Goal: Task Accomplishment & Management: Manage account settings

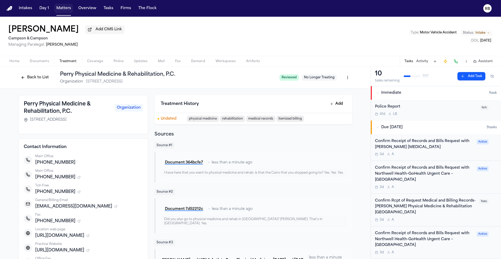
click at [58, 8] on button "Matters" at bounding box center [63, 8] width 19 height 9
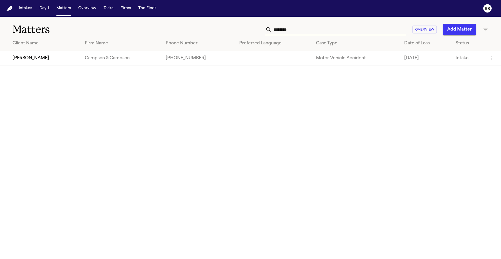
click at [361, 29] on input "********" at bounding box center [339, 29] width 135 height 11
drag, startPoint x: 349, startPoint y: 32, endPoint x: 240, endPoint y: 29, distance: 109.8
click at [240, 29] on div "******** Overview Add Matter" at bounding box center [319, 29] width 337 height 11
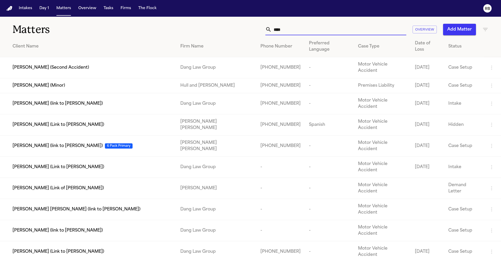
type input "****"
click at [30, 78] on td "Zoie Bree Queneau (Minor)" at bounding box center [88, 85] width 176 height 15
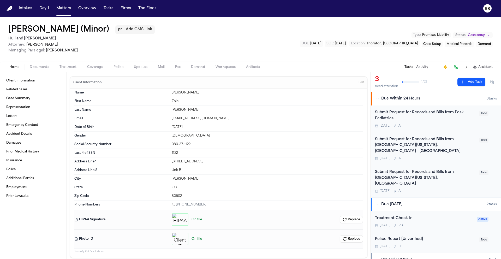
click at [440, 125] on div "Tomorrow A" at bounding box center [425, 126] width 101 height 4
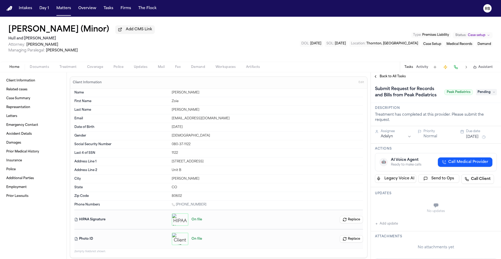
click at [64, 67] on span "Treatment" at bounding box center [67, 67] width 17 height 4
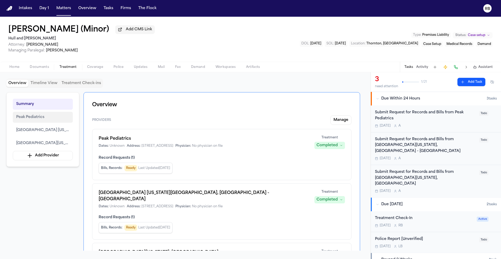
click at [34, 119] on span "Peak Pediatrics" at bounding box center [30, 117] width 28 height 6
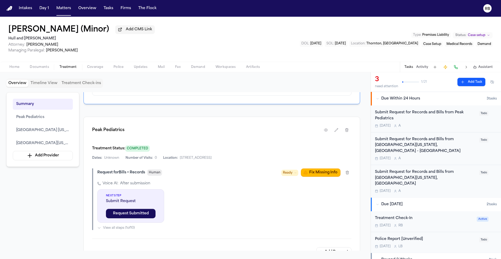
scroll to position [200, 0]
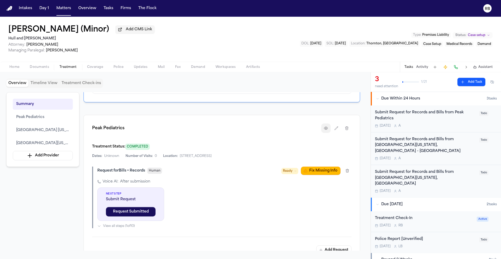
click at [326, 126] on icon "button" at bounding box center [326, 128] width 4 height 4
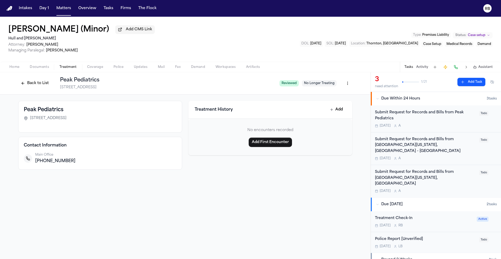
click at [158, 161] on div "+13039966005" at bounding box center [105, 161] width 141 height 6
click at [15, 69] on span "Home" at bounding box center [14, 67] width 10 height 4
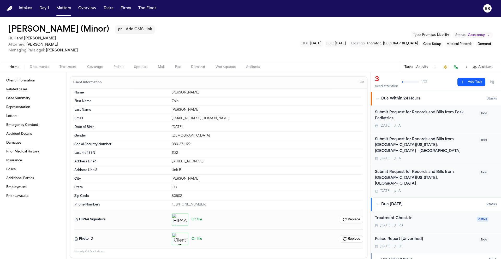
click at [425, 123] on div "Submit Request for Records and Bills from Peak Pediatrics Tomorrow A" at bounding box center [425, 119] width 101 height 18
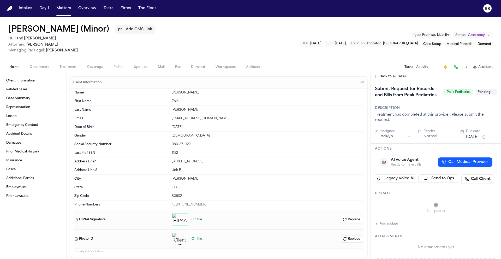
click at [396, 227] on button "Add update" at bounding box center [386, 223] width 23 height 6
click at [412, 211] on textarea "Add your update" at bounding box center [438, 206] width 111 height 10
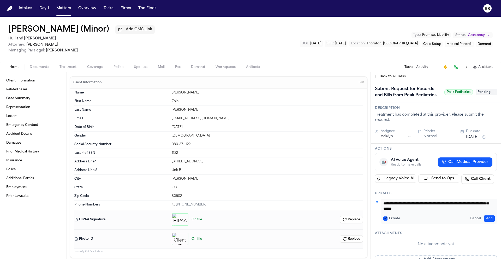
scroll to position [11, 0]
type textarea "**********"
click at [489, 221] on button "Add" at bounding box center [489, 218] width 11 height 6
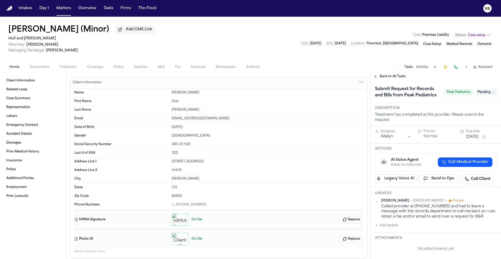
click at [402, 77] on span "Back to All Tasks" at bounding box center [392, 76] width 26 height 4
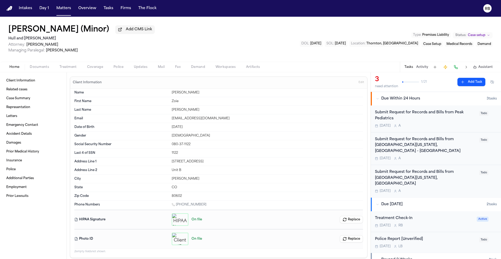
click at [470, 159] on div "Tomorrow A" at bounding box center [425, 158] width 101 height 4
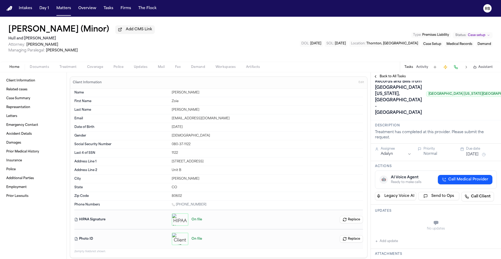
scroll to position [21, 0]
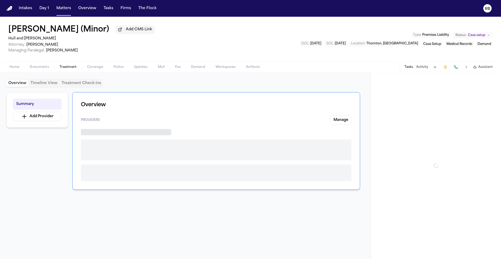
click at [67, 68] on span "Treatment" at bounding box center [67, 67] width 17 height 4
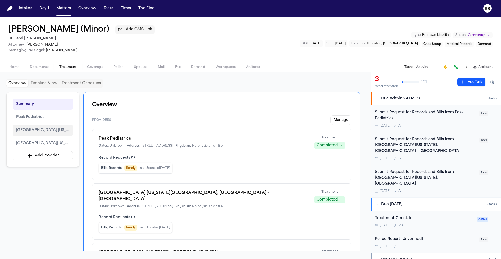
click at [45, 128] on span "Children's Hospital Colorado North Campus, Broomfield - Orthopedics Institute" at bounding box center [42, 130] width 53 height 6
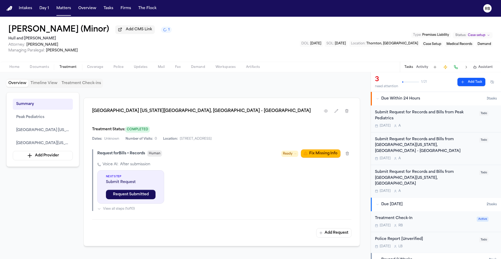
scroll to position [378, 0]
click at [327, 108] on icon "button" at bounding box center [326, 110] width 4 height 4
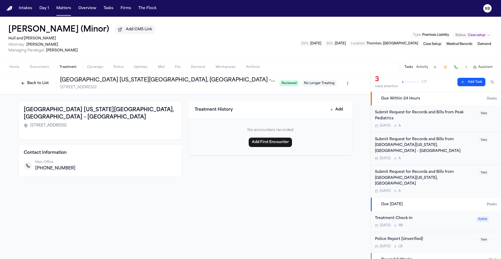
click at [447, 154] on div "Submit Request for Records and Bills from Children's Hospital Colorado North Ca…" at bounding box center [425, 145] width 101 height 18
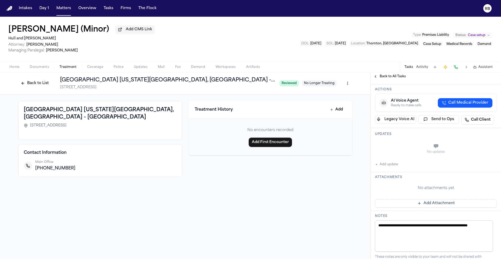
scroll to position [99, 0]
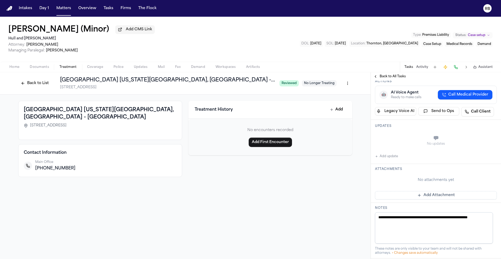
click at [394, 159] on button "Add update" at bounding box center [386, 156] width 23 height 6
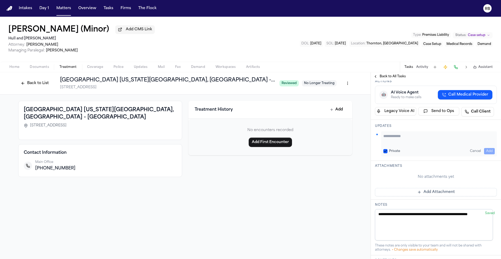
click at [418, 156] on div "Private Cancel Add" at bounding box center [439, 143] width 116 height 25
click at [412, 144] on textarea "Add your update" at bounding box center [438, 138] width 111 height 10
drag, startPoint x: 464, startPoint y: 172, endPoint x: 400, endPoint y: 169, distance: 63.5
click at [375, 156] on div "**********" at bounding box center [436, 143] width 122 height 25
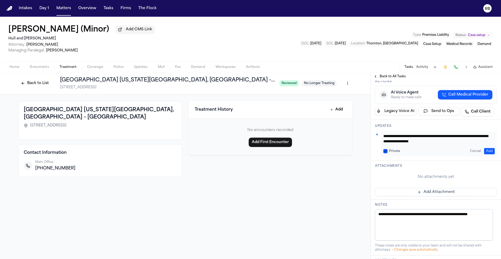
type textarea "**********"
click at [487, 154] on button "Add" at bounding box center [489, 151] width 11 height 6
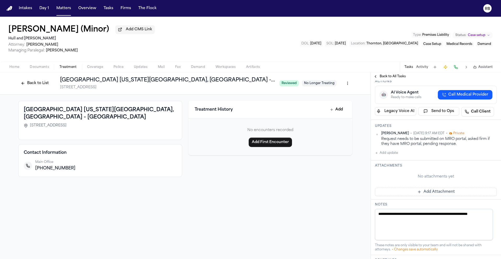
click at [390, 76] on span "Back to All Tasks" at bounding box center [392, 76] width 26 height 4
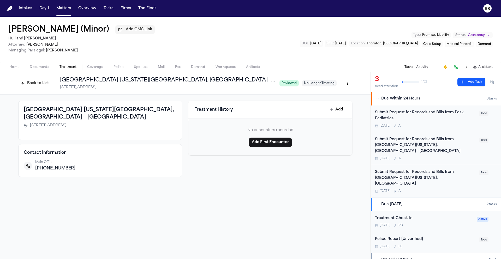
click at [477, 183] on div "Submit Request for Records and Bills from Children's Hospital Colorado North Ca…" at bounding box center [436, 181] width 122 height 24
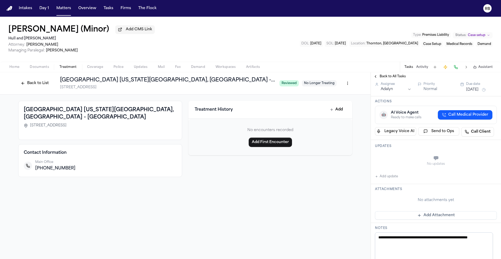
scroll to position [85, 0]
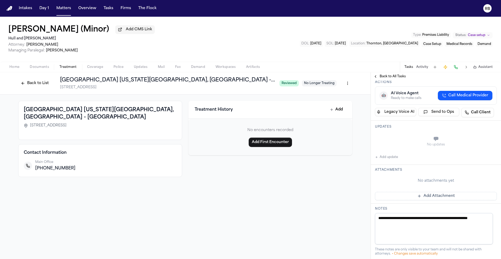
click at [390, 160] on button "Add update" at bounding box center [386, 157] width 23 height 6
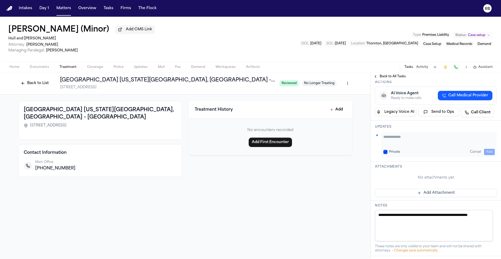
click at [401, 144] on textarea "Add your update" at bounding box center [438, 139] width 111 height 10
paste textarea "**********"
type textarea "**********"
click at [485, 155] on button "Add" at bounding box center [489, 152] width 11 height 6
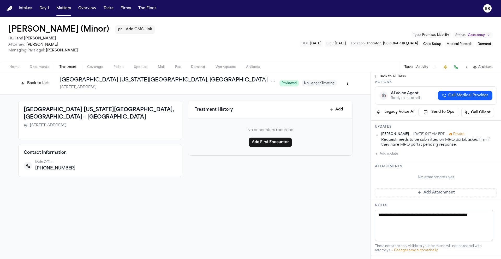
click at [389, 77] on span "Back to All Tasks" at bounding box center [392, 76] width 26 height 4
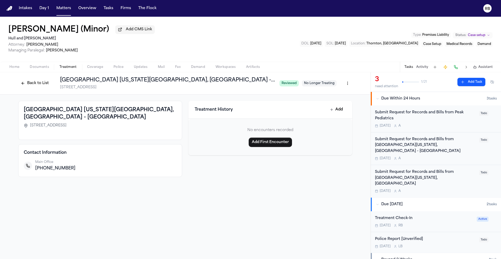
click at [440, 121] on div "Submit Request for Records and Bills from Peak Pediatrics" at bounding box center [425, 116] width 101 height 12
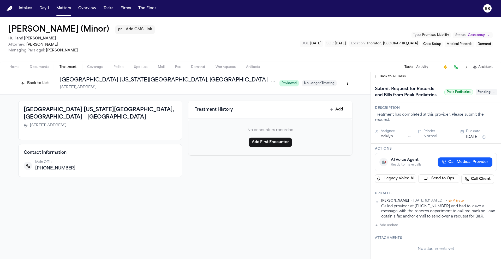
click at [35, 82] on button "Back to List" at bounding box center [34, 83] width 33 height 8
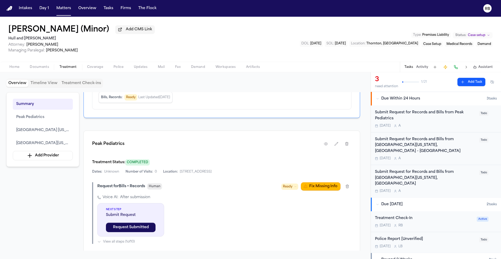
scroll to position [185, 0]
click at [325, 141] on icon "button" at bounding box center [326, 143] width 4 height 4
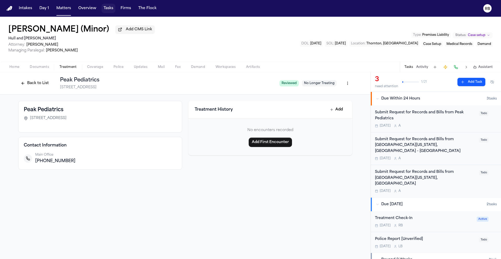
click at [108, 9] on button "Tasks" at bounding box center [108, 8] width 14 height 9
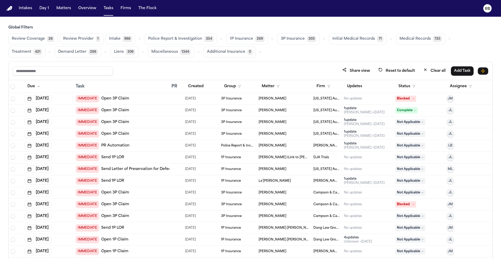
click at [403, 41] on span "Medical Records" at bounding box center [414, 38] width 31 height 5
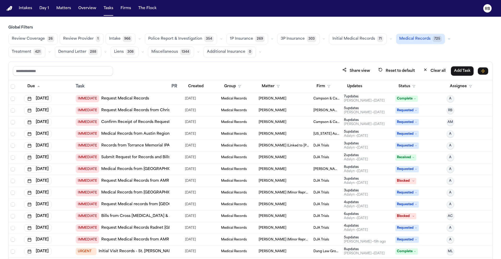
click at [339, 38] on span "Initial Medical Records" at bounding box center [353, 38] width 43 height 5
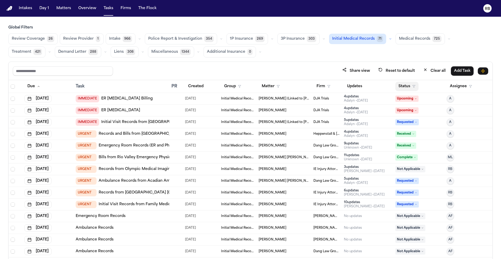
click at [404, 87] on button "Status" at bounding box center [406, 86] width 23 height 9
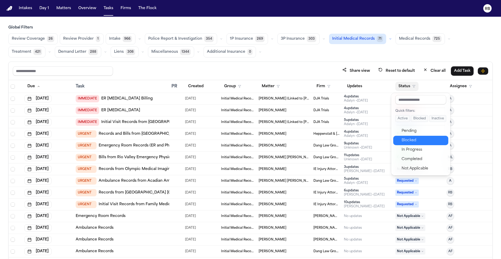
click at [419, 142] on div "Blocked" at bounding box center [423, 140] width 44 height 6
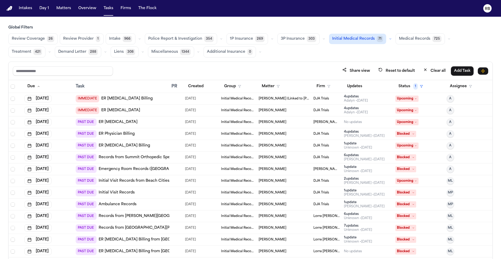
click at [142, 100] on div "IMMEDIATE ER Radiology Billing" at bounding box center [122, 98] width 92 height 7
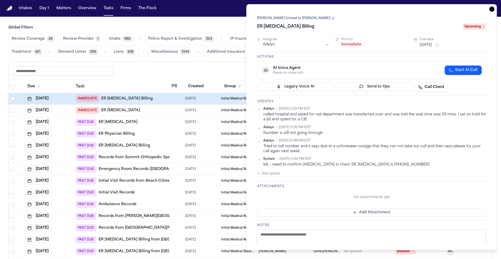
click at [492, 9] on icon "button" at bounding box center [491, 9] width 1 height 1
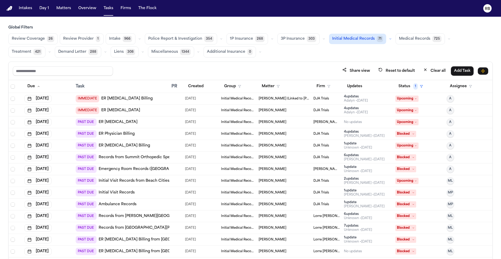
click at [143, 112] on div "IMMEDIATE ER Radiology" at bounding box center [122, 110] width 92 height 7
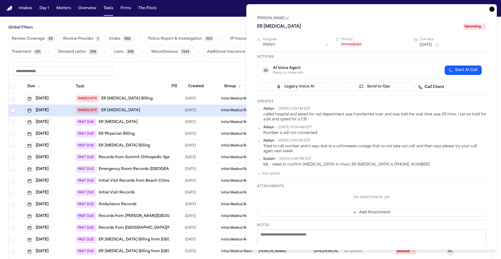
click at [490, 9] on icon "button" at bounding box center [491, 9] width 5 height 5
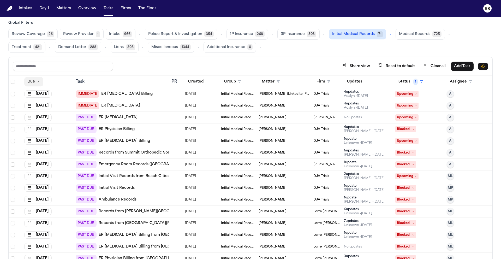
click at [37, 81] on icon "button" at bounding box center [38, 81] width 3 height 3
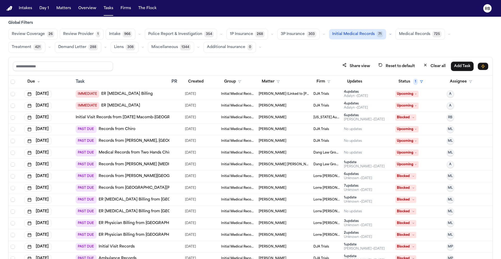
click at [160, 92] on div "IMMEDIATE ER Radiology Billing" at bounding box center [122, 93] width 92 height 7
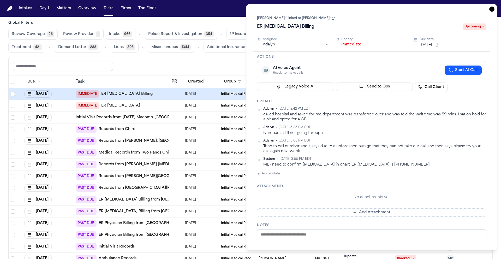
click at [273, 18] on link "Dennis Escobar (Linked to Teresa Flores)" at bounding box center [296, 18] width 78 height 4
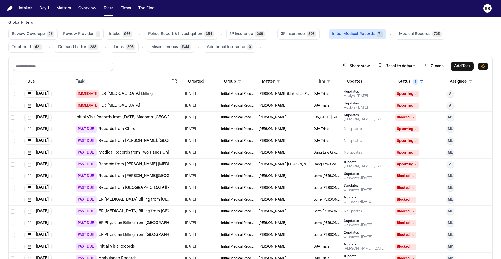
click at [138, 66] on div "Share view Reset to default Clear all Add Task" at bounding box center [250, 66] width 475 height 10
click at [158, 104] on div "IMMEDIATE ER Radiology" at bounding box center [122, 105] width 92 height 7
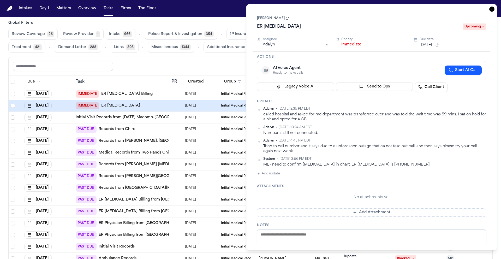
click at [275, 19] on link "Teresa Flores" at bounding box center [273, 18] width 32 height 4
click at [227, 67] on div "Share view Reset to default Clear all Add Task" at bounding box center [250, 66] width 475 height 10
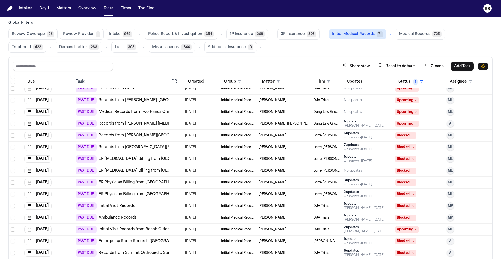
scroll to position [41, 0]
click at [164, 213] on div "PAST DUE Ambulance Records" at bounding box center [122, 216] width 92 height 7
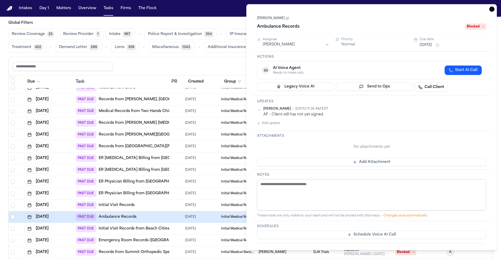
click at [493, 10] on icon "button" at bounding box center [491, 9] width 5 height 5
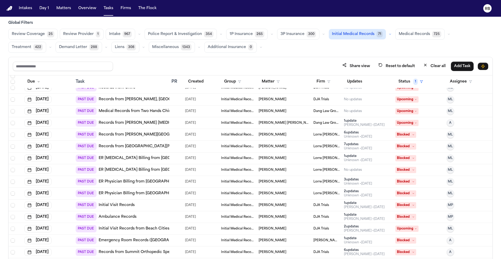
click at [290, 61] on div "Share view Reset to default Clear all Add Task" at bounding box center [250, 66] width 475 height 10
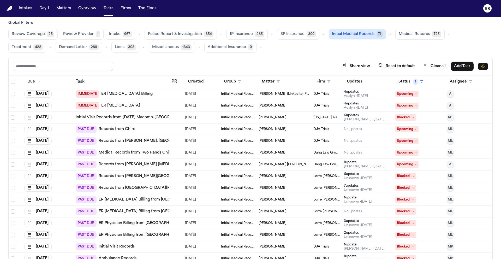
click at [155, 94] on div "IMMEDIATE ER Radiology Billing" at bounding box center [122, 93] width 92 height 7
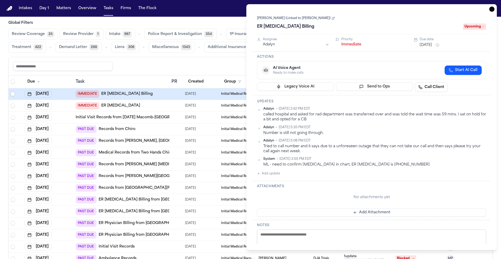
click at [493, 9] on icon "button" at bounding box center [491, 9] width 5 height 5
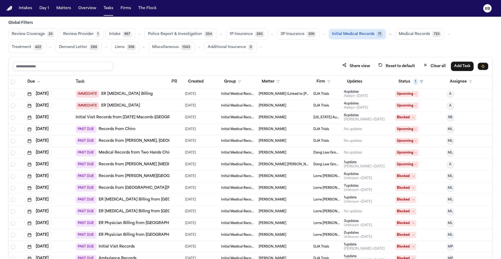
click at [209, 56] on div "Global Filters Review Coverage 25 Review Provider 1 Intake 967 Police Report & …" at bounding box center [250, 148] width 484 height 257
click at [171, 94] on div at bounding box center [173, 94] width 4 height 4
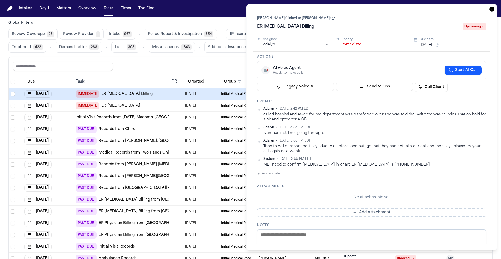
click at [284, 20] on link "[PERSON_NAME] (Linked to [PERSON_NAME])" at bounding box center [296, 18] width 78 height 4
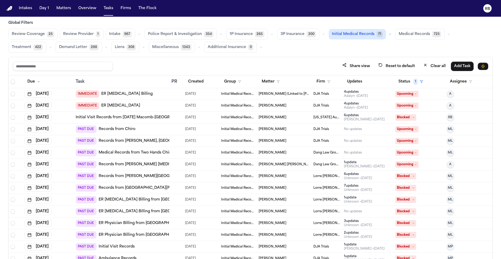
click at [229, 64] on div "Share view Reset to default Clear all Add Task" at bounding box center [250, 66] width 475 height 10
click at [304, 59] on div "Share view Reset to default Clear all Add Task" at bounding box center [251, 66] width 484 height 18
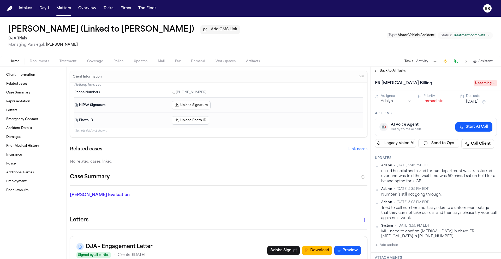
click at [317, 47] on div "Dennis Escobar (Linked to Teresa Flores) Add CMS Link DJA Trials Managing Paral…" at bounding box center [250, 36] width 501 height 39
click at [74, 62] on span "Treatment" at bounding box center [67, 61] width 17 height 4
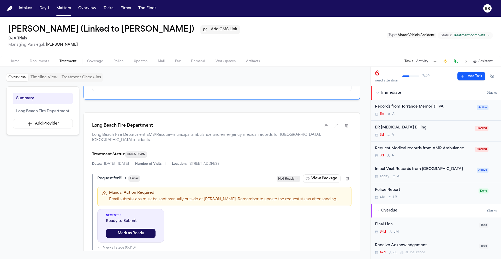
scroll to position [91, 0]
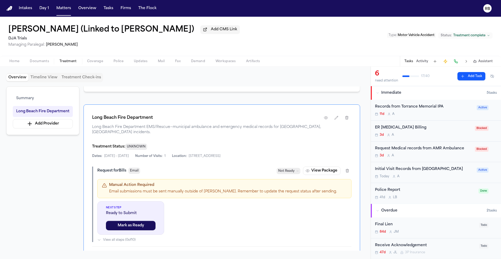
click at [298, 63] on div "Home Documents Treatment Coverage Police Updates Mail Fax Demand Workspaces Art…" at bounding box center [250, 61] width 501 height 10
click at [449, 158] on div "3d A" at bounding box center [423, 155] width 97 height 4
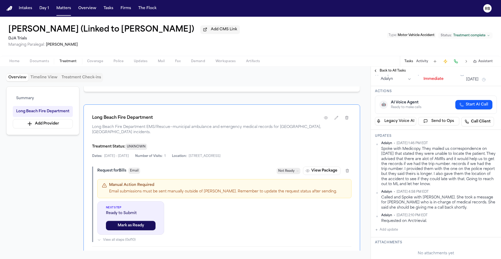
scroll to position [31, 0]
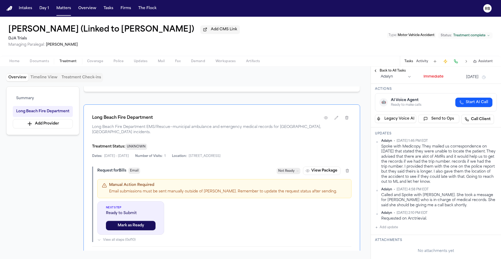
click at [395, 228] on button "Add update" at bounding box center [386, 227] width 23 height 6
click at [406, 232] on textarea "Add your update" at bounding box center [438, 231] width 111 height 10
paste textarea "**********"
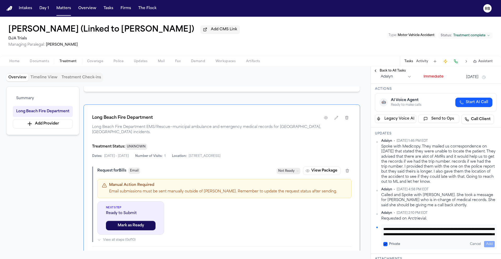
scroll to position [42, 0]
type textarea "**********"
click at [488, 245] on button "Add" at bounding box center [489, 244] width 11 height 6
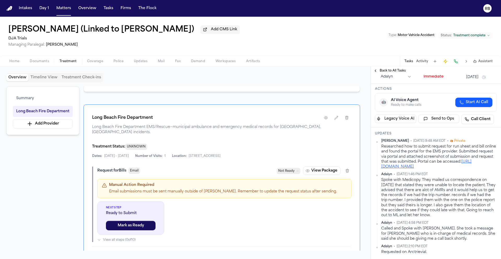
click at [492, 142] on html "Intakes Day 1 Matters Overview Tasks Firms The Flock RB Dennis Escobar (Linked …" at bounding box center [250, 129] width 501 height 259
click at [479, 150] on div "Edit" at bounding box center [476, 149] width 31 height 7
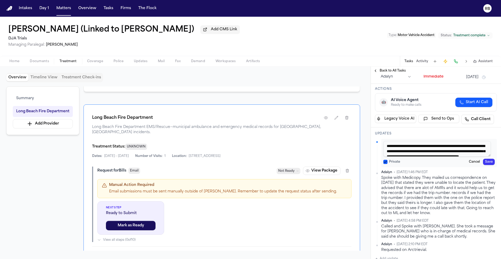
click at [486, 152] on textarea "**********" at bounding box center [436, 149] width 107 height 16
type textarea "**********"
click at [485, 162] on button "Save" at bounding box center [489, 162] width 12 height 6
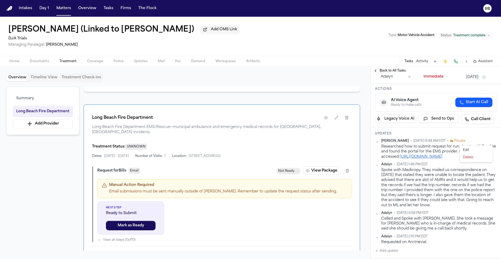
click at [491, 141] on html "Intakes Day 1 Matters Overview Tasks Firms The Flock RB Dennis Escobar (Linked …" at bounding box center [250, 129] width 501 height 259
click at [477, 150] on div "Edit" at bounding box center [476, 149] width 31 height 7
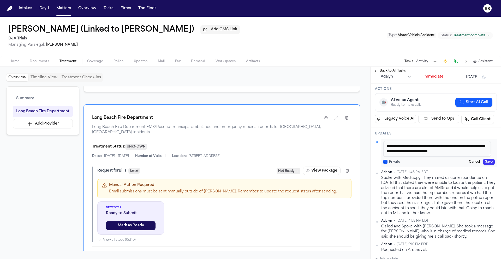
click at [482, 151] on textarea "**********" at bounding box center [436, 149] width 107 height 16
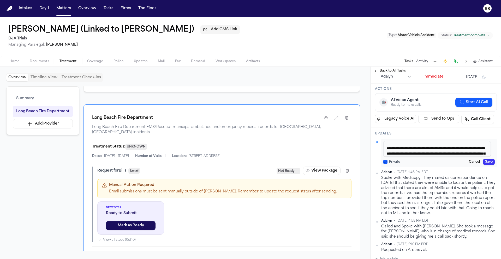
scroll to position [12, 0]
type textarea "**********"
click at [485, 162] on button "Save" at bounding box center [489, 162] width 12 height 6
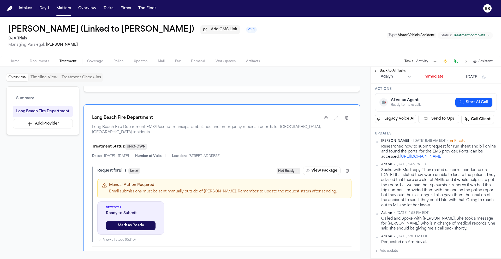
click at [493, 141] on div "Updates Richelle Bauman • Oct 13, 2025 9:48 AM EDT • Private Researched how to …" at bounding box center [436, 192] width 130 height 131
click at [491, 142] on html "Intakes Day 1 Matters Overview Tasks Firms The Flock RB Dennis Escobar (Linked …" at bounding box center [250, 129] width 501 height 259
click at [481, 149] on div "Edit" at bounding box center [476, 149] width 31 height 7
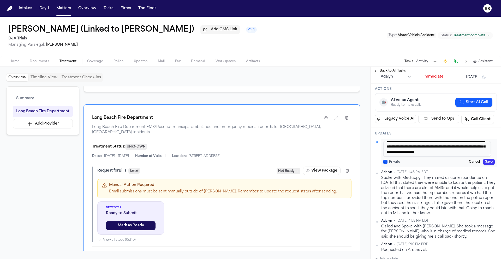
scroll to position [26, 0]
drag, startPoint x: 386, startPoint y: 147, endPoint x: 436, endPoint y: 164, distance: 52.6
click at [436, 164] on div "**********" at bounding box center [439, 153] width 116 height 28
click at [450, 163] on div "Private Cancel Save" at bounding box center [438, 162] width 111 height 6
click at [483, 162] on button "Save" at bounding box center [489, 162] width 12 height 6
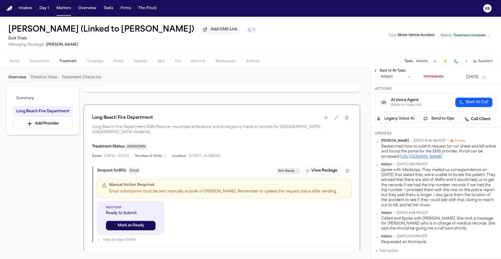
click at [310, 52] on div "Dennis Escobar (Linked to Teresa Flores) Add CMS Link 1 DJA Trials Managing Par…" at bounding box center [250, 36] width 501 height 39
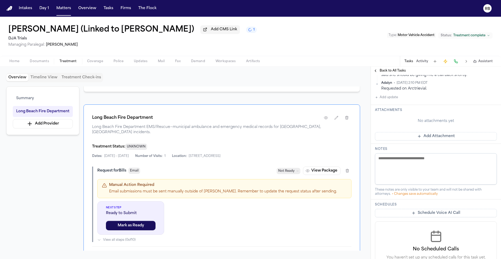
scroll to position [0, 0]
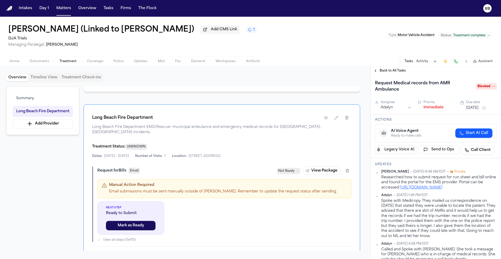
click at [483, 85] on span "Blocked" at bounding box center [486, 86] width 21 height 6
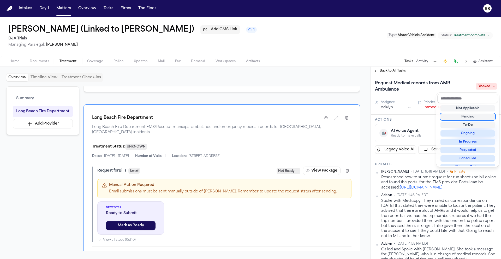
click at [476, 118] on div "Pending" at bounding box center [467, 116] width 55 height 6
click at [422, 92] on div "Request Medical records from AMR Ambulance Pending" at bounding box center [436, 86] width 122 height 15
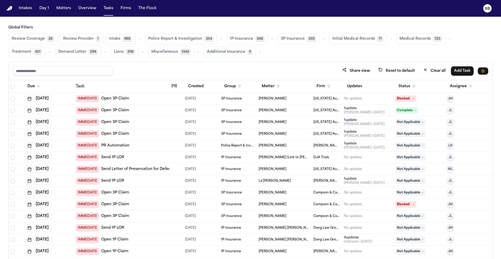
click at [409, 40] on span "Medical Records" at bounding box center [414, 38] width 31 height 5
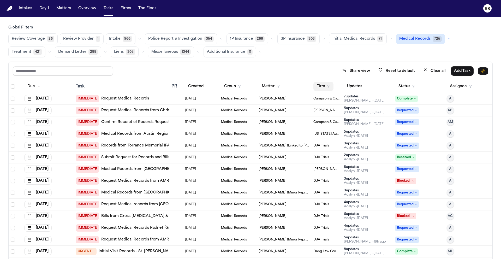
click at [317, 85] on button "Firm" at bounding box center [323, 86] width 20 height 9
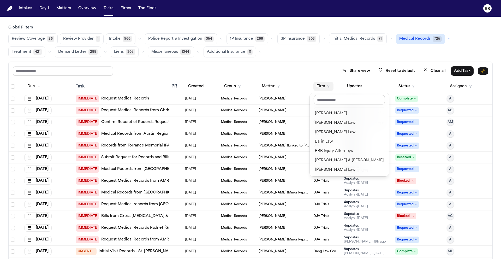
click at [330, 102] on input "text" at bounding box center [349, 99] width 71 height 9
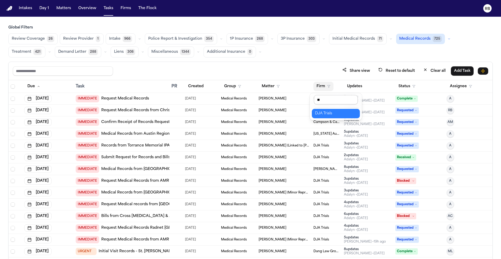
type input "***"
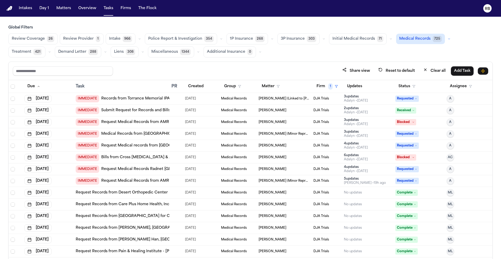
click at [287, 135] on span "[PERSON_NAME] (Minor Represented by [PERSON_NAME])" at bounding box center [283, 134] width 51 height 4
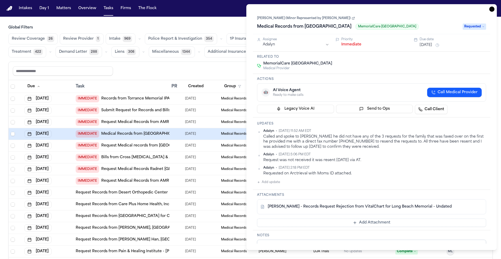
click at [307, 17] on link "[PERSON_NAME] (Minor Represented by [PERSON_NAME])" at bounding box center [306, 18] width 98 height 4
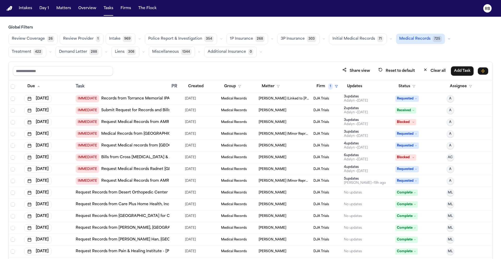
click at [233, 62] on div "Share view Reset to default Clear all Add Task" at bounding box center [251, 71] width 484 height 18
click at [174, 180] on div at bounding box center [173, 181] width 4 height 4
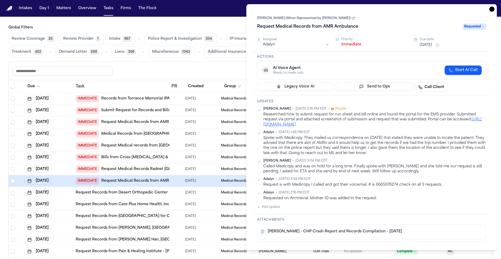
click at [492, 8] on icon "button" at bounding box center [491, 9] width 5 height 5
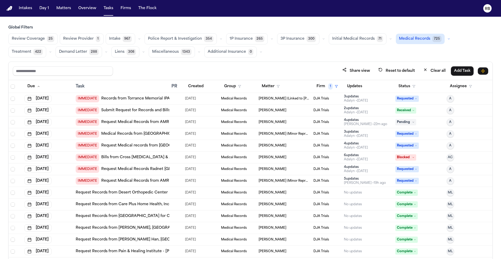
click at [305, 67] on div "Share view Reset to default Clear all Add Task" at bounding box center [250, 71] width 475 height 10
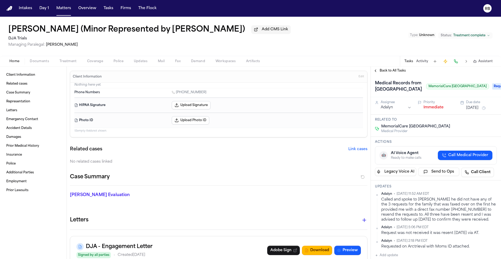
click at [386, 70] on span "Back to All Tasks" at bounding box center [392, 71] width 26 height 4
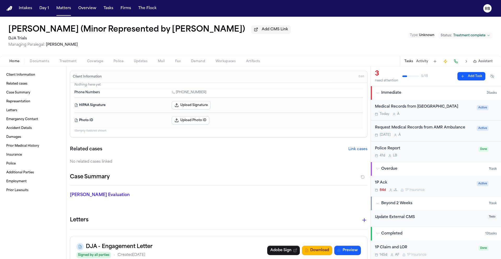
click at [450, 138] on div "Request Medical Records from AMR Ambulance [DATE] A Active" at bounding box center [436, 130] width 130 height 21
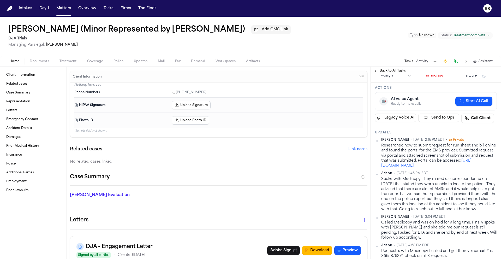
scroll to position [32, 73]
drag, startPoint x: 381, startPoint y: 146, endPoint x: 439, endPoint y: 173, distance: 63.9
click at [439, 168] on div "Researched how to submit request for run sheet and bill online and found the po…" at bounding box center [439, 155] width 116 height 25
click at [418, 141] on html "Intakes Day 1 Matters Overview Tasks Firms The Flock RB [PERSON_NAME] (Minor Re…" at bounding box center [250, 129] width 501 height 259
click at [407, 148] on div "Edit" at bounding box center [403, 148] width 31 height 7
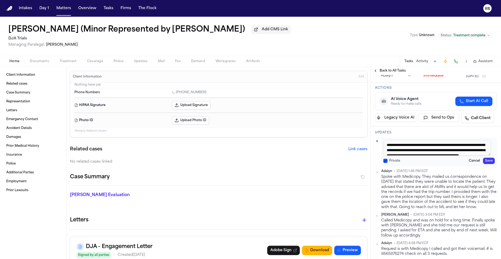
scroll to position [32, 0]
click at [388, 146] on textarea "**********" at bounding box center [436, 148] width 107 height 16
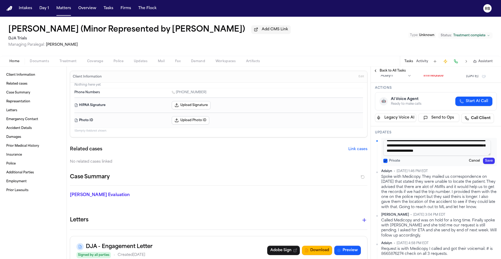
drag, startPoint x: 387, startPoint y: 146, endPoint x: 441, endPoint y: 162, distance: 56.6
click at [441, 162] on div "**********" at bounding box center [439, 152] width 116 height 28
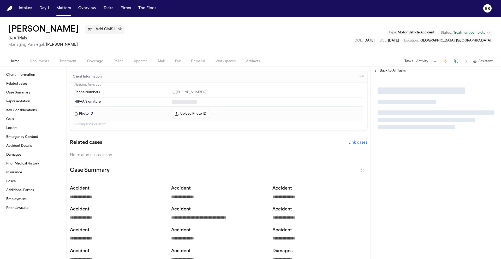
type textarea "*"
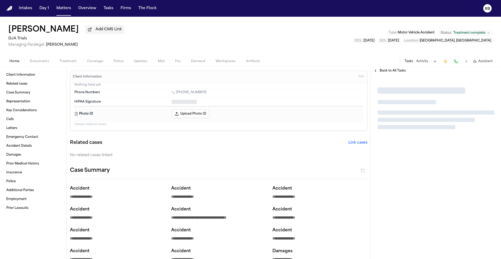
type textarea "*"
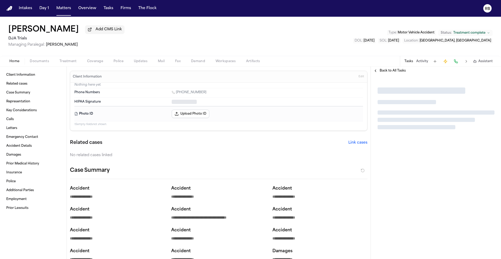
type textarea "*"
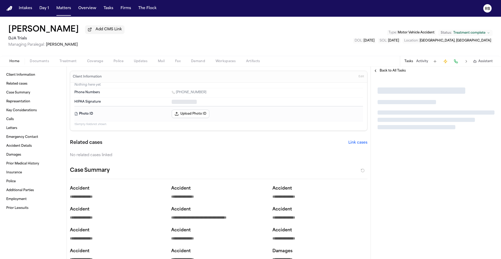
type textarea "*"
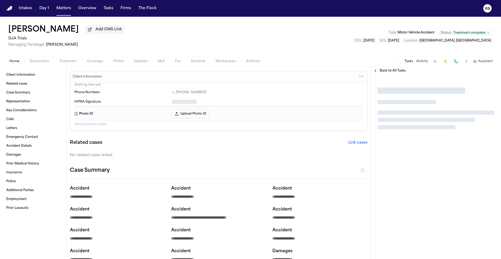
type textarea "*"
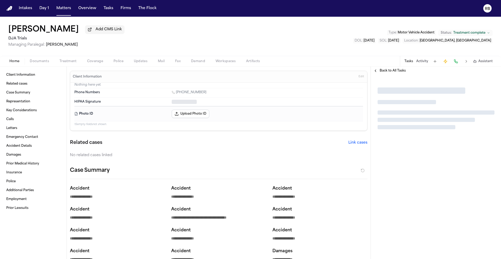
type textarea "*"
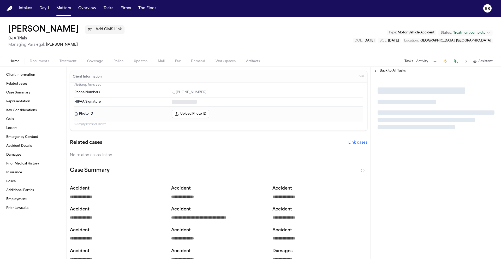
type textarea "*"
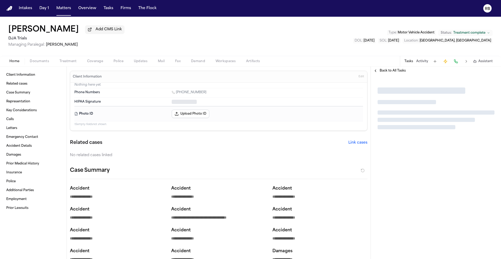
type textarea "*"
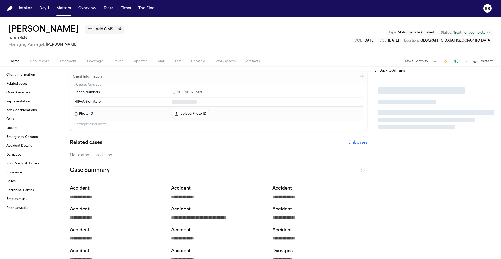
type textarea "*"
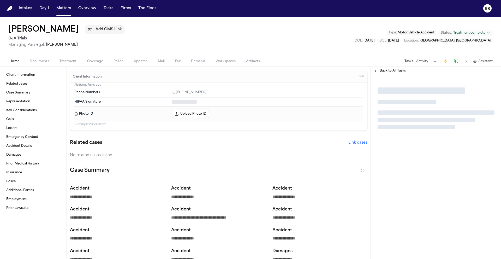
type textarea "*"
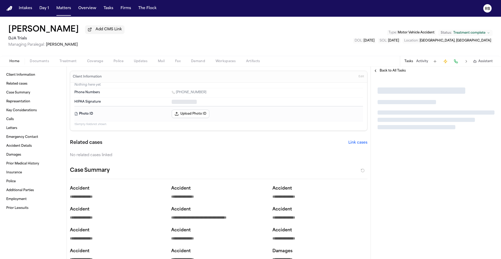
type textarea "*"
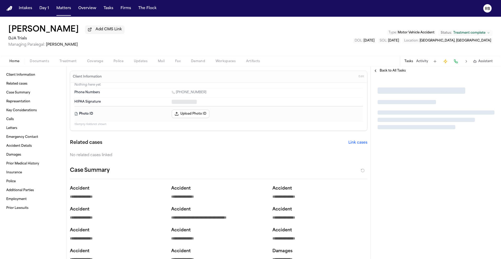
type textarea "*"
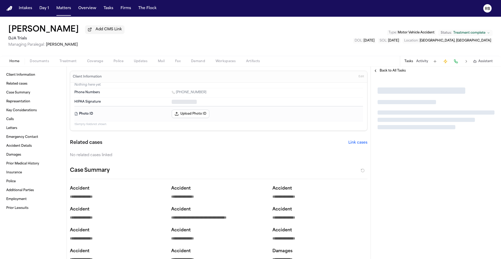
type textarea "*"
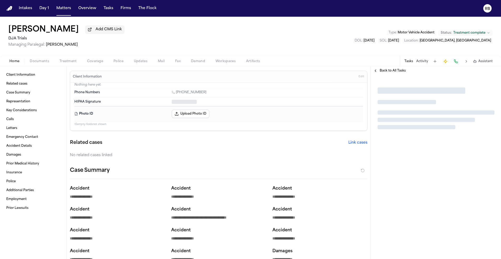
type textarea "*"
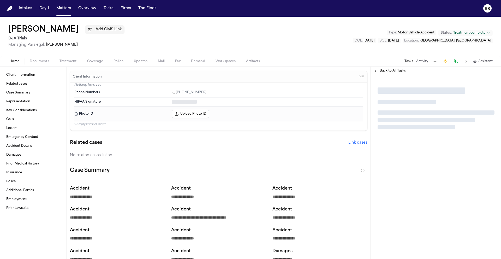
type textarea "*"
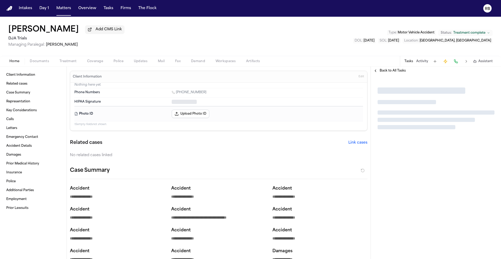
type textarea "*"
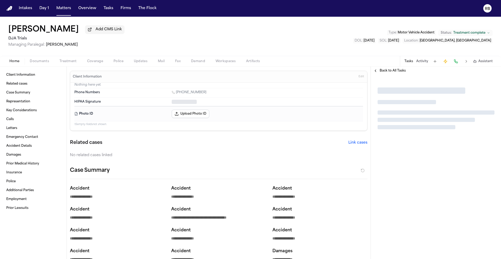
type textarea "*"
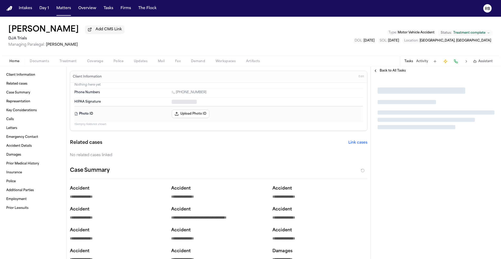
type textarea "*"
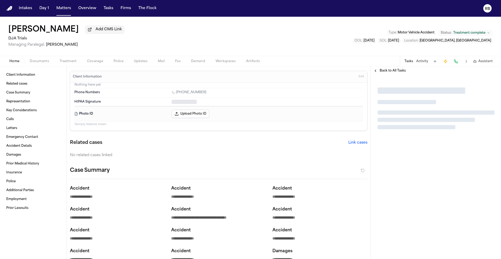
type textarea "*"
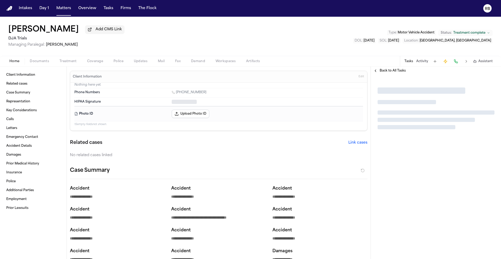
type textarea "*"
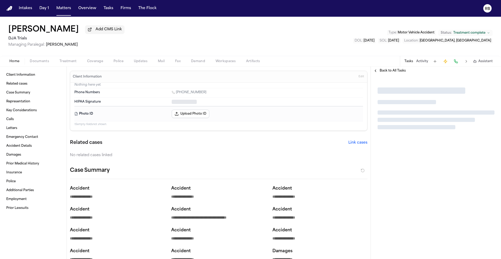
type textarea "*"
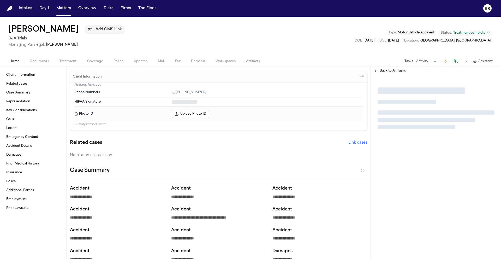
type textarea "*"
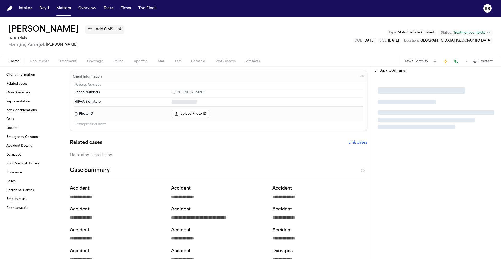
type textarea "*"
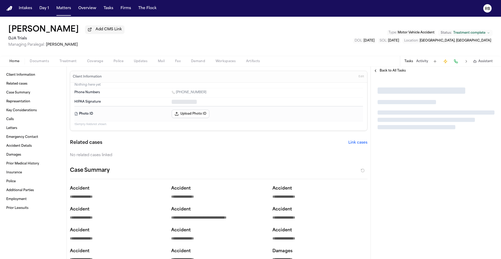
type textarea "*"
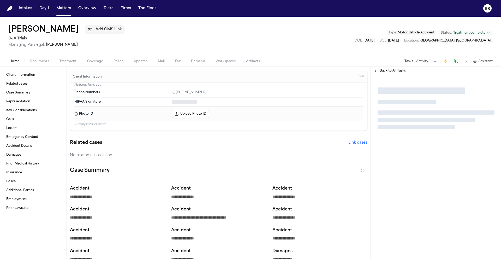
type textarea "*"
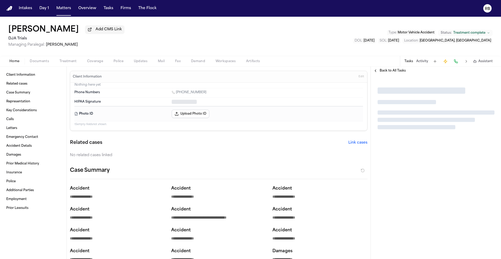
type textarea "*"
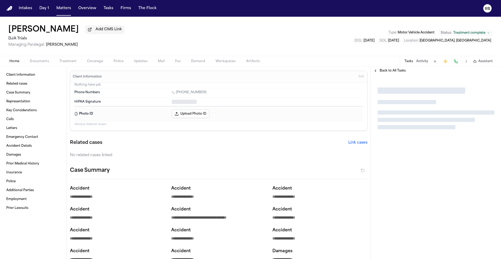
type textarea "*"
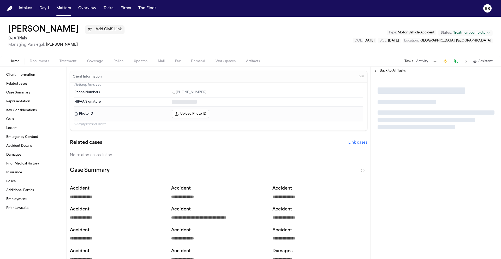
type textarea "*"
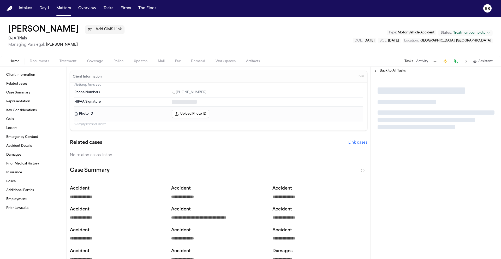
type textarea "*"
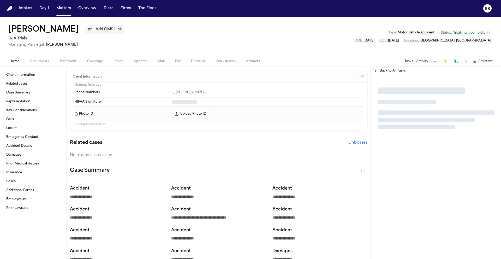
type textarea "*"
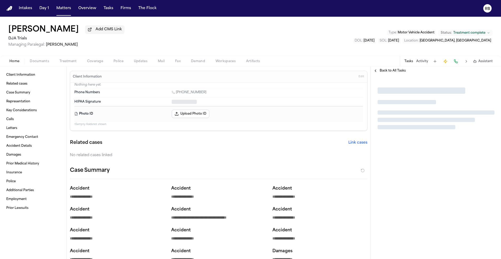
type textarea "*"
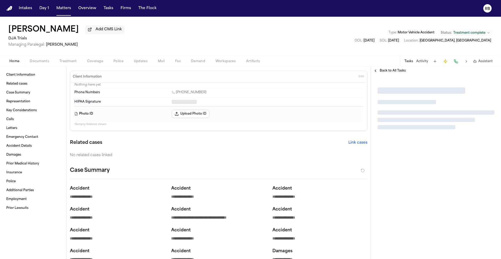
type textarea "*"
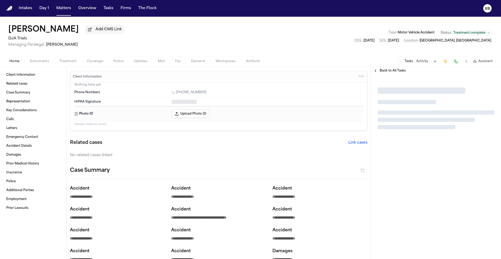
type textarea "*"
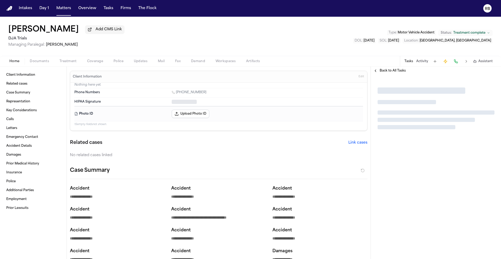
type textarea "*"
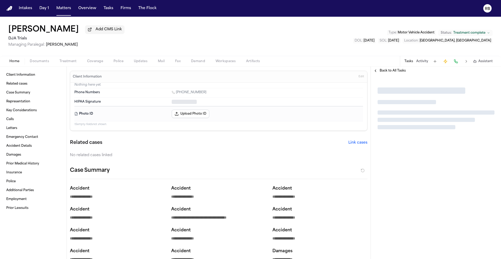
type textarea "*"
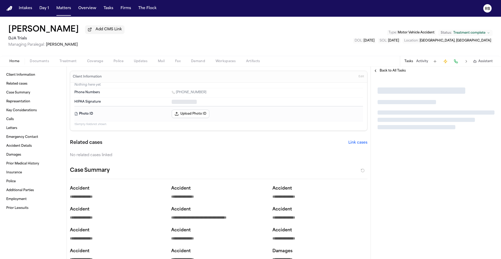
type textarea "*"
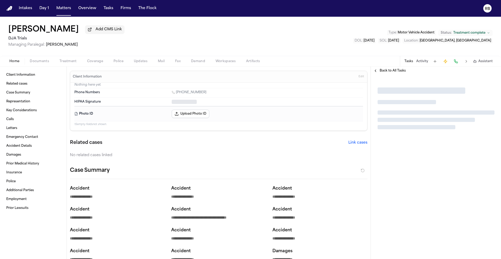
type textarea "*"
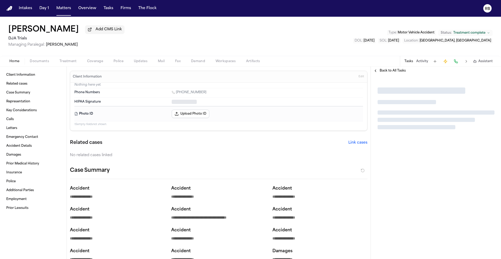
type textarea "*"
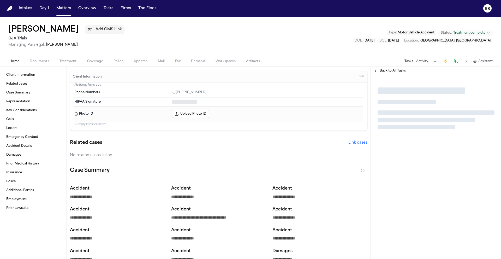
type textarea "*"
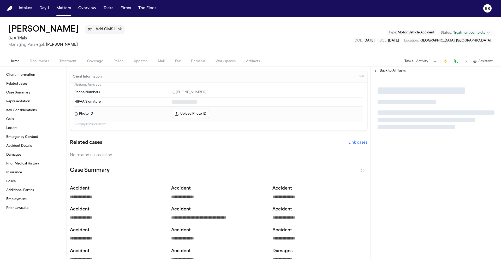
type textarea "*"
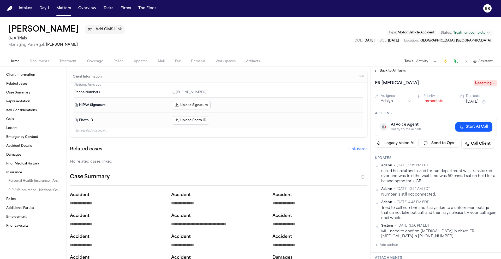
click at [391, 70] on span "Back to All Tasks" at bounding box center [392, 71] width 26 height 4
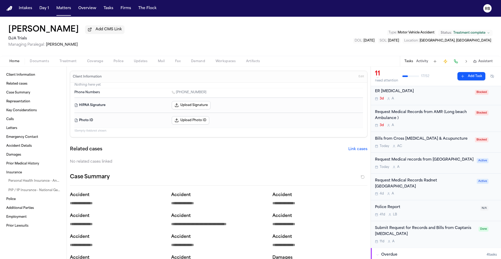
scroll to position [16, 0]
click at [448, 125] on div "3d A" at bounding box center [423, 125] width 97 height 4
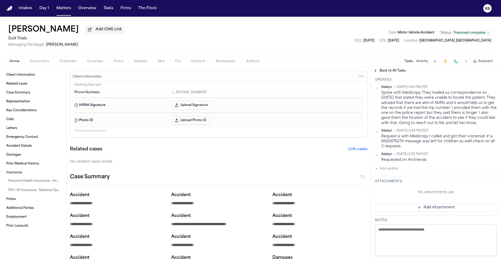
scroll to position [97, 0]
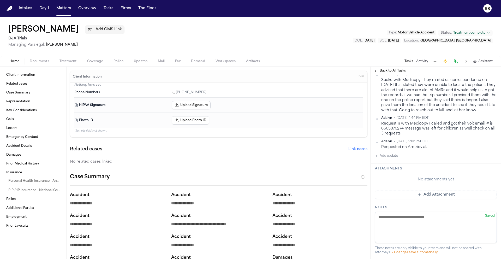
click at [391, 159] on button "Add update" at bounding box center [386, 156] width 23 height 6
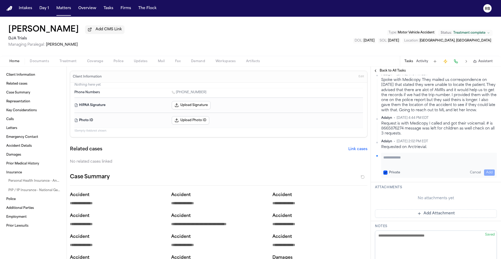
click at [408, 162] on textarea "Add your update" at bounding box center [438, 160] width 111 height 10
paste textarea "**********"
click at [485, 176] on button "Add" at bounding box center [489, 172] width 11 height 6
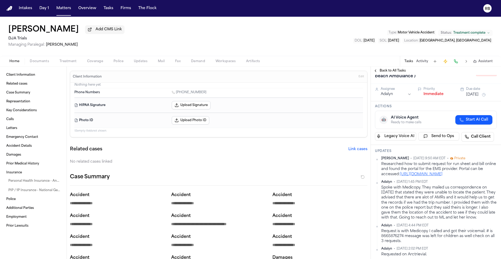
scroll to position [0, 0]
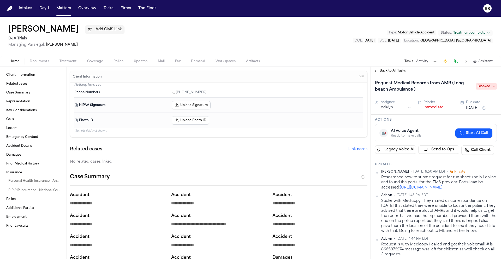
click at [483, 85] on span "Blocked" at bounding box center [486, 86] width 21 height 6
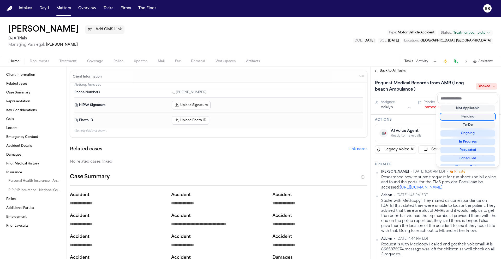
click at [471, 115] on div "Pending" at bounding box center [467, 116] width 55 height 6
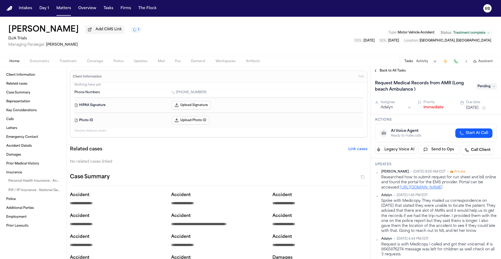
click at [291, 57] on div "Home Documents Treatment Coverage Police Updates Mail Fax Demand Workspaces Art…" at bounding box center [250, 61] width 501 height 10
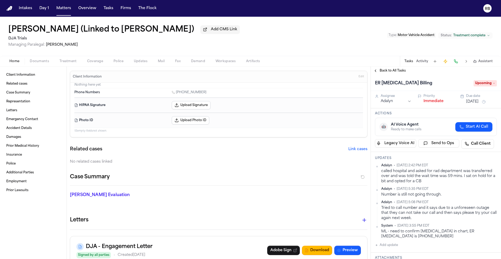
click at [316, 54] on div "[PERSON_NAME] (Linked to [PERSON_NAME]) Add CMS Link DJA Trials Managing Parale…" at bounding box center [250, 36] width 501 height 39
click at [393, 73] on span "Back to All Tasks" at bounding box center [392, 71] width 26 height 4
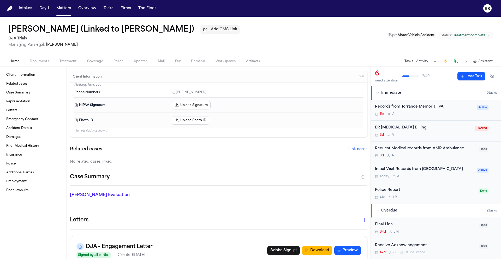
click at [455, 155] on div "3d A" at bounding box center [425, 155] width 101 height 4
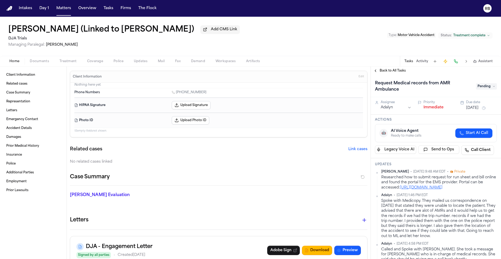
click at [421, 189] on link "https://longbeachca.govqa.us/WEBAPP/_rs/(S(02l0lxohkvwpdbrabylx2rt4))/requestop…" at bounding box center [421, 187] width 43 height 4
click at [311, 47] on div "Dennis Escobar (Linked to Teresa Flores) Add CMS Link DJA Trials Managing Paral…" at bounding box center [250, 36] width 501 height 39
click at [305, 37] on div "Dennis Escobar (Linked to Teresa Flores) Add CMS Link DJA Trials Managing Paral…" at bounding box center [250, 36] width 501 height 39
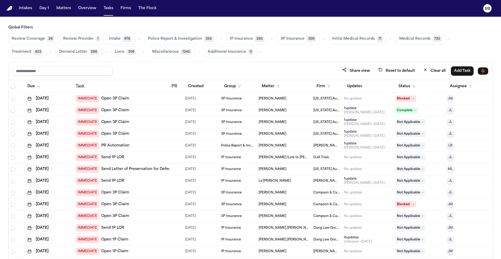
click at [326, 58] on div "Global Filters Review Coverage 26 Review Provider 1 Intake 976 Police Report & …" at bounding box center [250, 153] width 484 height 257
drag, startPoint x: 324, startPoint y: 81, endPoint x: 323, endPoint y: 86, distance: 5.1
click at [324, 81] on th "Firm" at bounding box center [326, 86] width 31 height 13
click at [398, 86] on button "Status" at bounding box center [406, 86] width 23 height 9
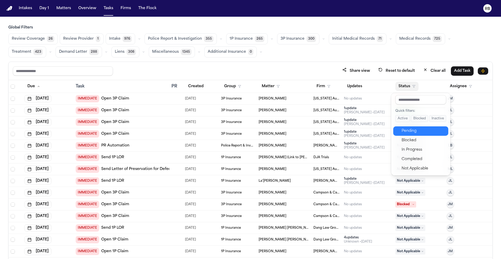
click at [425, 132] on div "Pending" at bounding box center [423, 131] width 44 height 6
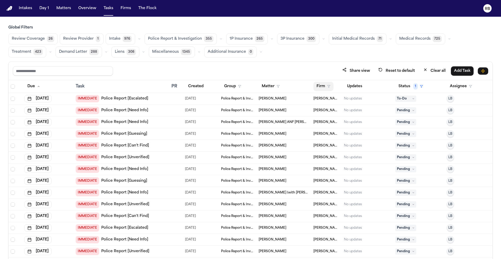
click at [321, 86] on button "Firm" at bounding box center [323, 86] width 20 height 9
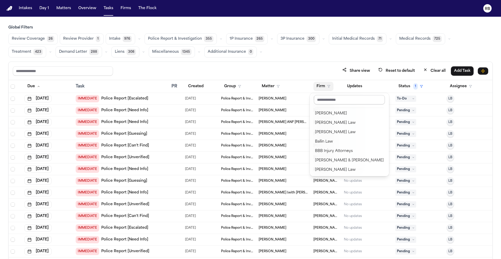
click at [325, 102] on input "text" at bounding box center [349, 99] width 71 height 9
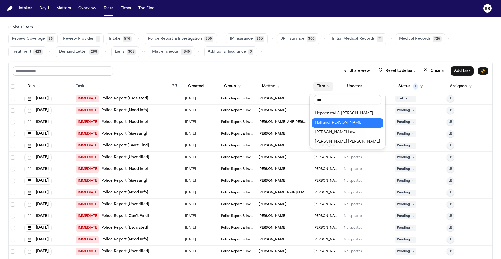
type input "****"
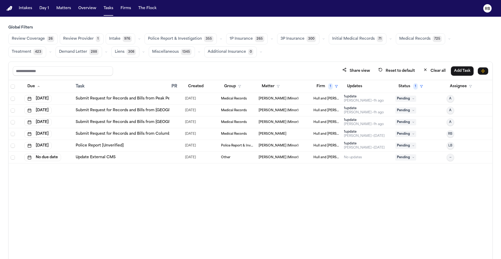
click at [351, 210] on div "Due Task PR Created Group Matter Firm 1 Updates Status 1 Assignee Oct 14, 2025 …" at bounding box center [251, 180] width 484 height 201
click at [176, 132] on div at bounding box center [175, 134] width 9 height 4
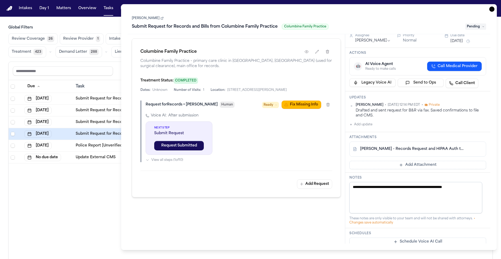
scroll to position [21, 0]
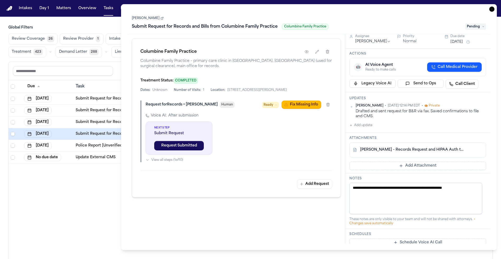
click at [475, 27] on span "Pending" at bounding box center [475, 26] width 21 height 6
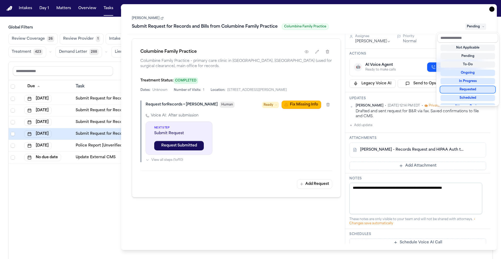
click at [473, 88] on div "Requested" at bounding box center [467, 89] width 55 height 6
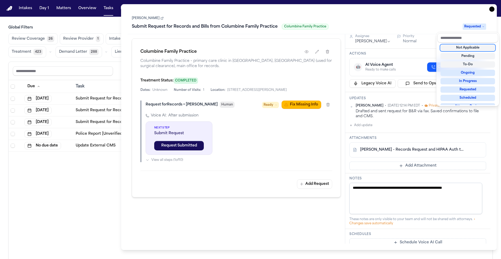
click at [426, 126] on div "Joanne Ornelas Submit Request for Records and Bills from Columbine Family Pract…" at bounding box center [309, 127] width 363 height 233
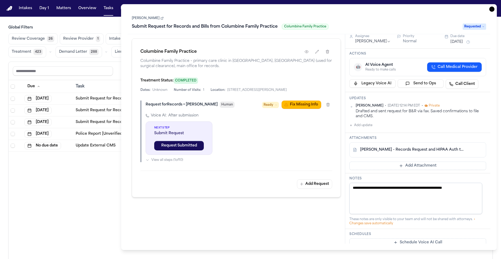
click at [491, 7] on icon "button" at bounding box center [491, 9] width 5 height 5
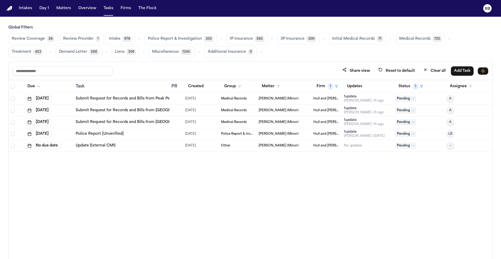
click at [412, 144] on icon at bounding box center [413, 145] width 3 height 3
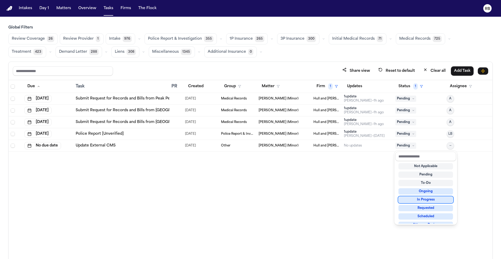
click at [440, 199] on div "In Progress" at bounding box center [425, 199] width 55 height 6
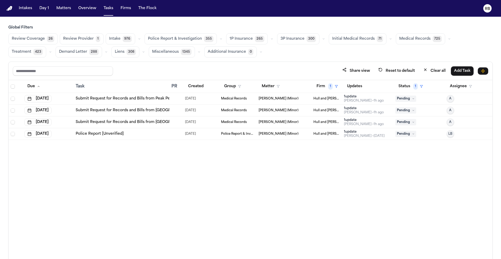
click at [140, 199] on div "Due Task PR Created Group Matter Firm 1 Updates Status 1 Assignee Oct 14, 2025 …" at bounding box center [251, 180] width 484 height 201
click at [182, 111] on td at bounding box center [176, 111] width 14 height 12
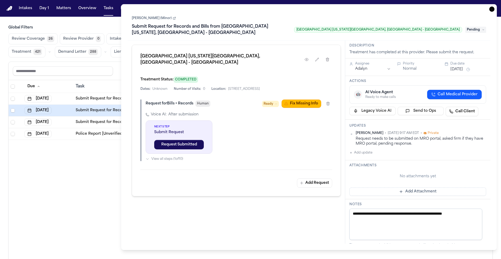
click at [153, 20] on link "[PERSON_NAME] (Minor)" at bounding box center [154, 18] width 44 height 4
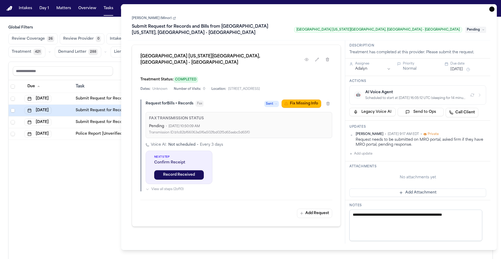
click at [81, 27] on h3 "Global Filters" at bounding box center [250, 27] width 484 height 5
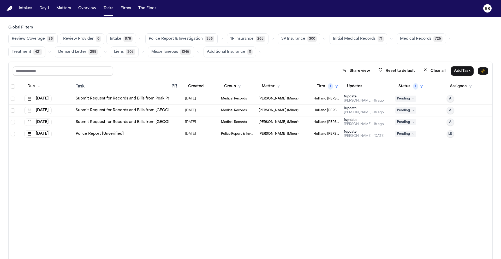
click at [301, 179] on div "Due Task PR Created Group Matter Firm 1 Updates Status 1 Assignee Oct 14, 2025 …" at bounding box center [251, 180] width 484 height 201
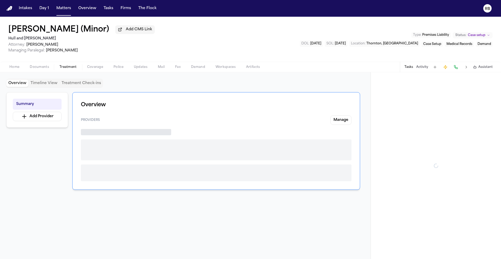
click at [71, 68] on span "Treatment" at bounding box center [67, 67] width 17 height 4
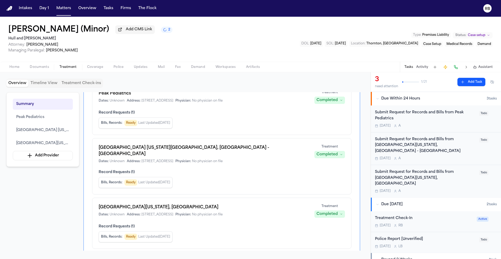
scroll to position [46, 0]
click at [15, 69] on span "Home" at bounding box center [14, 67] width 10 height 4
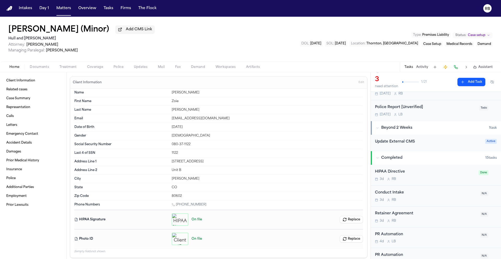
scroll to position [161, 0]
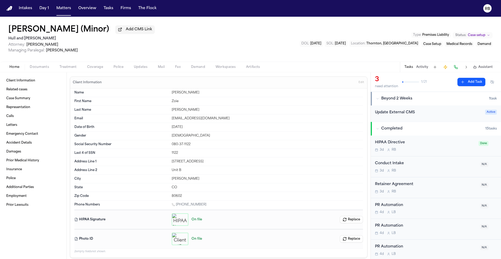
click at [438, 141] on div "HIPAA Directive 3d R B" at bounding box center [425, 146] width 100 height 12
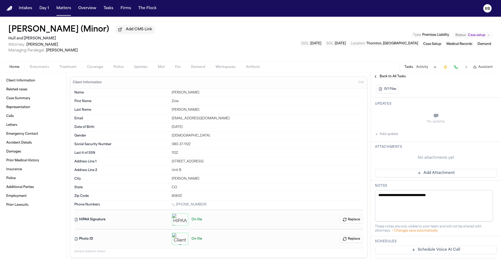
scroll to position [149, 0]
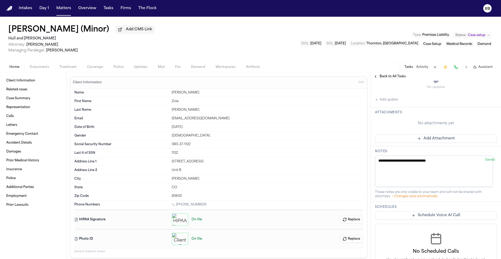
click at [239, 47] on div "[PERSON_NAME] (Minor) Add CMS [PERSON_NAME] and [PERSON_NAME] Attorney: [PERSON…" at bounding box center [250, 39] width 501 height 45
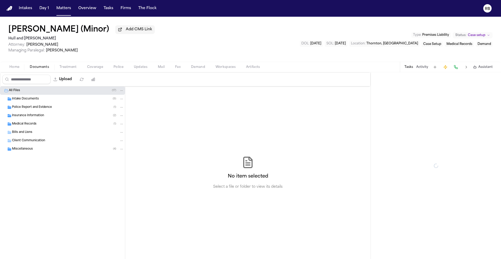
click at [46, 69] on span "Documents" at bounding box center [39, 67] width 19 height 4
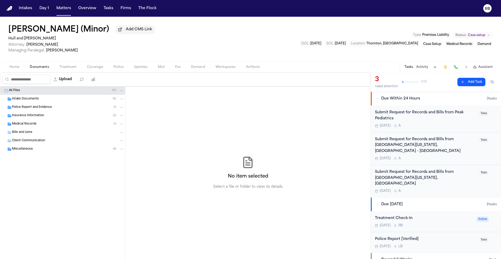
click at [41, 123] on div "Medical Records ( 1 )" at bounding box center [68, 124] width 112 height 5
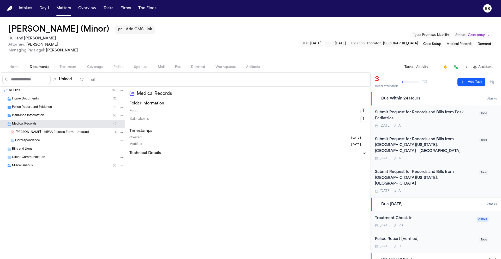
click at [54, 130] on div "[PERSON_NAME] - HIPAA Release Form - Undated 144.0 KB • PDF" at bounding box center [62, 132] width 125 height 8
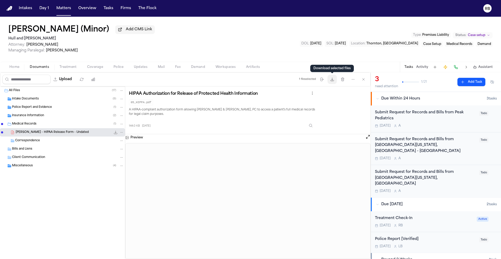
click at [331, 81] on icon "button" at bounding box center [332, 79] width 4 height 4
click at [28, 100] on span "Intake Documents" at bounding box center [25, 99] width 27 height 4
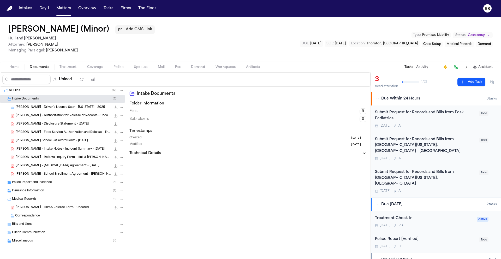
click at [73, 109] on span "[PERSON_NAME] - Driver's License Scan - [US_STATE] - 2025" at bounding box center [60, 107] width 89 height 4
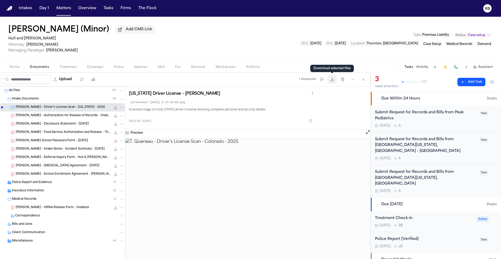
click at [333, 82] on button "Download files" at bounding box center [331, 79] width 9 height 9
click at [70, 68] on span "Treatment" at bounding box center [67, 67] width 17 height 4
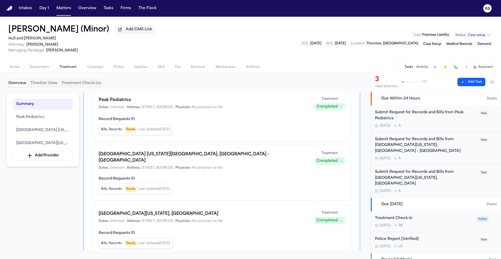
scroll to position [44, 0]
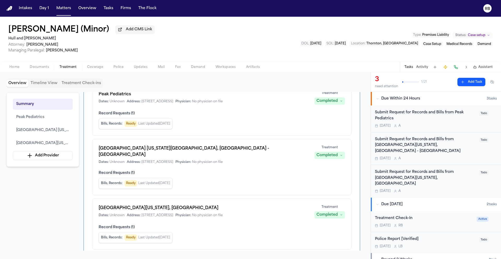
click at [15, 69] on span "Home" at bounding box center [14, 67] width 10 height 4
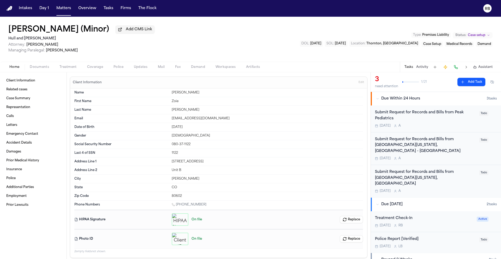
click at [72, 67] on span "Treatment" at bounding box center [67, 67] width 17 height 4
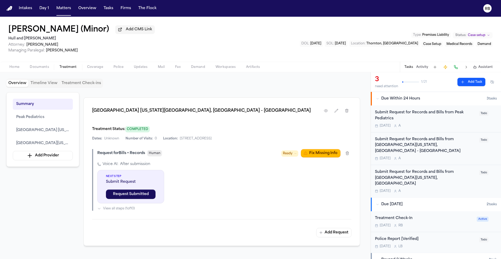
scroll to position [363, 0]
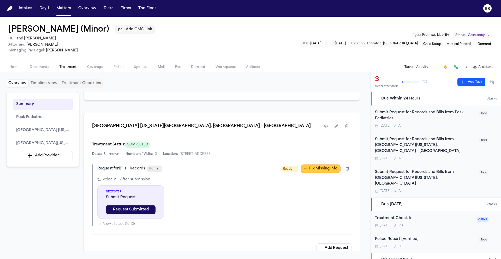
click at [327, 166] on button "Fix Missing Info" at bounding box center [321, 168] width 40 height 8
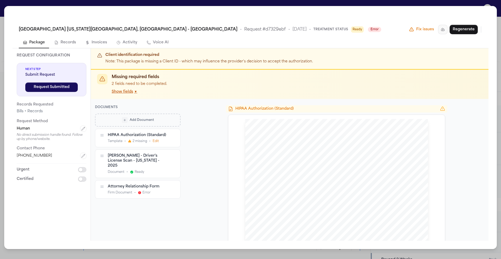
click at [444, 30] on icon "button" at bounding box center [443, 29] width 4 height 4
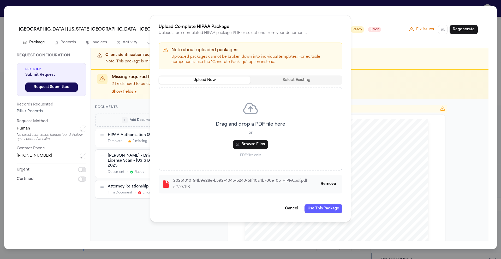
drag, startPoint x: 252, startPoint y: 207, endPoint x: 271, endPoint y: 208, distance: 19.1
click at [252, 207] on div "Cancel Use This Package" at bounding box center [251, 207] width 184 height 14
click at [320, 210] on button "Use This Package" at bounding box center [323, 208] width 38 height 9
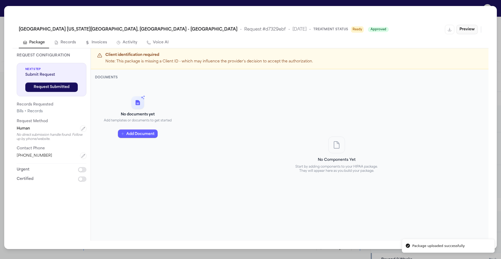
click at [462, 30] on button "Preview" at bounding box center [466, 29] width 21 height 9
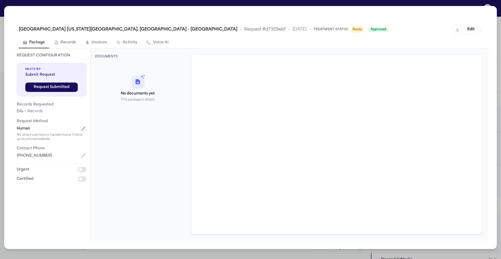
click at [81, 129] on icon "button" at bounding box center [83, 128] width 4 height 4
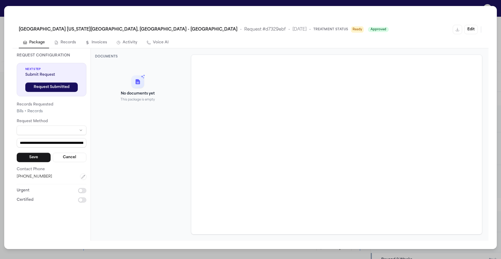
click at [56, 129] on html "Intakes Day 1 Matters Overview Tasks Firms The Flock RB [PERSON_NAME] (Minor) A…" at bounding box center [250, 129] width 501 height 259
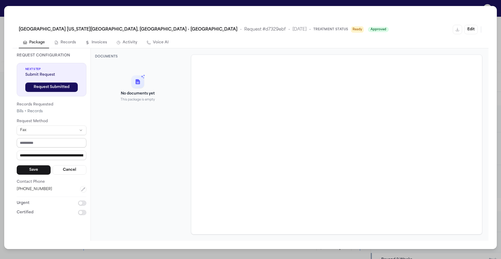
click at [44, 145] on input "tel" at bounding box center [52, 142] width 70 height 9
type input "**********"
click at [34, 172] on button "Save" at bounding box center [34, 169] width 34 height 9
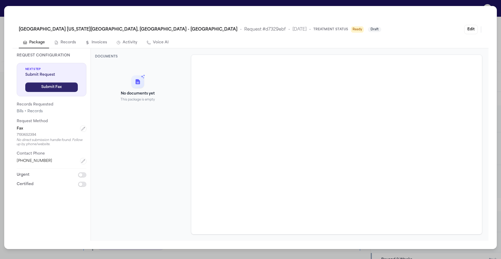
click at [67, 87] on button "Submit Fax" at bounding box center [51, 86] width 52 height 9
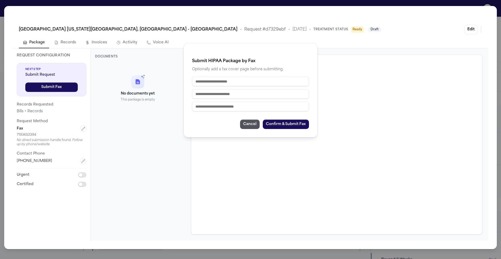
click at [268, 83] on input "text" at bounding box center [250, 81] width 117 height 9
click at [248, 123] on button "Cancel" at bounding box center [250, 123] width 20 height 9
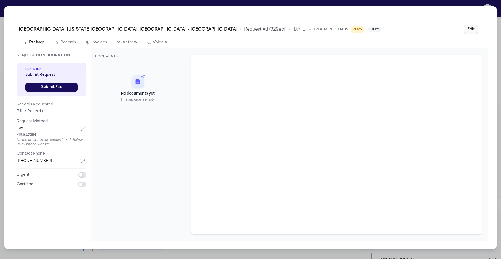
click at [473, 30] on button "Edit" at bounding box center [471, 29] width 14 height 9
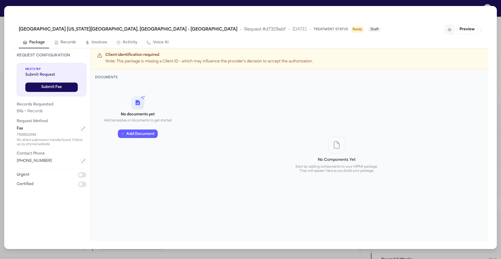
click at [451, 29] on icon "button" at bounding box center [449, 29] width 3 height 3
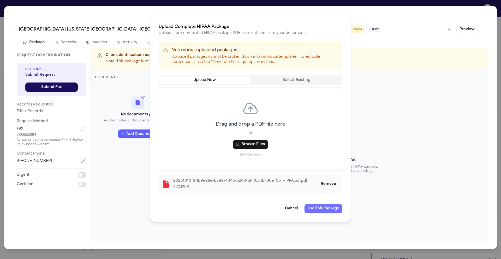
click at [324, 210] on button "Use This Package" at bounding box center [323, 208] width 38 height 9
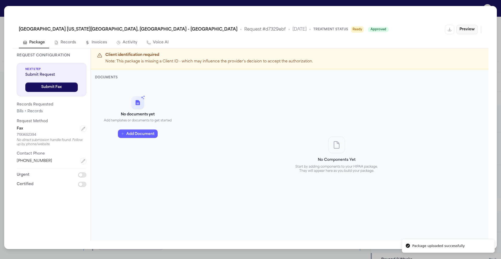
click at [461, 29] on button "Preview" at bounding box center [466, 29] width 21 height 9
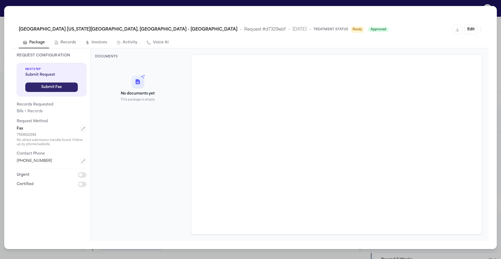
click at [68, 88] on button "Submit Fax" at bounding box center [51, 86] width 52 height 9
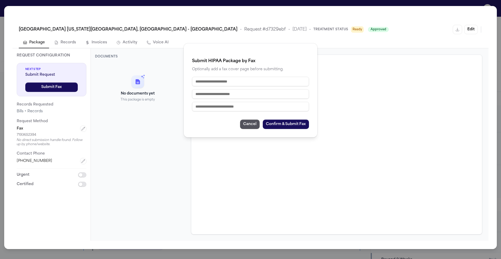
click at [217, 81] on input "text" at bounding box center [250, 81] width 117 height 9
type input "**********"
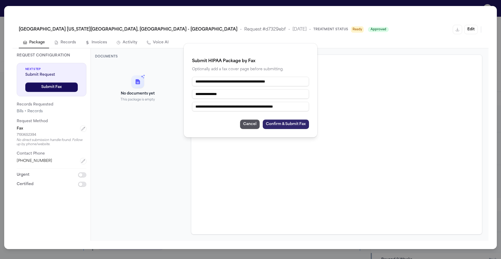
type input "**********"
click at [298, 124] on button "Confirm & Submit Fax" at bounding box center [286, 123] width 46 height 9
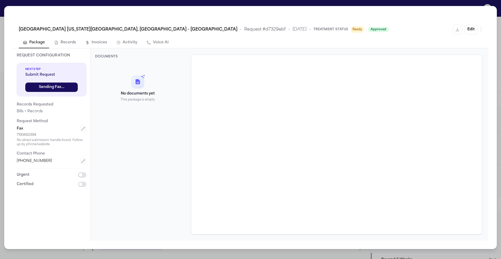
click at [1, 8] on div "Children's Hospital Colorado North Campus, Broomfield - Orthopedics Institute •…" at bounding box center [250, 129] width 501 height 259
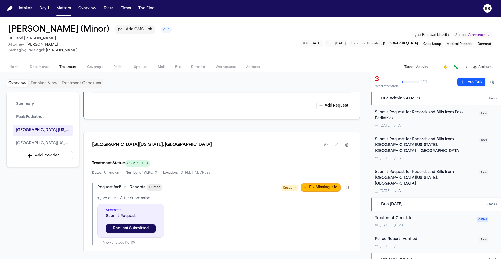
scroll to position [560, 0]
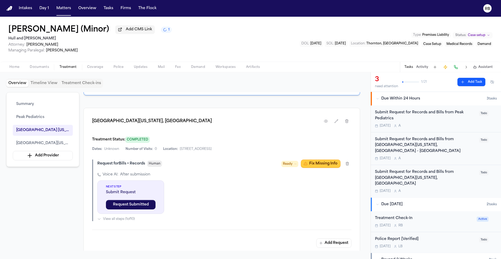
click at [332, 160] on button "Fix Missing Info" at bounding box center [321, 163] width 40 height 8
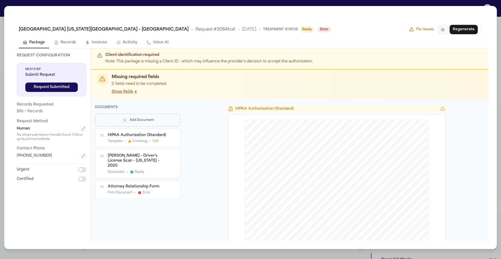
click at [447, 30] on button "button" at bounding box center [442, 29] width 9 height 9
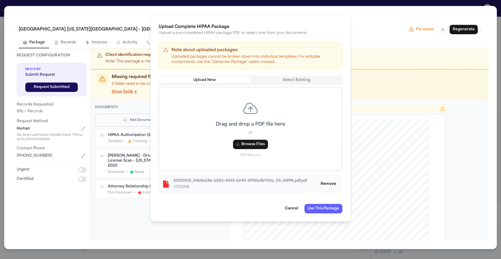
click at [237, 203] on div "Cancel Use This Package" at bounding box center [251, 207] width 184 height 14
click at [314, 206] on button "Use This Package" at bounding box center [323, 208] width 38 height 9
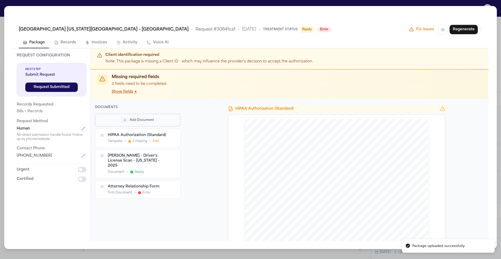
scroll to position [559, 0]
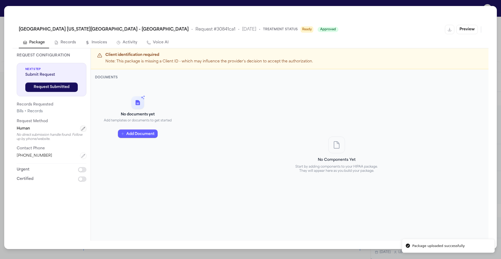
click at [82, 127] on icon "button" at bounding box center [83, 128] width 4 height 4
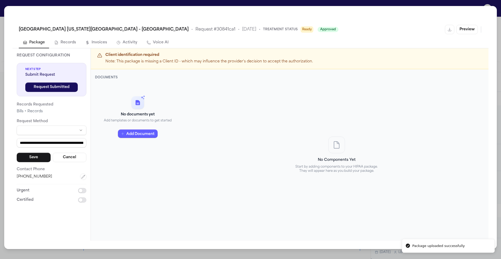
click at [47, 126] on html "Package uploaded successfully Intakes Day 1 Matters Overview Tasks Firms The Fl…" at bounding box center [250, 129] width 501 height 259
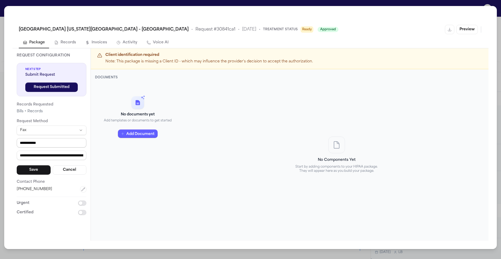
click at [46, 143] on input "**********" at bounding box center [52, 142] width 70 height 9
drag, startPoint x: 54, startPoint y: 142, endPoint x: 0, endPoint y: 136, distance: 54.7
click at [0, 136] on div "**********" at bounding box center [250, 129] width 501 height 259
type input "**********"
click at [29, 167] on button "Save" at bounding box center [34, 169] width 34 height 9
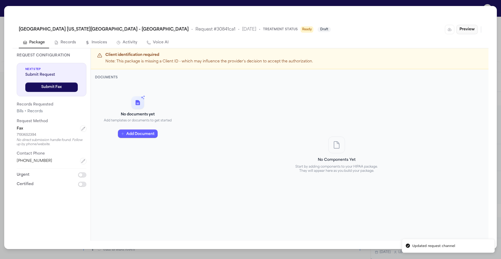
click at [472, 30] on button "Preview" at bounding box center [466, 29] width 21 height 9
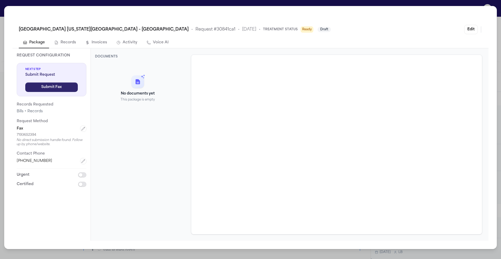
click at [47, 85] on button "Submit Fax" at bounding box center [51, 86] width 52 height 9
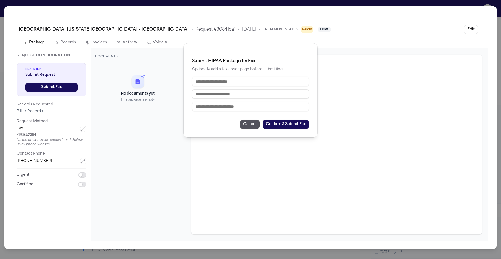
click at [238, 77] on input "text" at bounding box center [250, 81] width 117 height 9
type input "**********"
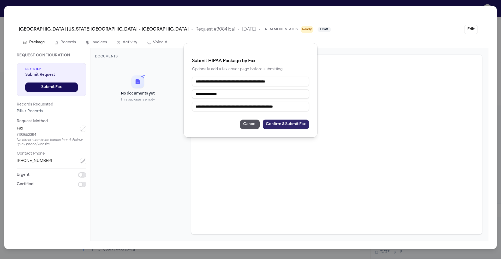
type input "**********"
click at [290, 123] on button "Confirm & Submit Fax" at bounding box center [286, 123] width 46 height 9
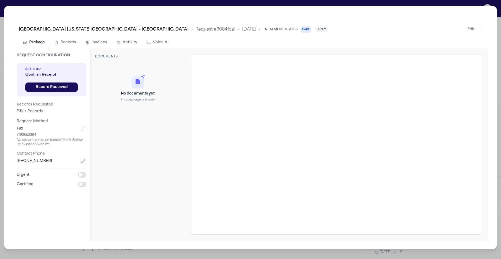
click at [4, 4] on div "Children's Hospital Colorado North Campus – Broomfield • Request # 30841ca1 • 1…" at bounding box center [250, 129] width 501 height 259
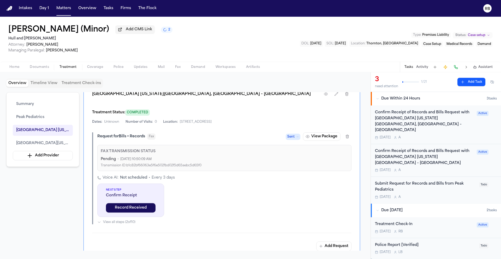
scroll to position [425, 0]
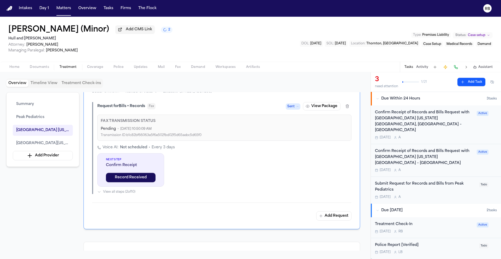
click at [478, 126] on div "Confirm Receipt of Records and Bills Request with Children's Hospital Colorado …" at bounding box center [436, 125] width 122 height 30
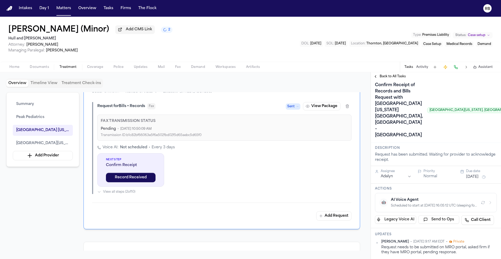
scroll to position [31, 0]
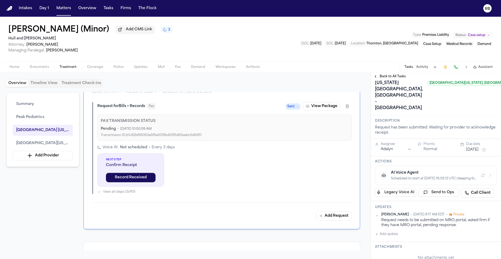
click at [478, 152] on button "[DATE]" at bounding box center [472, 149] width 13 height 5
click at [483, 148] on button "17" at bounding box center [485, 149] width 8 height 8
click at [433, 112] on div "Confirm Receipt of Records and Bills Request with Children's Hospital Colorado …" at bounding box center [467, 83] width 185 height 58
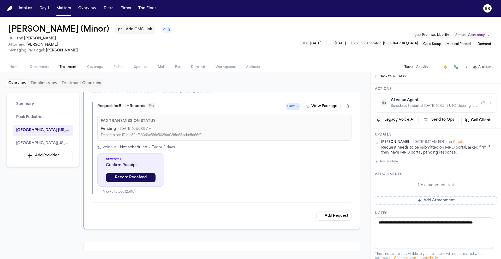
scroll to position [120, 0]
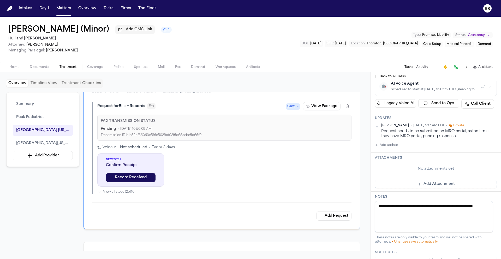
click at [391, 148] on button "Add update" at bounding box center [386, 145] width 23 height 6
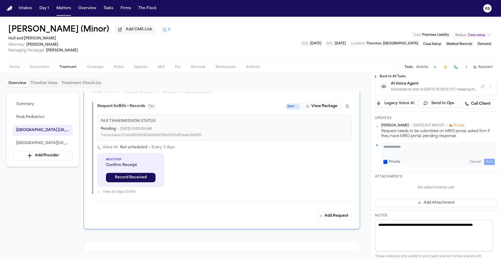
click at [432, 154] on textarea "Add your update" at bounding box center [438, 149] width 111 height 10
type textarea "**********"
click at [488, 165] on button "Add" at bounding box center [489, 162] width 11 height 6
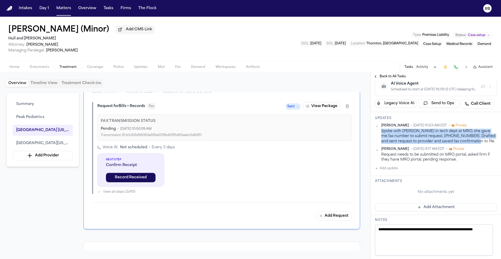
drag, startPoint x: 479, startPoint y: 173, endPoint x: 381, endPoint y: 166, distance: 98.9
click at [381, 144] on div "Richelle Bauman • Oct 13, 2025 10:53 AM EDT • Private Spoke with Tammy in tech …" at bounding box center [436, 133] width 122 height 20
copy div "Spoke with Tammy in tech dept at MRO, she gave me fax number to submit request,…"
click at [390, 78] on span "Back to All Tasks" at bounding box center [392, 76] width 26 height 4
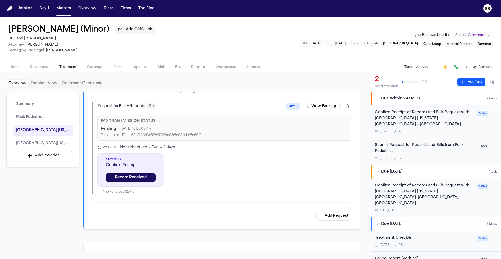
click at [471, 126] on div "Confirm Receipt of Records and Bills Request with Children's Hospital Colorado …" at bounding box center [436, 122] width 122 height 24
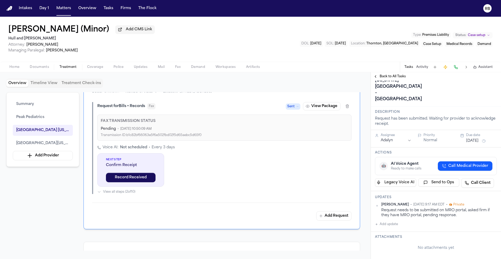
scroll to position [36, 0]
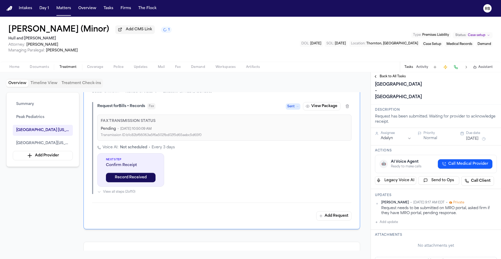
click at [476, 141] on button "[DATE]" at bounding box center [472, 138] width 13 height 5
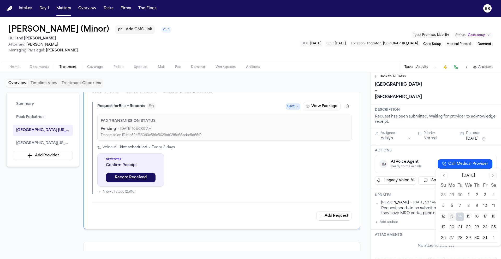
click at [486, 216] on button "17" at bounding box center [485, 216] width 8 height 8
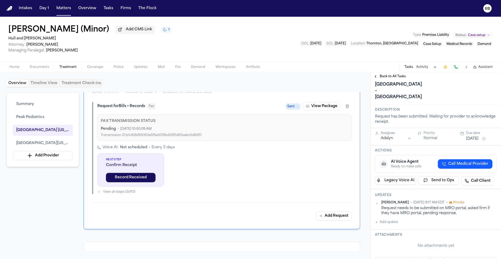
click at [472, 101] on div "Confirm Receipt of Records and Bills Request with Children's Hospital Colorado …" at bounding box center [466, 75] width 183 height 52
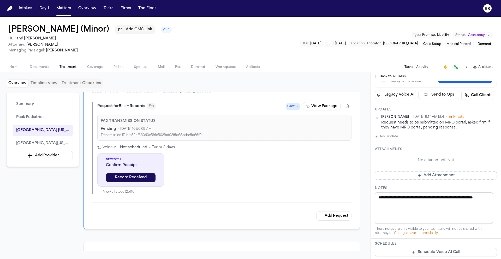
scroll to position [147, 0]
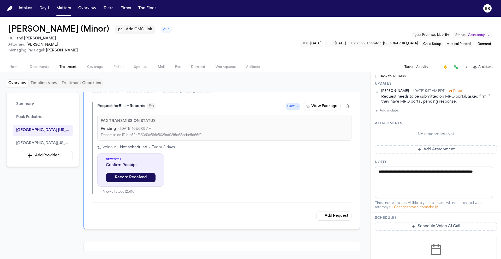
click at [390, 114] on button "Add update" at bounding box center [386, 110] width 23 height 6
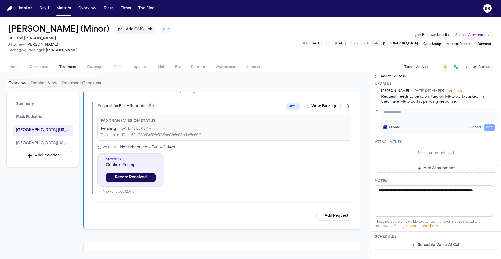
click at [420, 120] on textarea "Add your update" at bounding box center [438, 115] width 111 height 10
paste textarea "**********"
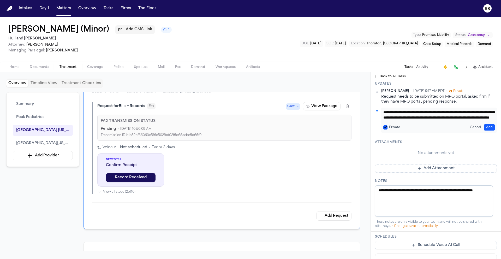
scroll to position [11, 0]
type textarea "**********"
click at [485, 130] on button "Add" at bounding box center [489, 127] width 11 height 6
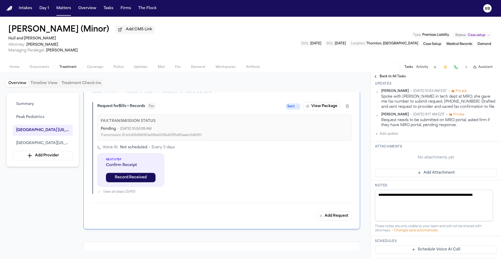
click at [441, 177] on button "Add Attachment" at bounding box center [436, 172] width 122 height 8
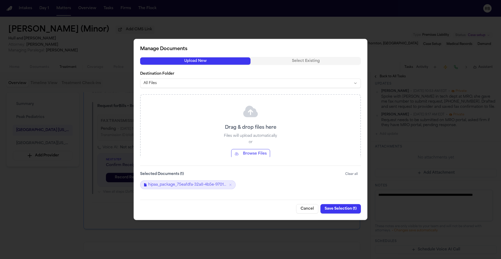
click at [343, 209] on button "Save Selection ( 1 )" at bounding box center [340, 208] width 40 height 9
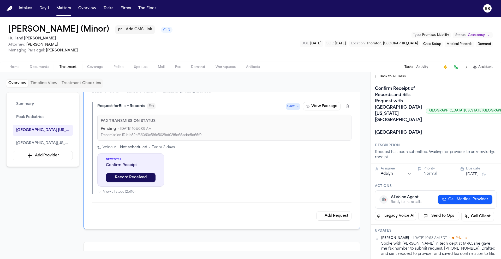
scroll to position [0, 0]
click at [387, 78] on span "Back to All Tasks" at bounding box center [392, 76] width 26 height 4
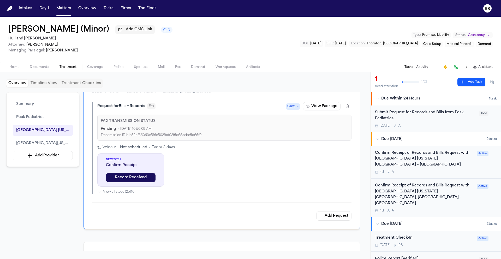
click at [482, 168] on div "Confirm Receipt of Records and Bills Request with Children's Hospital Colorado …" at bounding box center [436, 162] width 122 height 24
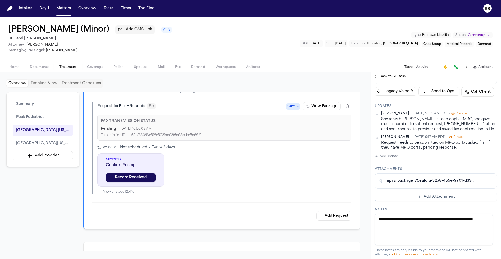
scroll to position [125, 0]
click at [394, 77] on span "Back to All Tasks" at bounding box center [392, 76] width 26 height 4
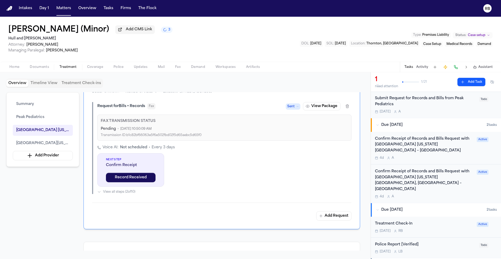
scroll to position [25, 0]
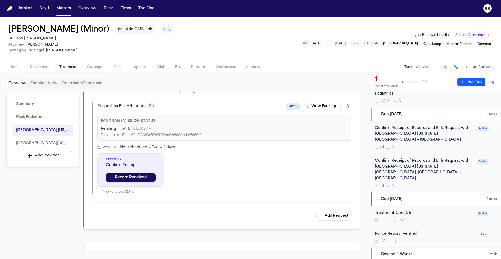
click at [465, 177] on div "Confirm Receipt of Records and Bills Request with Children's Hospital Colorado …" at bounding box center [424, 173] width 99 height 30
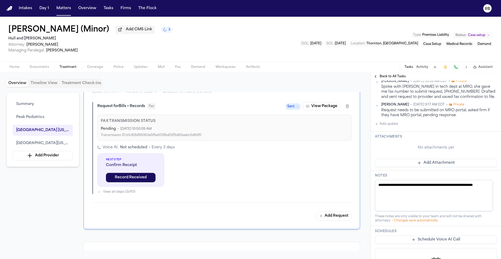
scroll to position [169, 0]
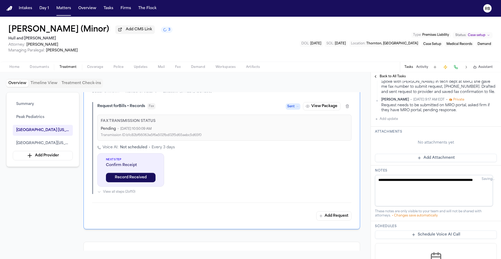
click at [448, 162] on button "Add Attachment" at bounding box center [436, 158] width 122 height 8
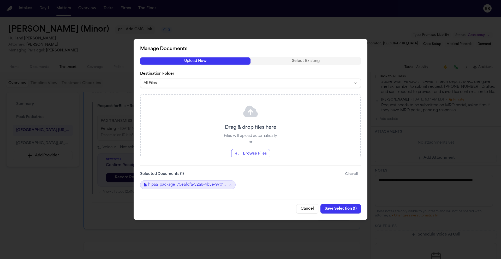
click at [340, 210] on button "Save Selection ( 1 )" at bounding box center [340, 208] width 40 height 9
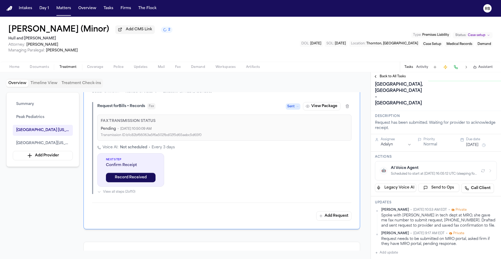
scroll to position [32, 0]
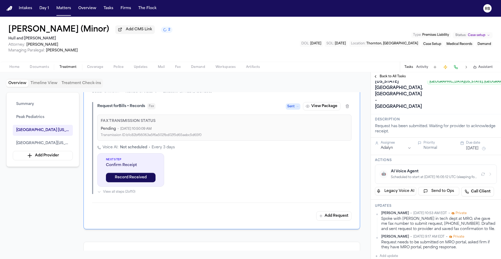
click at [385, 77] on span "Back to All Tasks" at bounding box center [392, 76] width 26 height 4
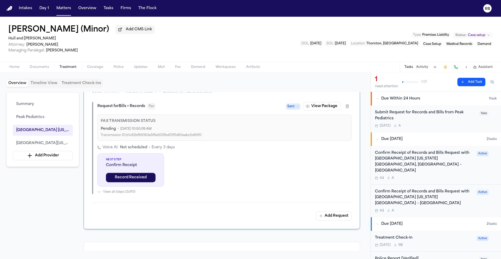
scroll to position [1, 0]
click at [434, 199] on div "Confirm Receipt of Records and Bills Request with Children's Hospital Colorado …" at bounding box center [424, 197] width 99 height 18
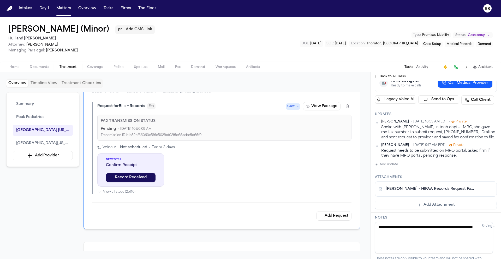
scroll to position [121, 0]
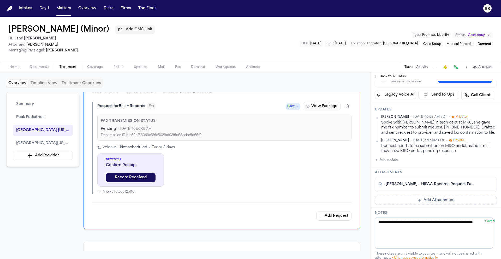
click at [475, 188] on button at bounding box center [479, 184] width 8 height 8
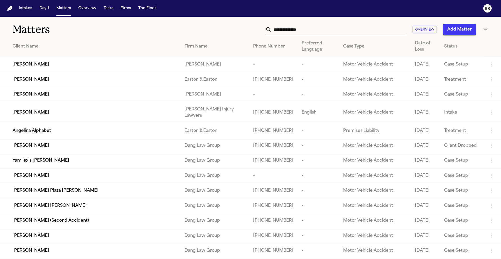
click at [324, 26] on input "text" at bounding box center [339, 29] width 135 height 11
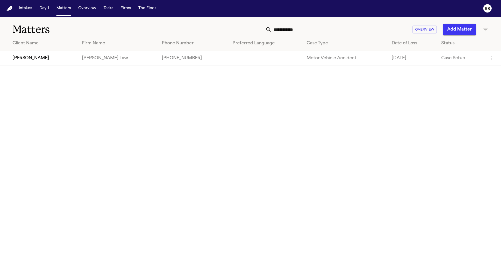
type input "**********"
click at [52, 57] on div "[PERSON_NAME]" at bounding box center [43, 58] width 61 height 6
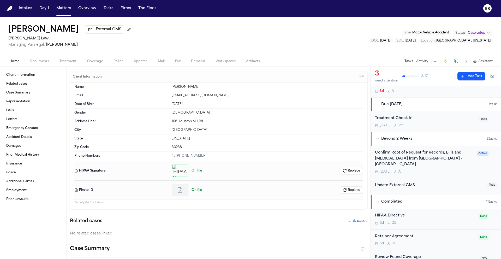
scroll to position [81, 0]
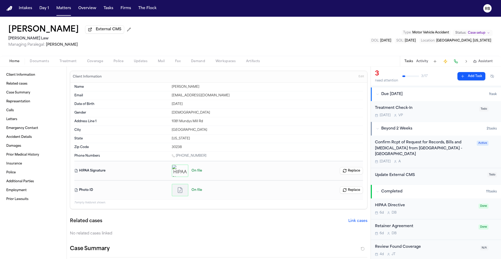
click at [477, 155] on div "Confirm Rcpt of Request for Records, Bills and [MEDICAL_DATA] from [GEOGRAPHIC_…" at bounding box center [436, 152] width 122 height 24
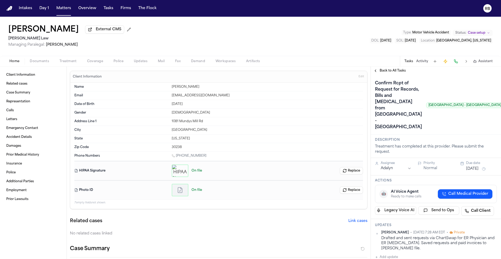
click at [385, 69] on span "Back to All Tasks" at bounding box center [392, 71] width 26 height 4
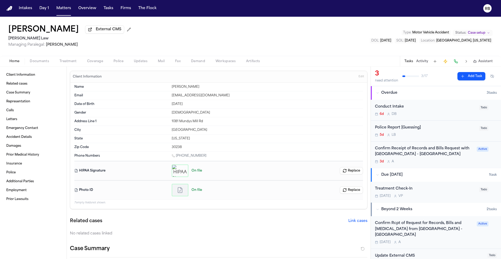
click at [453, 160] on div "Confirm Receipt of Records and Bills Request with Piedmont Hospital - [GEOGRAPH…" at bounding box center [424, 155] width 99 height 18
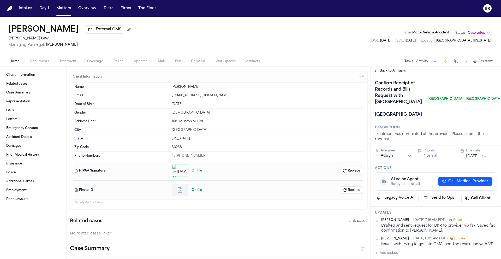
click at [398, 73] on span "Back to All Tasks" at bounding box center [392, 71] width 26 height 4
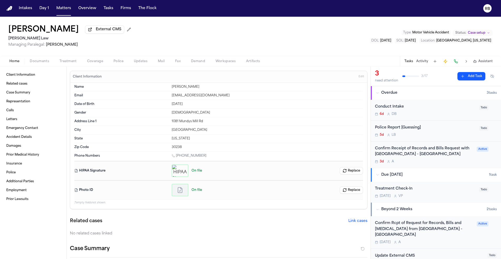
click at [297, 46] on div "[PERSON_NAME] External CMS [PERSON_NAME] Law Managing Paralegal: [PERSON_NAME] …" at bounding box center [250, 36] width 501 height 39
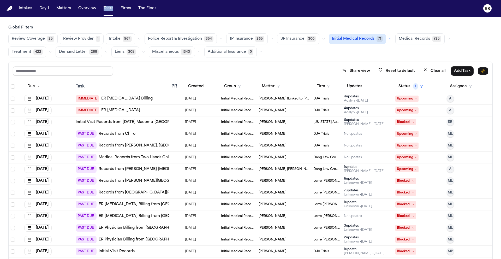
scroll to position [5, 0]
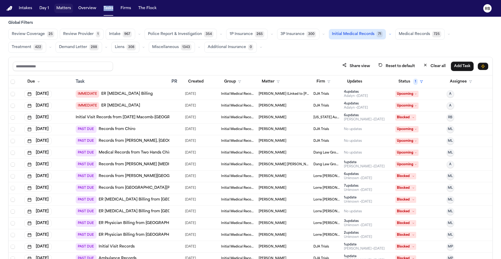
click at [68, 6] on button "Matters" at bounding box center [63, 8] width 19 height 9
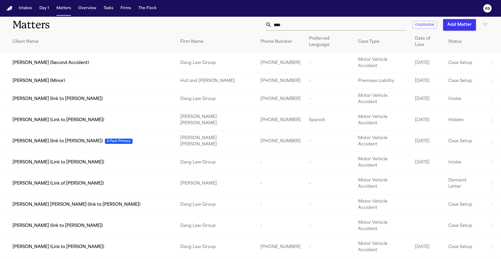
click at [335, 26] on input "****" at bounding box center [339, 24] width 135 height 11
drag, startPoint x: 335, startPoint y: 26, endPoint x: 256, endPoint y: 25, distance: 79.8
click at [256, 25] on div "**** Overview Add Matter" at bounding box center [319, 24] width 337 height 11
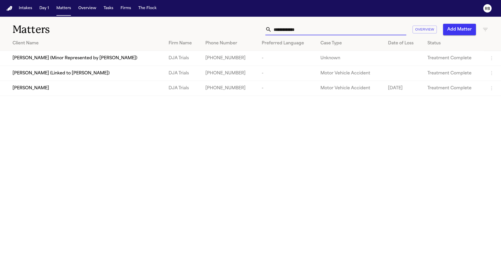
type input "**********"
click at [72, 91] on div "[PERSON_NAME]" at bounding box center [87, 88] width 148 height 6
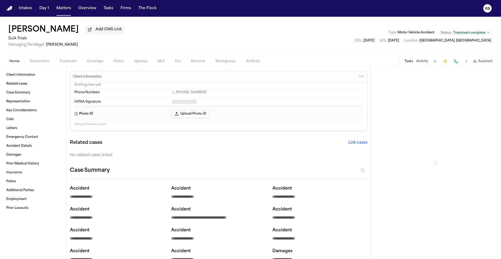
type textarea "*"
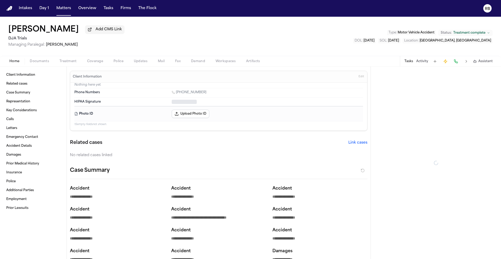
type textarea "*"
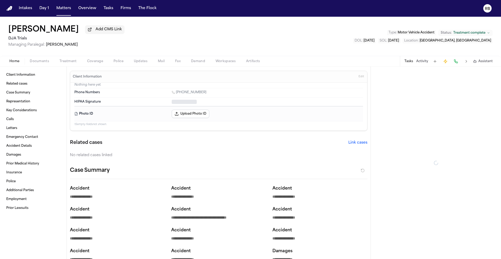
type textarea "*"
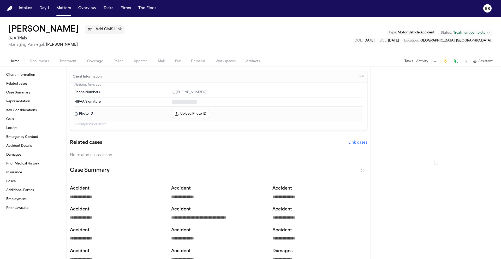
type textarea "*"
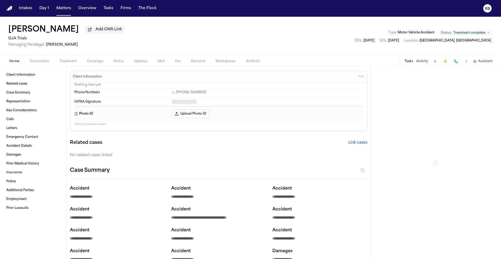
type textarea "*"
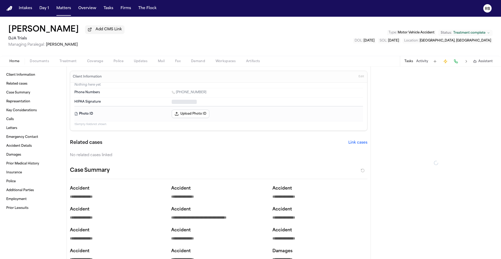
type textarea "*"
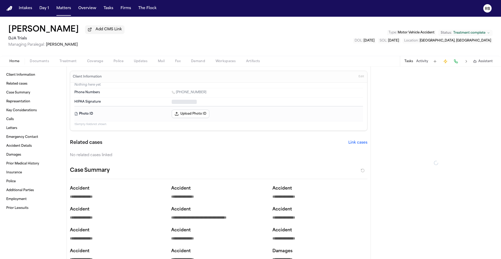
type textarea "*"
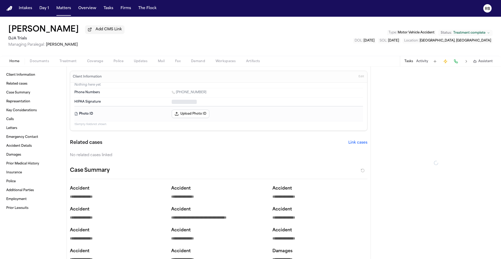
type textarea "*"
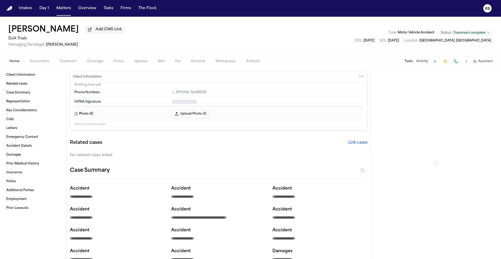
type textarea "*"
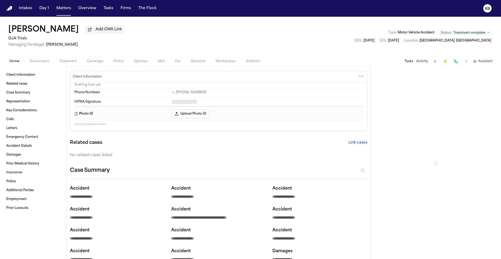
type textarea "*"
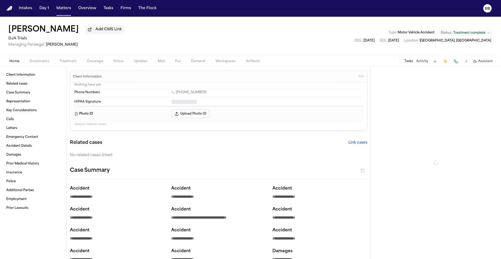
type textarea "*"
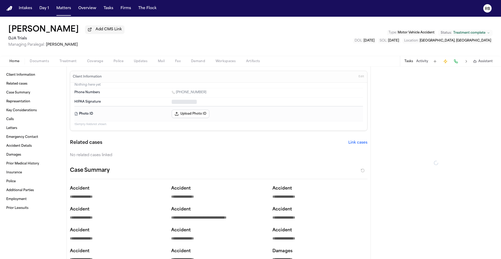
type textarea "*"
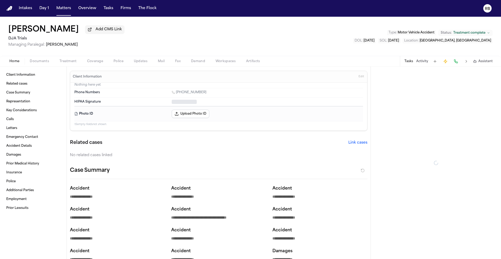
type textarea "*"
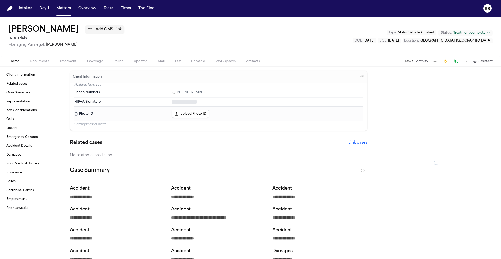
type textarea "*"
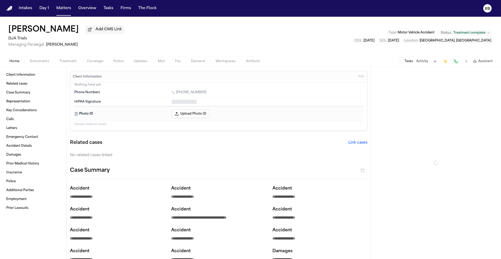
type textarea "*"
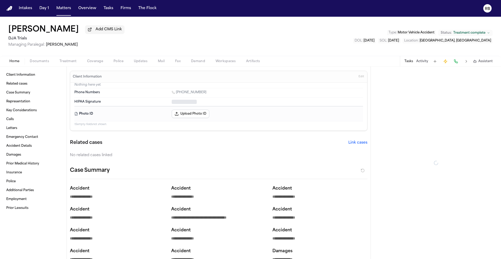
type textarea "*"
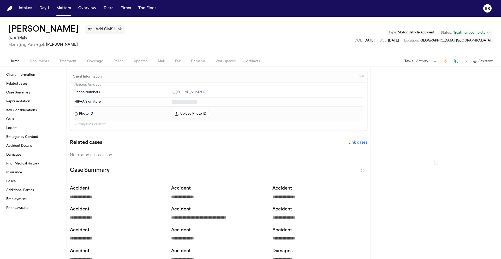
type textarea "*"
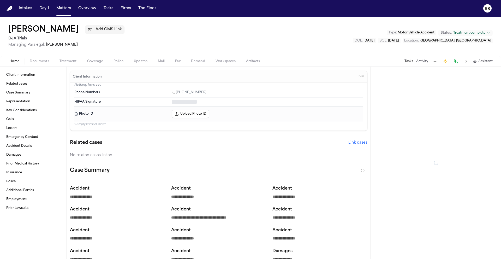
type textarea "*"
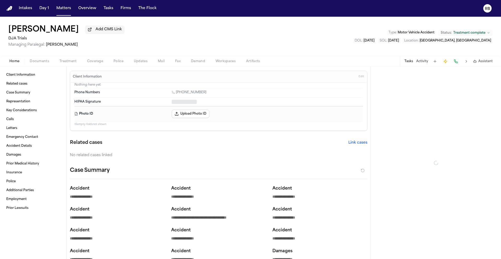
type textarea "*"
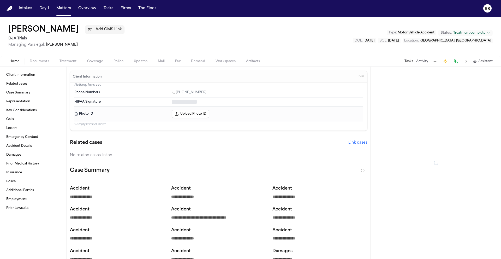
type textarea "*"
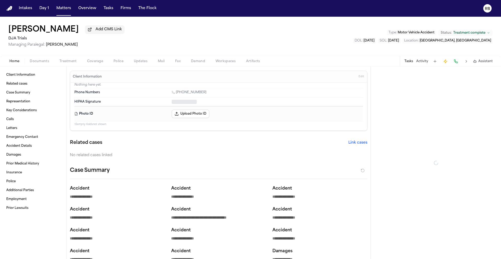
type textarea "*"
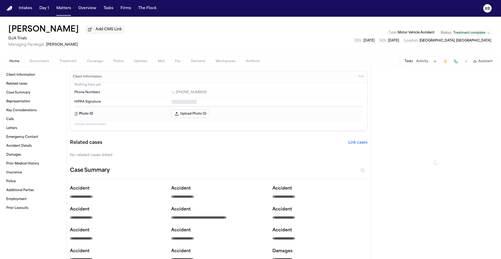
type textarea "*"
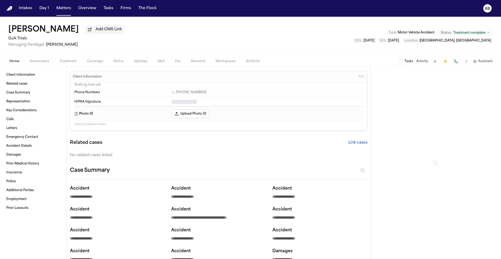
type textarea "*"
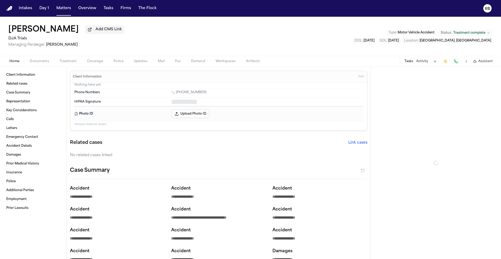
type textarea "*"
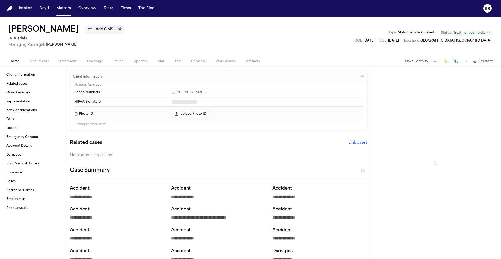
type textarea "*"
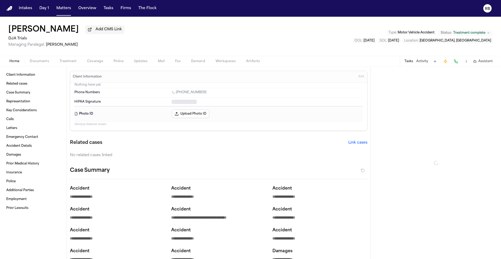
type textarea "*"
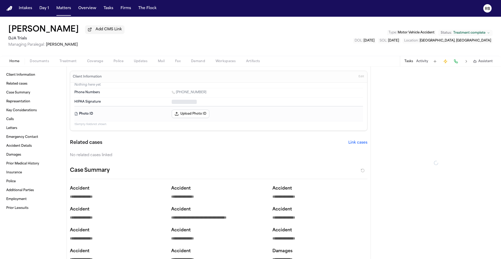
type textarea "*"
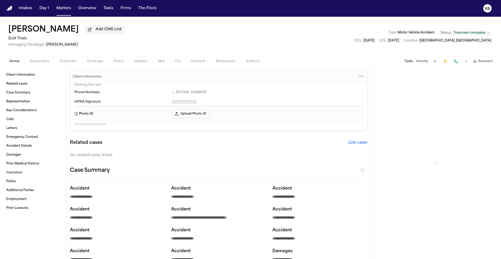
type textarea "*"
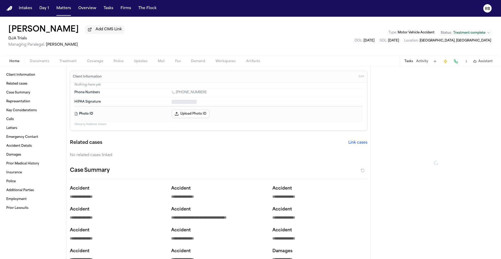
type textarea "*"
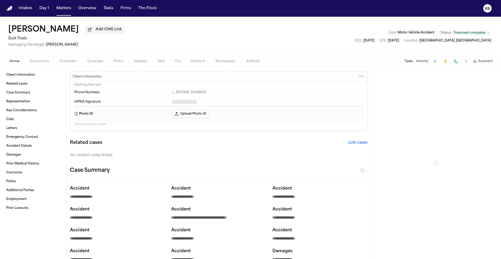
type textarea "*"
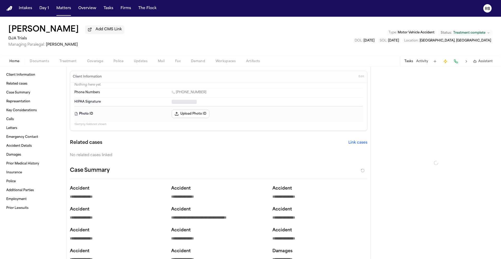
type textarea "*"
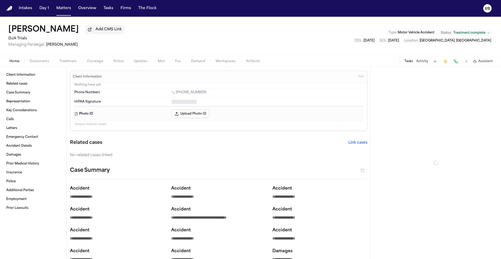
type textarea "*"
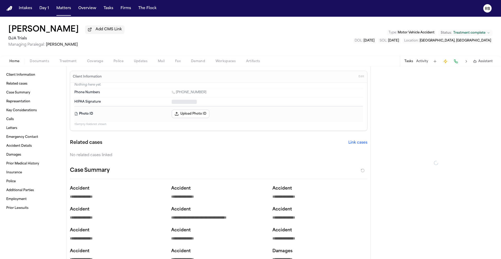
type textarea "*"
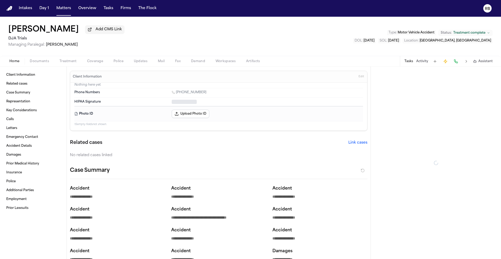
type textarea "*"
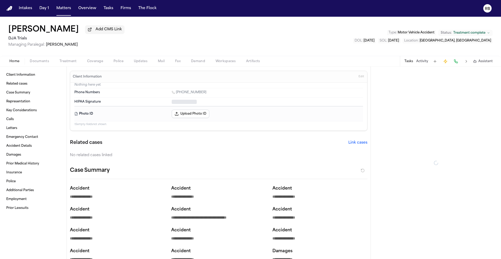
type textarea "*"
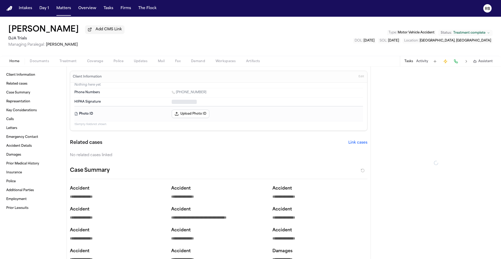
type textarea "*"
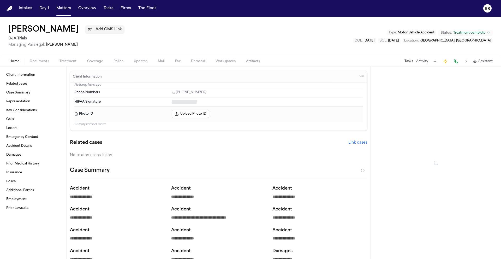
type textarea "*"
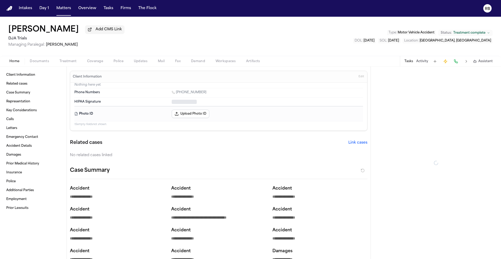
type textarea "*"
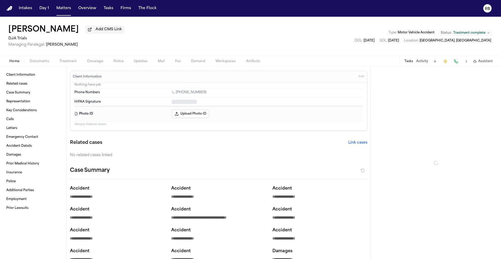
type textarea "*"
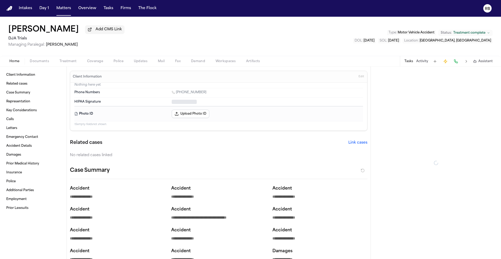
type textarea "*"
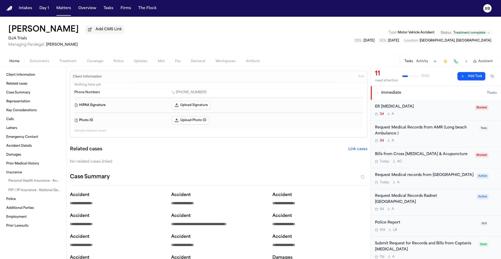
click at [449, 161] on div "Today A C" at bounding box center [423, 161] width 97 height 4
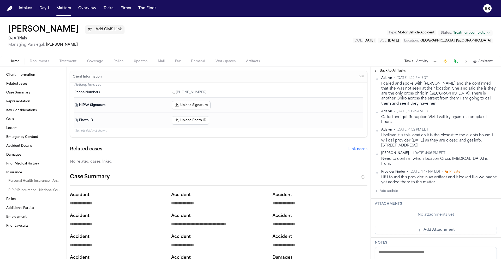
scroll to position [198, 0]
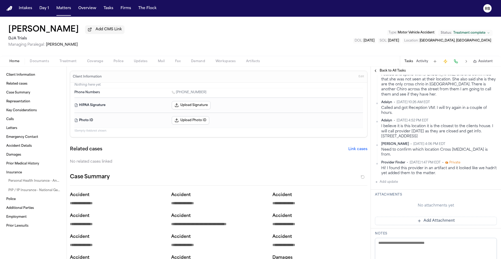
click at [395, 180] on button "Add update" at bounding box center [386, 182] width 23 height 6
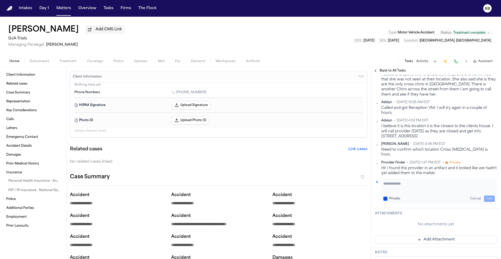
click at [405, 181] on textarea "Add your update" at bounding box center [438, 186] width 111 height 10
type textarea "**********"
click at [488, 195] on button "Add" at bounding box center [489, 198] width 11 height 6
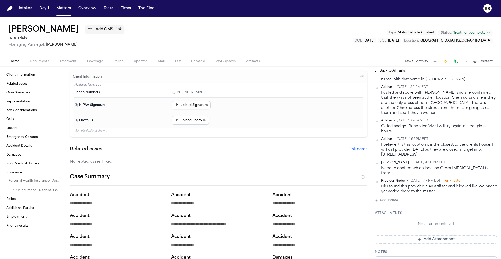
scroll to position [212, 0]
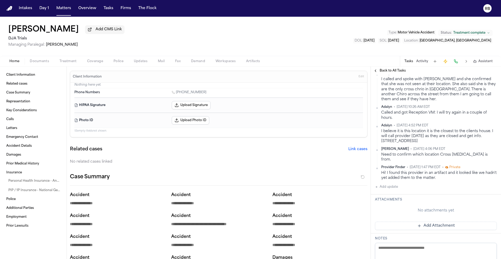
click at [75, 62] on span "Treatment" at bounding box center [67, 61] width 17 height 4
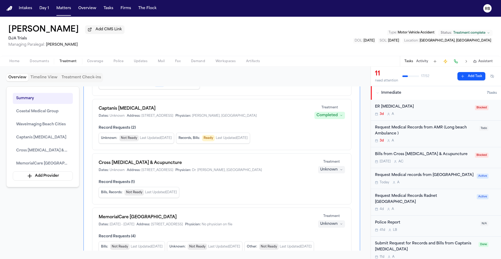
click at [455, 164] on div "[DATE] A C" at bounding box center [423, 161] width 97 height 4
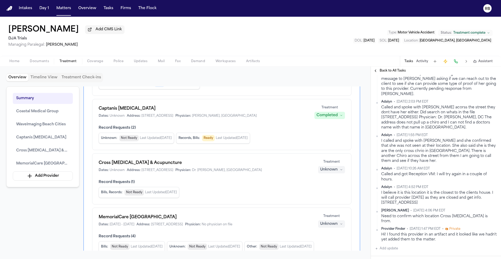
scroll to position [215, 0]
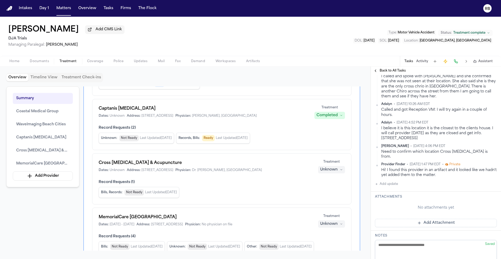
click at [393, 181] on button "Add update" at bounding box center [386, 184] width 23 height 6
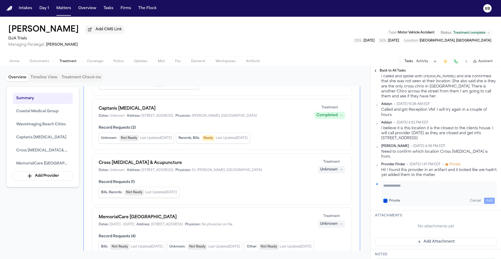
click at [403, 183] on textarea "Add your update" at bounding box center [438, 188] width 111 height 10
type textarea "**********"
click at [486, 197] on button "Add" at bounding box center [489, 200] width 11 height 6
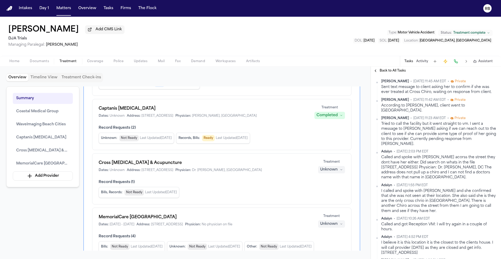
scroll to position [5, 0]
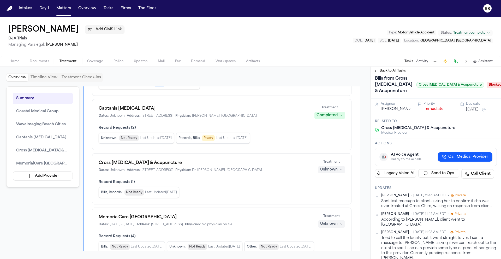
click at [305, 52] on div "Teresa Flores Add CMS Link DJA Trials Managing Paralegal: Michelle Landazabal T…" at bounding box center [250, 36] width 501 height 39
click at [315, 60] on div "Home Documents Treatment Coverage Police Updates Mail Fax Demand Workspaces Art…" at bounding box center [250, 61] width 501 height 10
click at [323, 47] on div "Teresa Flores Add CMS Link DJA Trials Managing Paralegal: Michelle Landazabal T…" at bounding box center [250, 36] width 501 height 39
click at [270, 42] on div "Teresa Flores Add CMS Link DJA Trials Managing Paralegal: Michelle Landazabal T…" at bounding box center [250, 36] width 501 height 39
drag, startPoint x: 152, startPoint y: 32, endPoint x: 44, endPoint y: 7, distance: 111.2
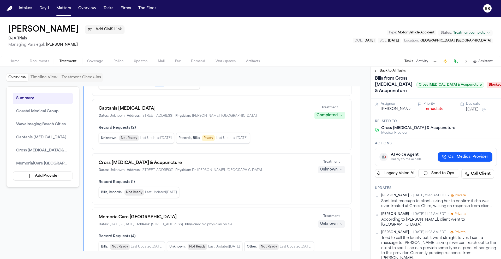
click at [152, 32] on div "Teresa Flores Add CMS Link DJA Trials Managing Paralegal: Michelle Landazabal T…" at bounding box center [250, 36] width 501 height 39
click at [59, 6] on button "Matters" at bounding box center [63, 8] width 19 height 9
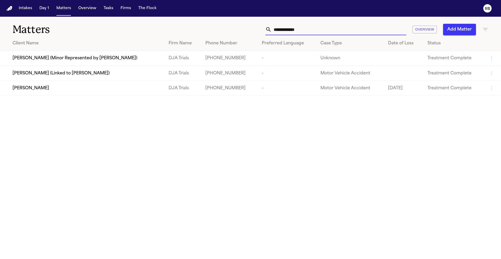
click at [312, 25] on input "**********" at bounding box center [339, 29] width 135 height 11
drag, startPoint x: 312, startPoint y: 29, endPoint x: 264, endPoint y: 30, distance: 48.5
click at [264, 30] on div "**********" at bounding box center [319, 29] width 337 height 11
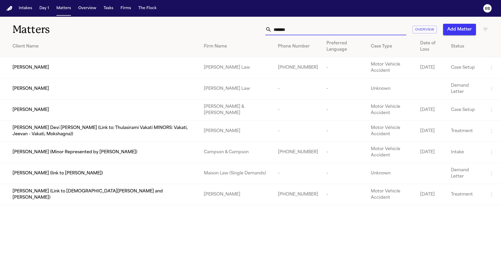
type input "******"
click at [58, 67] on div "[PERSON_NAME]" at bounding box center [104, 67] width 183 height 6
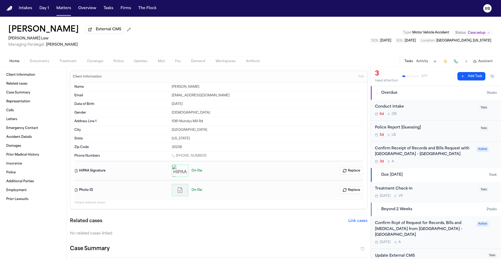
click at [461, 161] on div "3d A" at bounding box center [424, 161] width 99 height 4
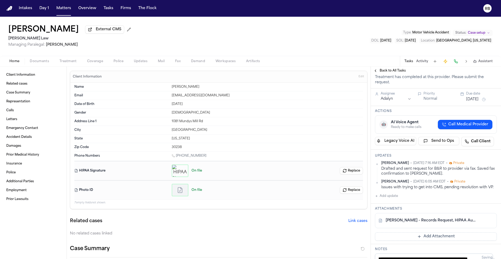
scroll to position [62, 0]
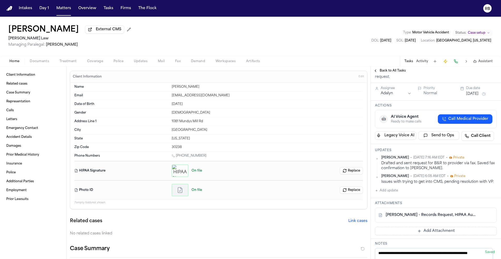
click at [455, 218] on link "K. Massengale - Records Request, HIPAA Auth, DL - 8.11.25, 10.9.25" at bounding box center [430, 214] width 90 height 5
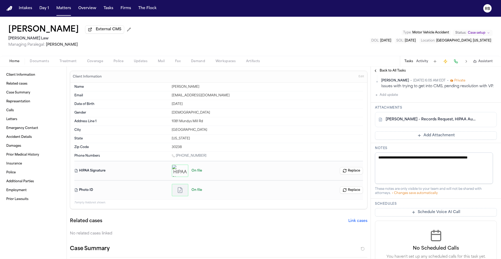
scroll to position [0, 0]
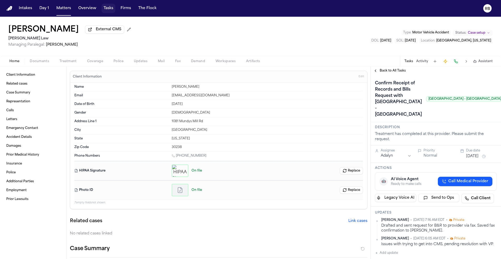
click at [110, 7] on button "Tasks" at bounding box center [108, 8] width 14 height 9
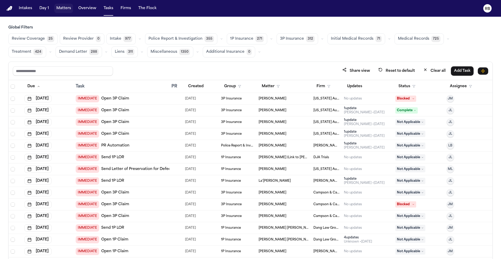
click at [65, 9] on button "Matters" at bounding box center [63, 8] width 19 height 9
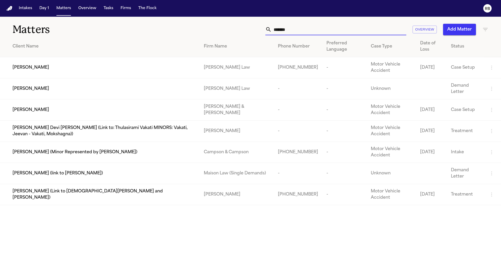
click at [320, 30] on input "******" at bounding box center [339, 29] width 135 height 11
drag, startPoint x: 254, startPoint y: 29, endPoint x: 249, endPoint y: 30, distance: 5.2
click at [250, 30] on div "****** Overview Add Matter" at bounding box center [319, 29] width 337 height 11
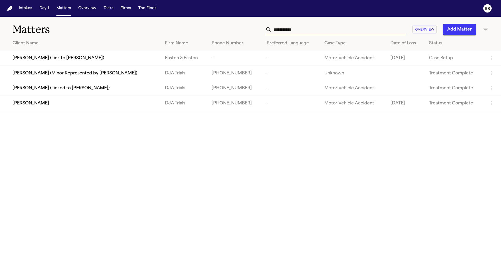
type input "**********"
click at [104, 106] on div "[PERSON_NAME]" at bounding box center [85, 103] width 144 height 6
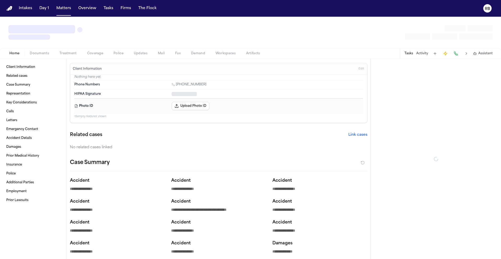
type textarea "*"
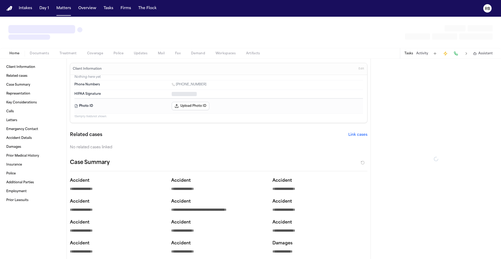
type textarea "*"
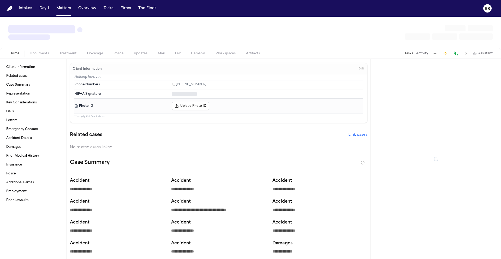
type textarea "*"
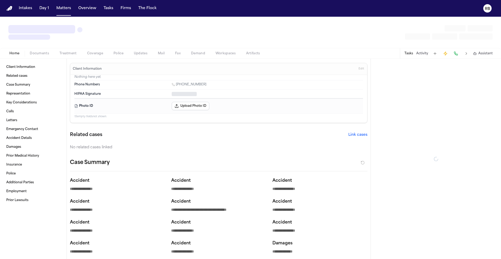
type textarea "*"
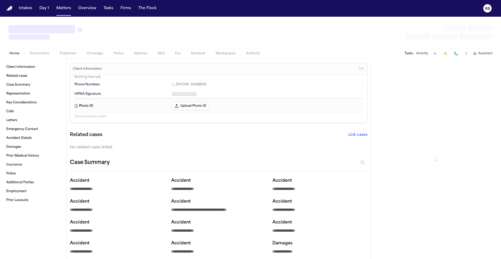
type textarea "*"
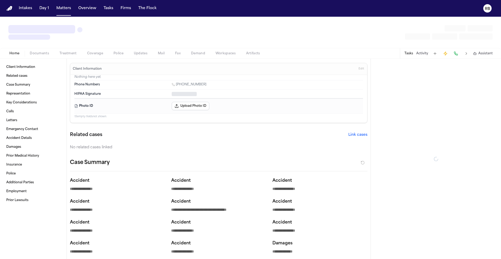
type textarea "*"
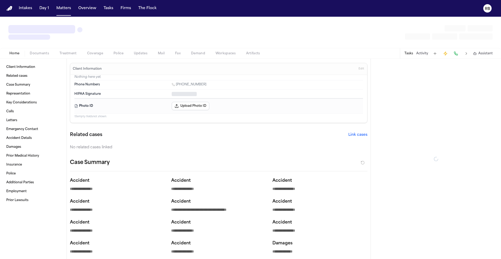
type textarea "*"
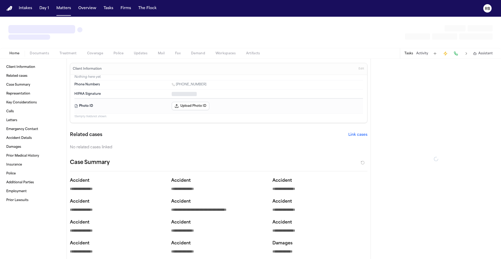
type textarea "*"
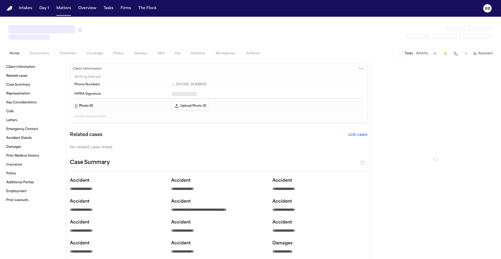
type textarea "*"
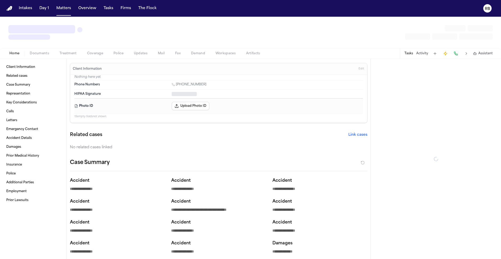
type textarea "*"
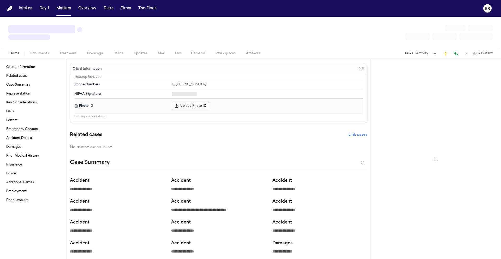
type textarea "*"
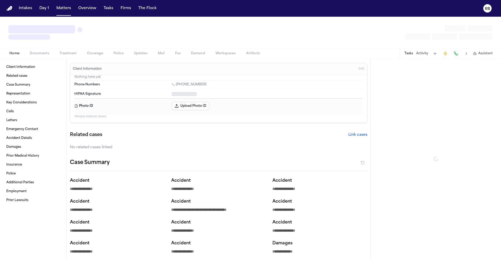
type textarea "*"
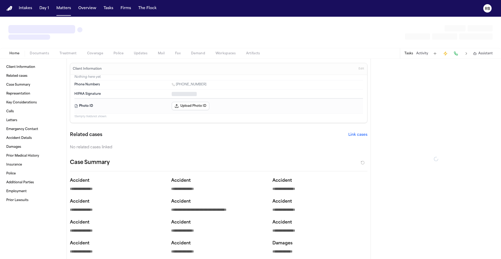
type textarea "*"
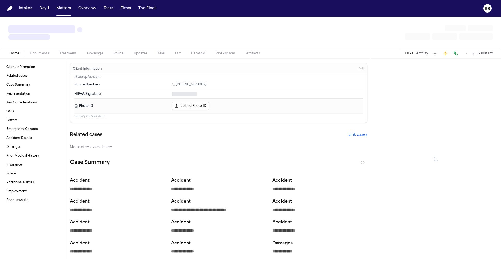
type textarea "*"
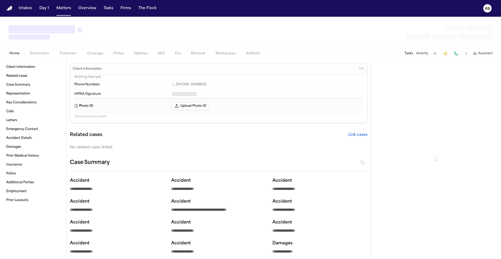
type textarea "*"
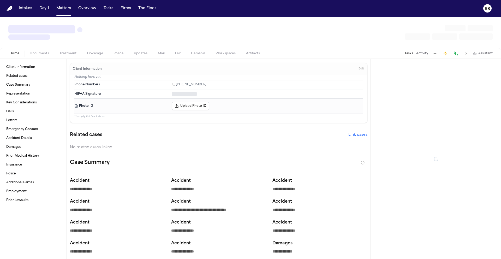
type textarea "*"
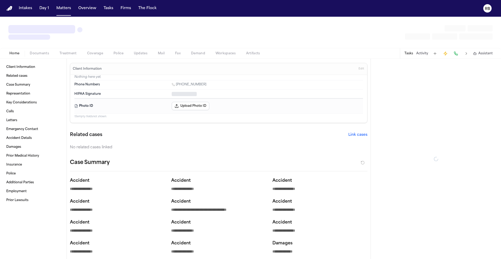
type textarea "*"
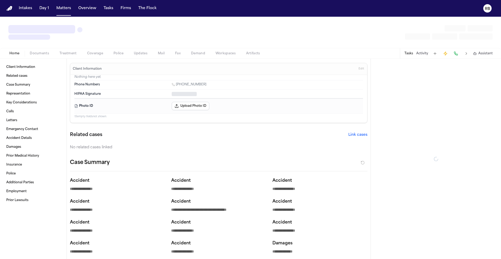
type textarea "*"
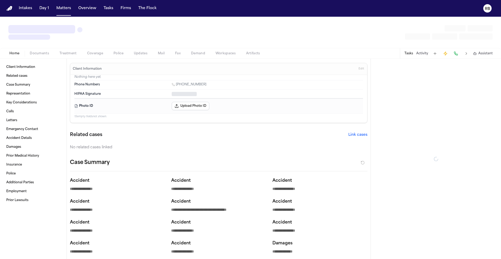
type textarea "*"
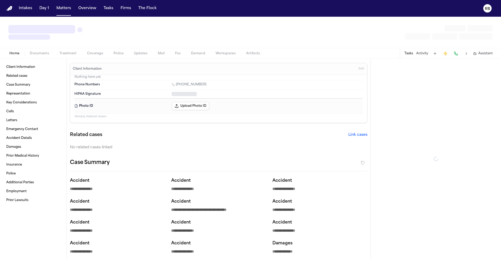
type textarea "*"
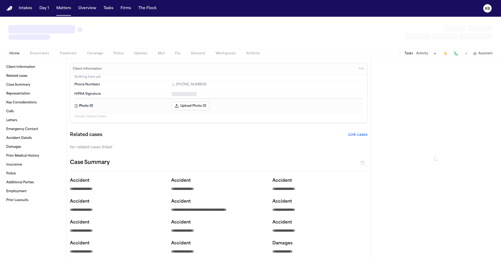
type textarea "*"
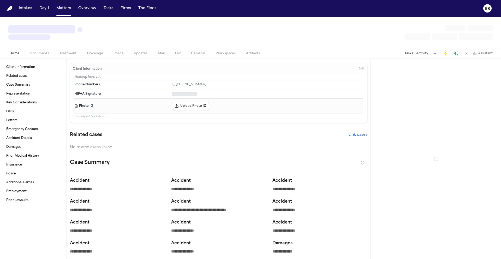
type textarea "*"
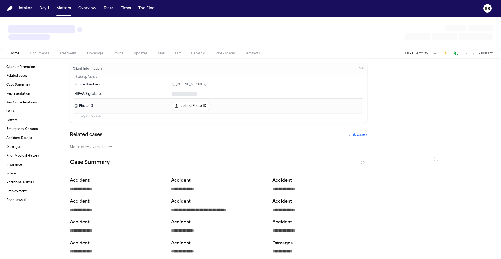
type textarea "*"
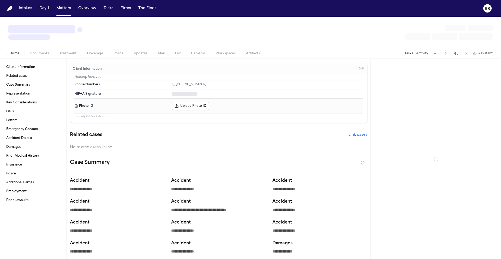
type textarea "*"
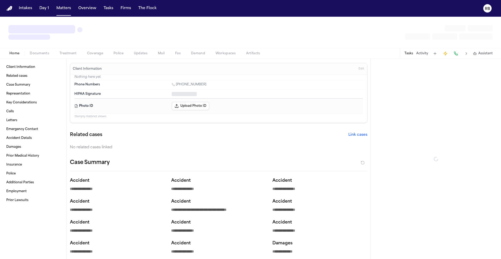
type textarea "*"
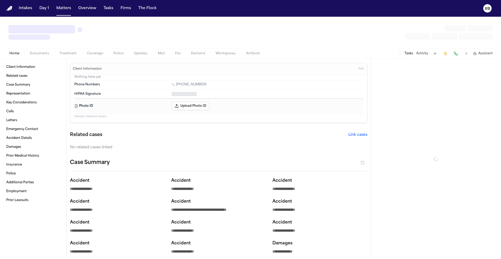
type textarea "*"
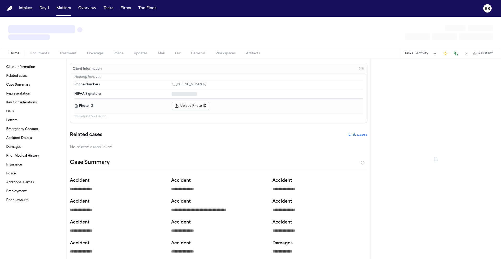
type textarea "*"
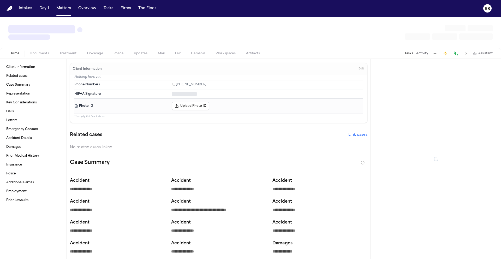
type textarea "*"
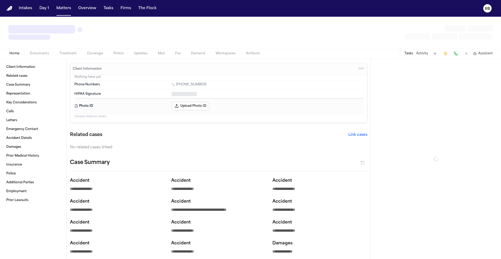
type textarea "*"
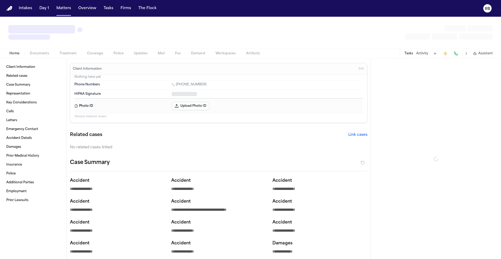
type textarea "*"
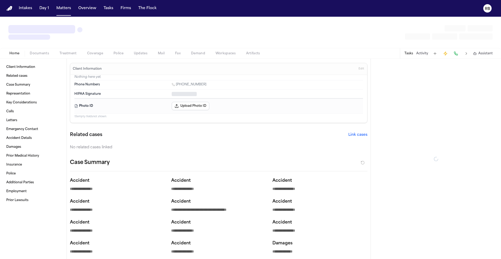
type textarea "*"
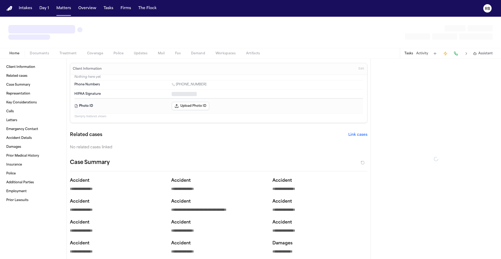
type textarea "*"
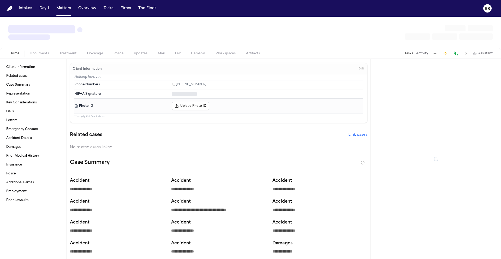
type textarea "*"
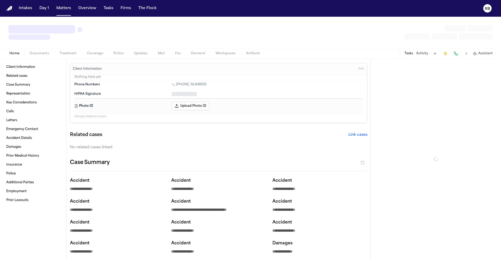
type textarea "*"
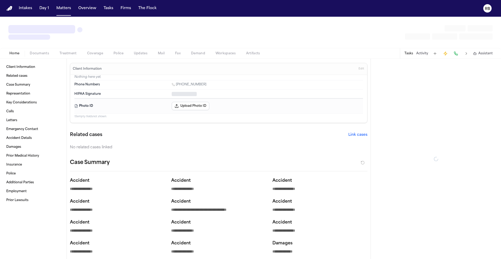
type textarea "*"
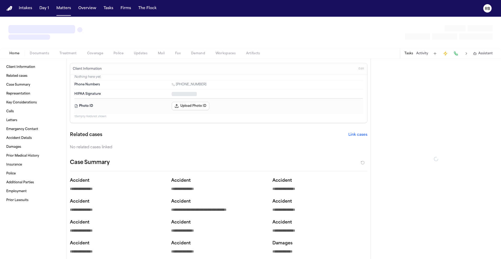
type textarea "*"
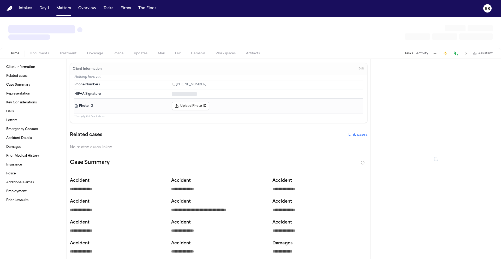
type textarea "*"
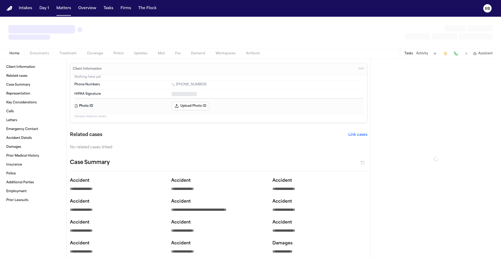
type textarea "*"
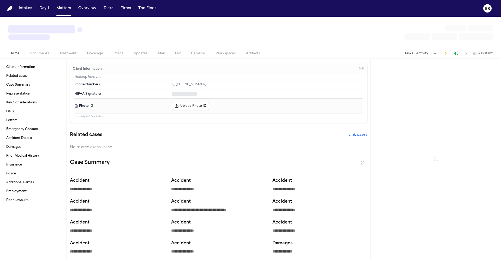
type textarea "*"
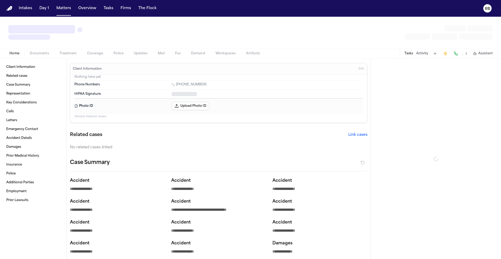
type textarea "*"
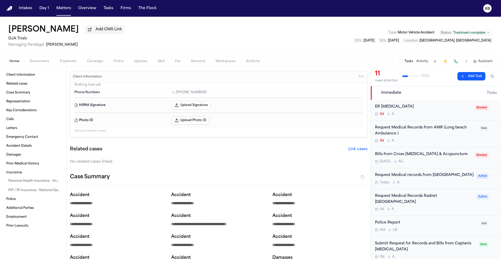
click at [458, 161] on div "Tomorrow A C" at bounding box center [423, 161] width 97 height 4
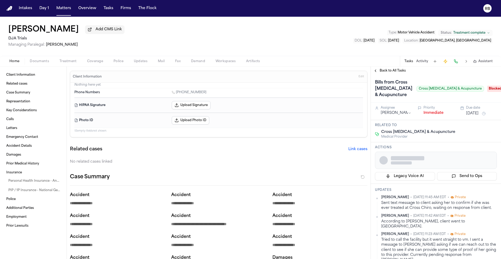
scroll to position [1, 0]
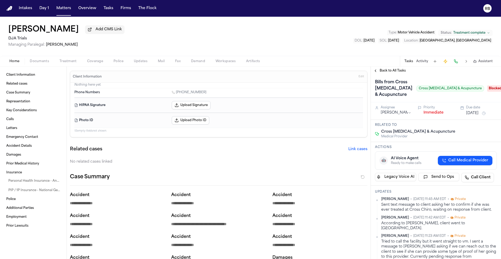
click at [487, 92] on span "Blocked" at bounding box center [497, 88] width 21 height 6
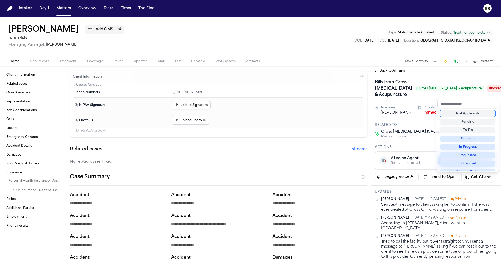
click at [479, 114] on div "Not Applicable" at bounding box center [467, 113] width 55 height 6
click at [426, 99] on div "Bills from Cross Chiropractic & Acupuncture Cross Chiropractic & Acupuncture Bl…" at bounding box center [436, 88] width 122 height 21
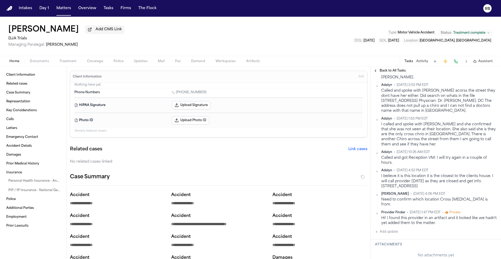
scroll to position [186, 0]
click at [395, 230] on button "Add update" at bounding box center [386, 231] width 23 height 6
click at [413, 230] on textarea "Add your update" at bounding box center [438, 235] width 111 height 10
click at [468, 230] on textarea "**********" at bounding box center [436, 235] width 107 height 10
paste textarea "**********"
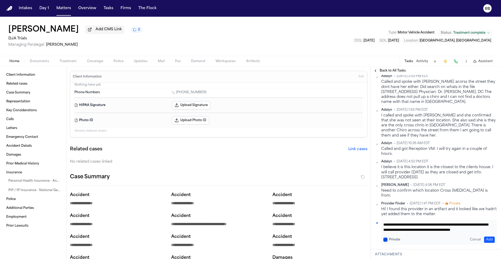
scroll to position [0, 0]
click at [484, 237] on button "Add" at bounding box center [489, 239] width 11 height 6
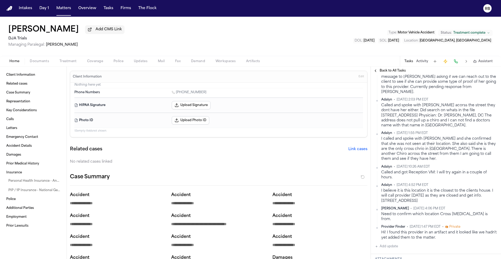
scroll to position [218, 0]
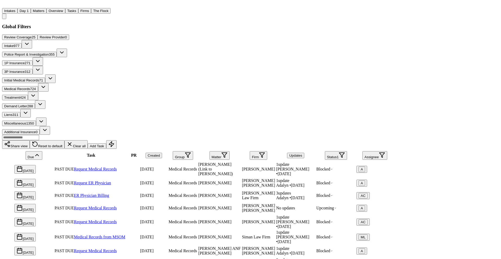
click at [46, 9] on button "Matters" at bounding box center [39, 10] width 16 height 5
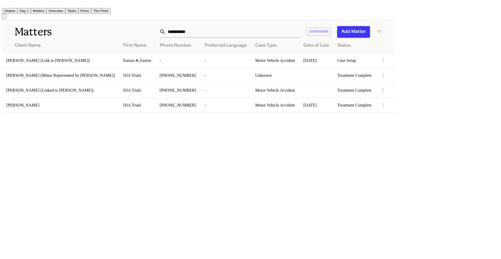
click at [300, 28] on input "**********" at bounding box center [233, 31] width 135 height 11
drag, startPoint x: 296, startPoint y: 28, endPoint x: 256, endPoint y: 27, distance: 39.4
click at [256, 27] on div "**********" at bounding box center [249, 31] width 265 height 11
click at [300, 32] on input "**********" at bounding box center [233, 31] width 135 height 11
drag, startPoint x: 280, startPoint y: 27, endPoint x: 272, endPoint y: 26, distance: 7.3
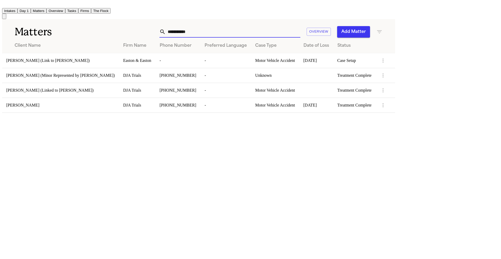
click at [272, 27] on input "**********" at bounding box center [233, 31] width 135 height 11
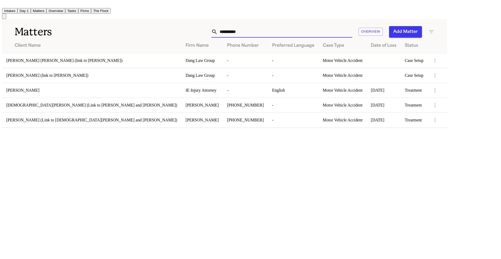
type input "**********"
click at [85, 88] on div "[PERSON_NAME]" at bounding box center [91, 90] width 171 height 5
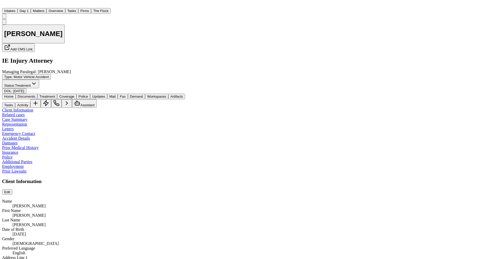
drag, startPoint x: 420, startPoint y: 183, endPoint x: 449, endPoint y: 177, distance: 29.2
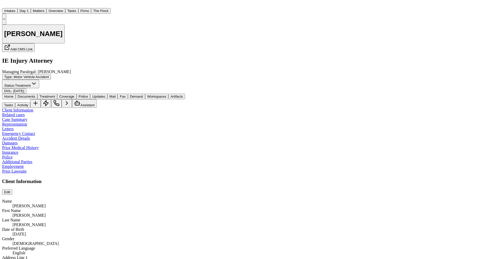
copy div "[PERSON_NAME][EMAIL_ADDRESS][DOMAIN_NAME]"
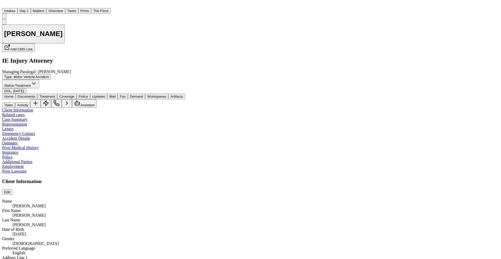
type textarea "*"
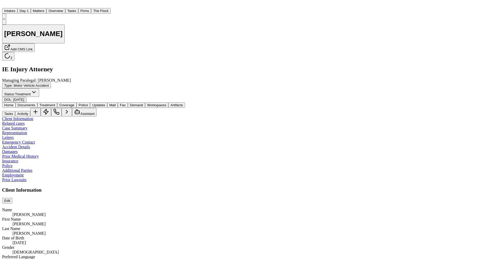
scroll to position [11, 0]
type textarea "**********"
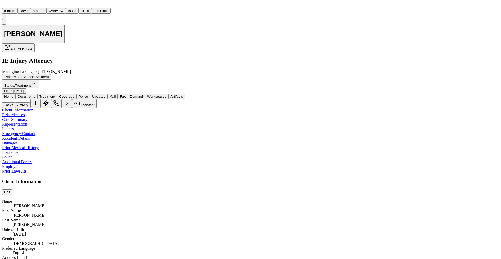
scroll to position [0, 0]
click at [229, 40] on div "[PERSON_NAME] Add CMS Link IE Injury Attorney Managing Paralegal: [PERSON_NAME]…" at bounding box center [183, 56] width 362 height 75
click at [46, 8] on button "Matters" at bounding box center [39, 10] width 16 height 5
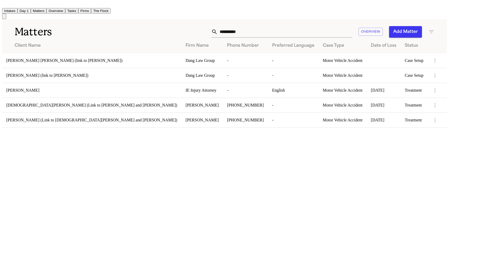
click at [46, 10] on button "Matters" at bounding box center [39, 10] width 16 height 5
click at [113, 34] on h1 "Matters" at bounding box center [75, 31] width 120 height 13
click at [352, 27] on input "**********" at bounding box center [285, 31] width 135 height 11
drag, startPoint x: 105, startPoint y: 29, endPoint x: 108, endPoint y: 20, distance: 10.6
click at [105, 28] on h1 "Matters" at bounding box center [75, 31] width 120 height 13
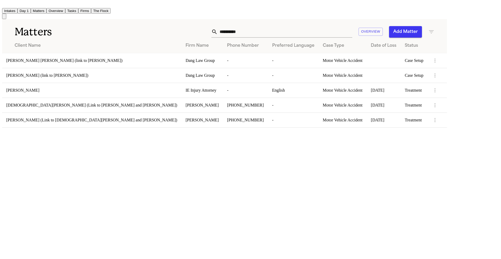
click at [78, 8] on button "Tasks" at bounding box center [71, 10] width 13 height 5
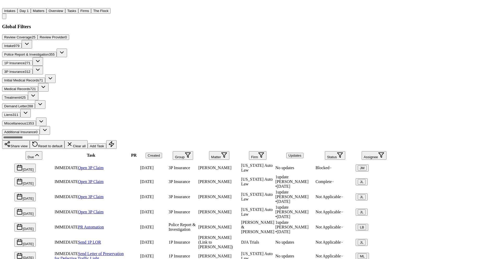
click at [336, 59] on div "Global Filters Review Coverage 25 Review Provider 0 Intake 979 Police Report & …" at bounding box center [197, 187] width 391 height 326
click at [62, 3] on nav "Intakes Day 1 Matters Overview Tasks Firms The Flock RB" at bounding box center [197, 10] width 391 height 17
click at [46, 8] on button "Matters" at bounding box center [39, 10] width 16 height 5
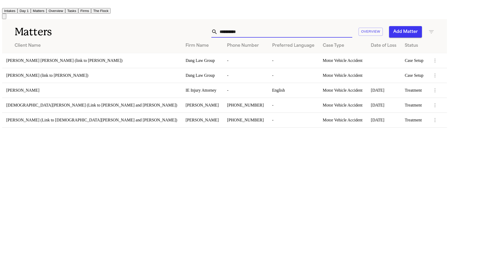
click at [333, 30] on input "**********" at bounding box center [285, 31] width 135 height 11
drag, startPoint x: 302, startPoint y: 33, endPoint x: 207, endPoint y: 33, distance: 94.4
click at [207, 33] on div "**********" at bounding box center [285, 31] width 300 height 11
drag, startPoint x: 306, startPoint y: 29, endPoint x: 255, endPoint y: 30, distance: 51.4
click at [255, 30] on div "**********" at bounding box center [285, 31] width 300 height 11
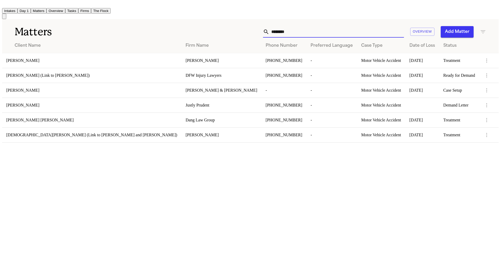
type input "********"
click at [135, 60] on div "[PERSON_NAME]" at bounding box center [91, 60] width 171 height 5
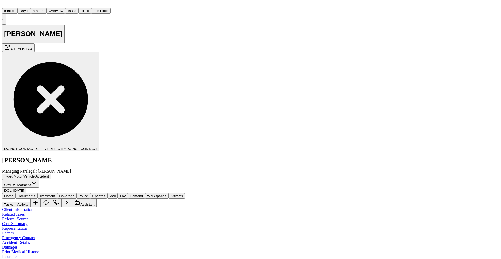
click at [290, 33] on div "Christie Simons Add CMS Link DO NOT CONTACT CLIENT DIRECTLY DO NOT CONTACT Chan…" at bounding box center [250, 106] width 497 height 174
click at [307, 37] on div "Christie Simons Add CMS Link DO NOT CONTACT CLIENT DIRECTLY DO NOT CONTACT Chan…" at bounding box center [250, 106] width 497 height 174
click at [78, 10] on button "Tasks" at bounding box center [71, 10] width 13 height 5
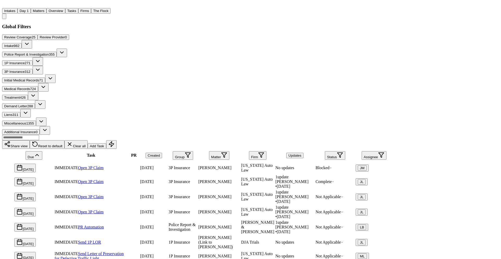
click at [91, 9] on button "Firms" at bounding box center [84, 10] width 13 height 5
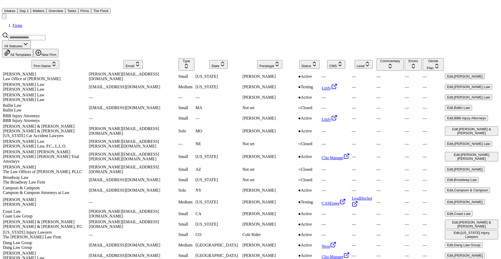
drag, startPoint x: 68, startPoint y: 41, endPoint x: 67, endPoint y: 44, distance: 3.2
click at [68, 41] on div "All Statuses All Templates New Firm" at bounding box center [250, 44] width 497 height 25
click at [45, 40] on input "search" at bounding box center [26, 37] width 37 height 5
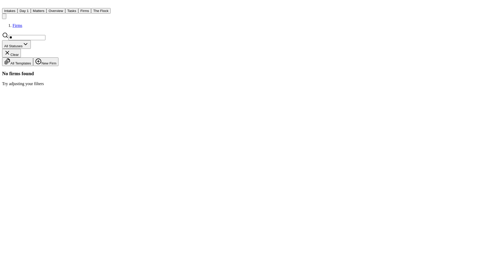
type input "*"
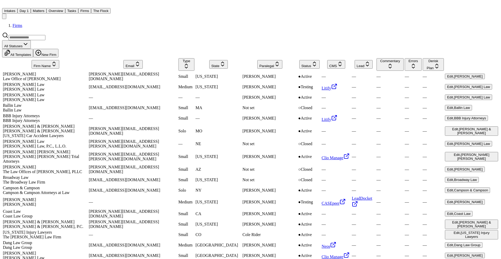
click at [322, 27] on div "Firms" at bounding box center [250, 25] width 497 height 5
click at [139, 23] on div "Firms" at bounding box center [250, 25] width 497 height 5
click at [46, 9] on button "Matters" at bounding box center [39, 10] width 16 height 5
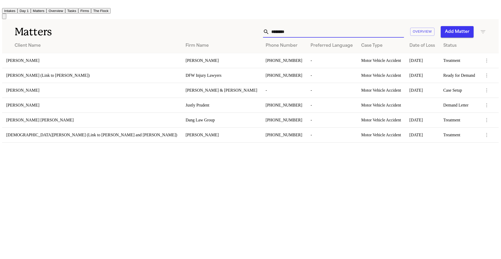
drag, startPoint x: 342, startPoint y: 27, endPoint x: 338, endPoint y: 29, distance: 4.3
click at [342, 27] on input "********" at bounding box center [336, 31] width 135 height 11
drag, startPoint x: 337, startPoint y: 29, endPoint x: 233, endPoint y: 27, distance: 104.3
click at [233, 27] on div "******** Overview Add Matter" at bounding box center [319, 31] width 334 height 11
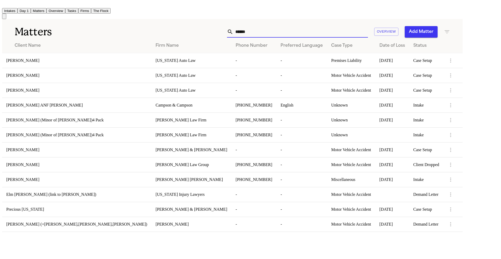
type input "******"
click at [34, 61] on span "[PERSON_NAME]" at bounding box center [22, 60] width 33 height 4
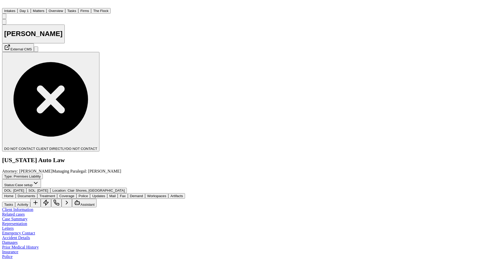
click at [246, 48] on div "Daniale Coston External CMS DO NOT CONTACT CLIENT DIRECTLY DO NOT CONTACT Michi…" at bounding box center [250, 106] width 497 height 174
click at [46, 8] on button "Matters" at bounding box center [39, 10] width 16 height 5
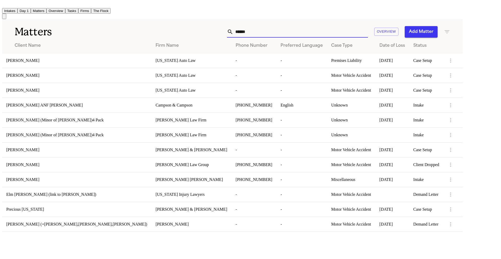
click at [302, 28] on input "******" at bounding box center [300, 31] width 135 height 11
drag, startPoint x: 305, startPoint y: 29, endPoint x: 255, endPoint y: 28, distance: 50.3
click at [251, 32] on div "****** Overview Add Matter" at bounding box center [295, 31] width 310 height 11
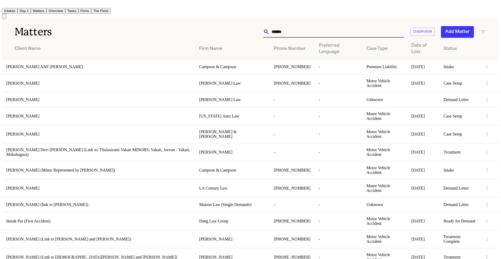
type input "******"
click at [95, 86] on div "[PERSON_NAME]" at bounding box center [98, 83] width 184 height 5
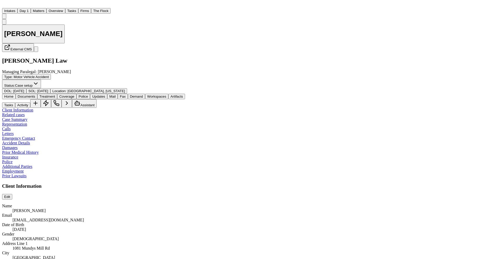
click at [350, 43] on div "Krista Massengale External CMS McCormick Law Managing Paralegal: Violette Patin…" at bounding box center [250, 56] width 497 height 75
click at [295, 41] on div "Krista Massengale External CMS McCormick Law Managing Paralegal: Violette Patin…" at bounding box center [250, 56] width 497 height 75
click at [190, 37] on div "Krista Massengale External CMS McCormick Law Managing Paralegal: Violette Patin…" at bounding box center [250, 56] width 497 height 75
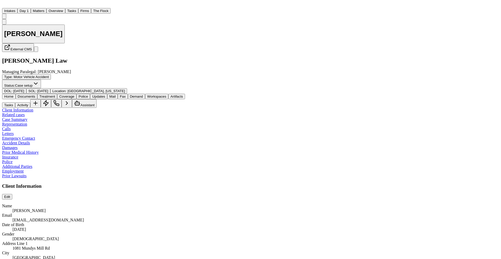
click at [55, 94] on span "Treatment" at bounding box center [47, 96] width 16 height 4
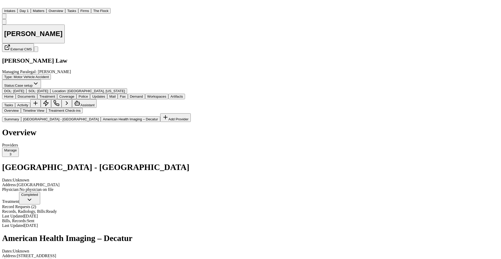
scroll to position [64, 0]
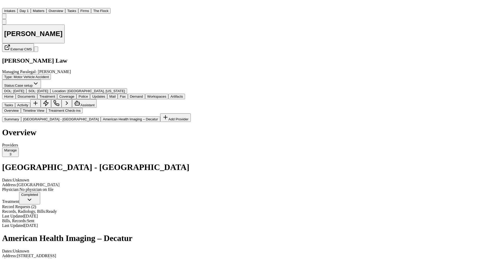
click at [46, 9] on button "Matters" at bounding box center [39, 10] width 16 height 5
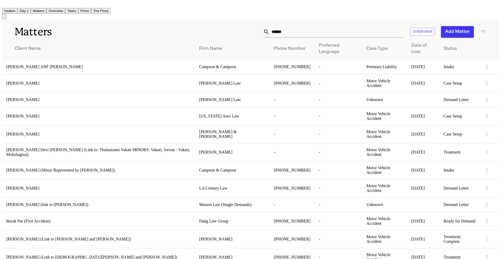
click at [304, 28] on input "******" at bounding box center [336, 31] width 135 height 11
click at [237, 28] on div "****** Overview Add Matter" at bounding box center [319, 31] width 334 height 11
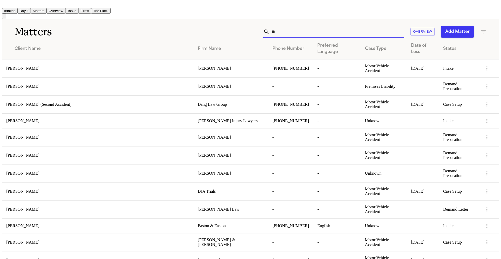
type input "*"
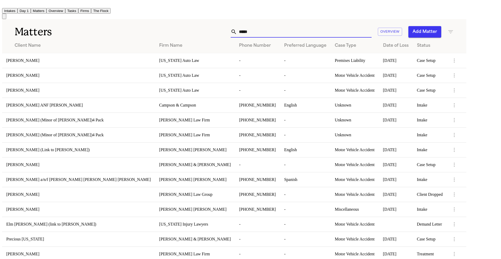
type input "******"
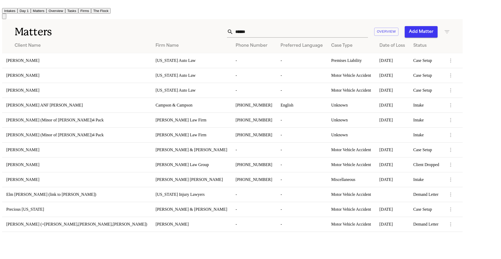
click at [48, 58] on div "[PERSON_NAME]" at bounding box center [76, 60] width 141 height 5
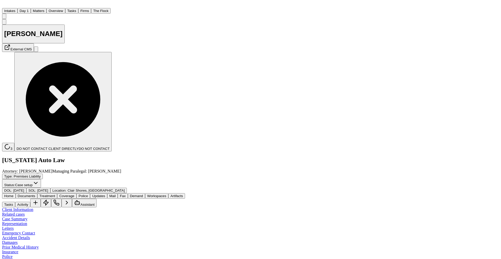
scroll to position [116, 0]
type textarea "**********"
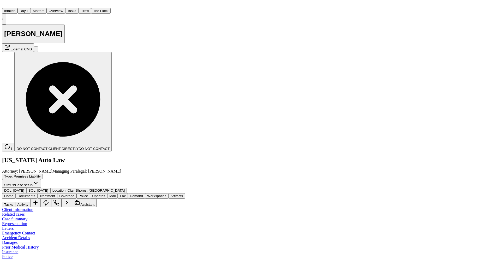
click at [352, 46] on div "Daniale Coston External CMS 1 DO NOT CONTACT CLIENT DIRECTLY DO NOT CONTACT Mic…" at bounding box center [250, 106] width 497 height 174
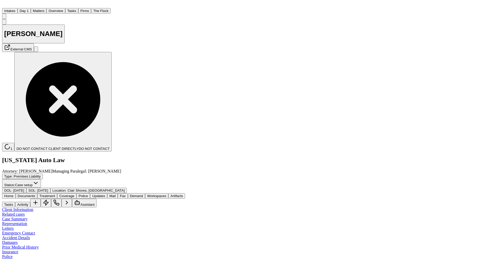
type textarea "**********"
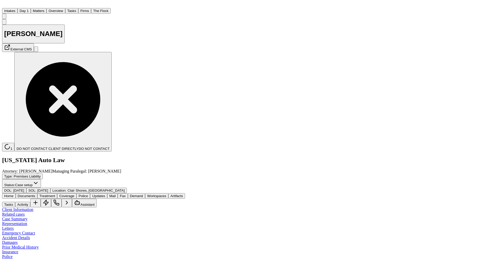
drag, startPoint x: 455, startPoint y: 130, endPoint x: 380, endPoint y: 121, distance: 75.1
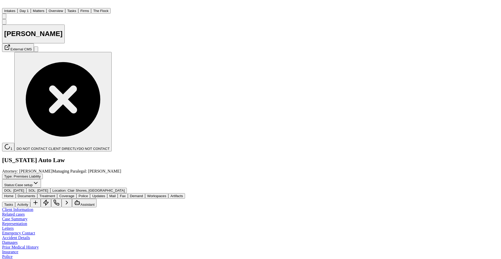
copy div "Reviewed ChartSwap with [PERSON_NAME] and saw that the Piedmont South Imaging i…"
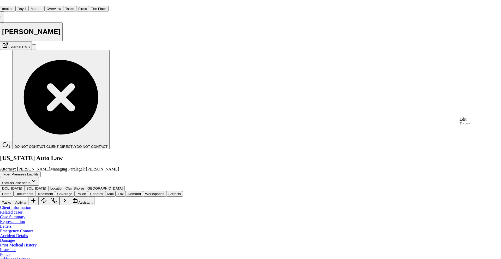
click at [470, 126] on div "Delete" at bounding box center [464, 124] width 11 height 5
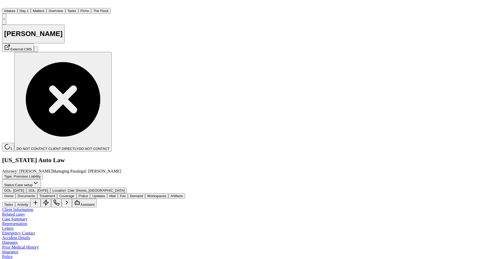
drag, startPoint x: 249, startPoint y: 45, endPoint x: 157, endPoint y: 24, distance: 93.8
click at [249, 45] on div "Daniale Coston External CMS 1 DO NOT CONTACT CLIENT DIRECTLY DO NOT CONTACT Mic…" at bounding box center [250, 106] width 497 height 174
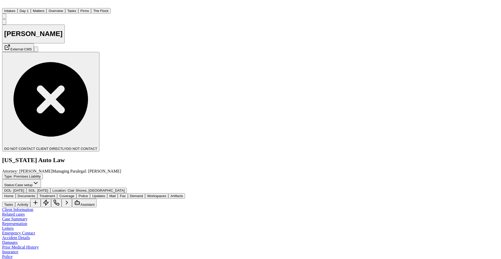
scroll to position [92, 0]
type textarea "**********"
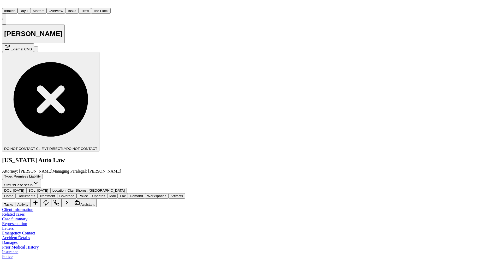
scroll to position [179, 0]
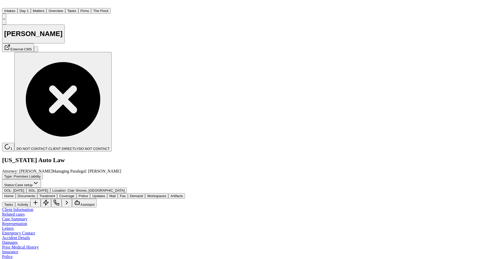
scroll to position [0, 0]
click at [46, 8] on button "Matters" at bounding box center [39, 10] width 16 height 5
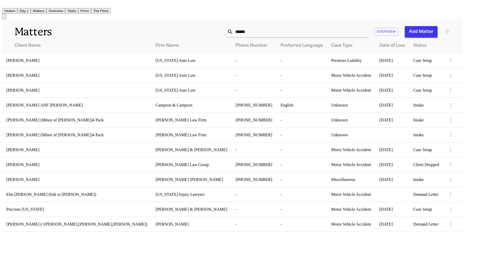
click at [315, 31] on input "******" at bounding box center [300, 31] width 135 height 11
drag, startPoint x: 315, startPoint y: 31, endPoint x: 266, endPoint y: 30, distance: 49.3
click at [266, 30] on div "******" at bounding box center [297, 31] width 141 height 11
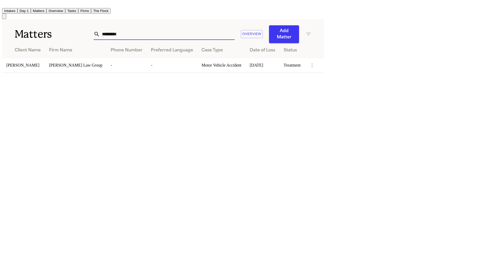
type input "*********"
click at [41, 63] on div "[PERSON_NAME]" at bounding box center [23, 65] width 34 height 5
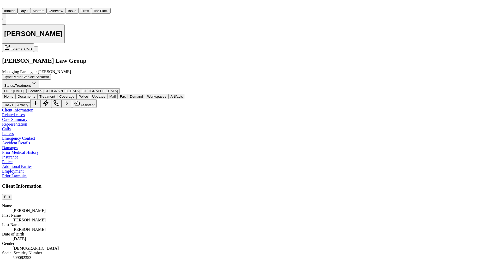
click at [314, 48] on div "Shawn Yang External CMS Romanow Law Group Managing Paralegal: Violette Patino T…" at bounding box center [250, 56] width 497 height 75
click at [46, 8] on button "Matters" at bounding box center [39, 10] width 16 height 5
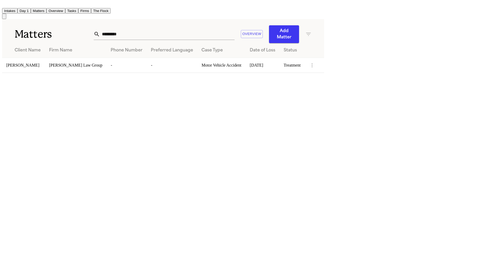
click at [234, 30] on input "*********" at bounding box center [167, 33] width 135 height 11
drag, startPoint x: 295, startPoint y: 29, endPoint x: 256, endPoint y: 28, distance: 39.4
click at [256, 28] on div "********* Overview Add Matter" at bounding box center [203, 34] width 218 height 18
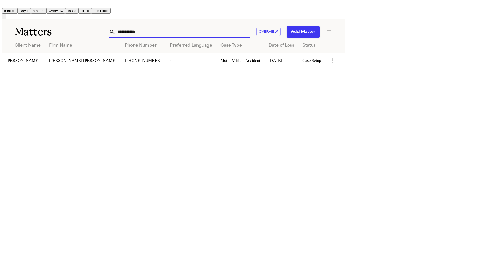
type input "**********"
click at [45, 63] on td "[PERSON_NAME]" at bounding box center [23, 60] width 43 height 15
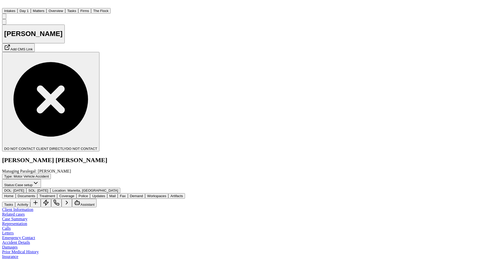
click at [337, 35] on div "Adrian Vereen Add CMS Link DO NOT CONTACT CLIENT DIRECTLY DO NOT CONTACT Blaska…" at bounding box center [250, 106] width 497 height 174
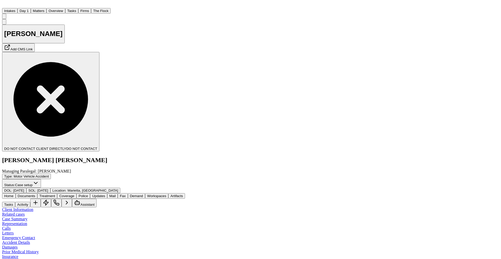
type textarea "*"
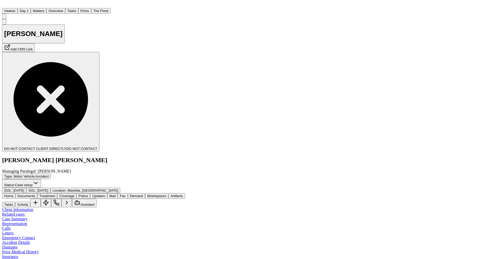
scroll to position [5, 0]
type textarea "**********"
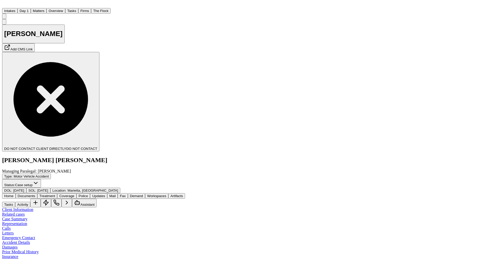
scroll to position [134, 0]
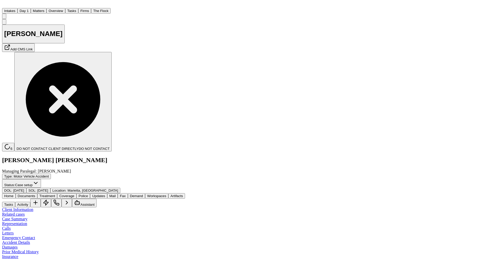
type textarea "**********"
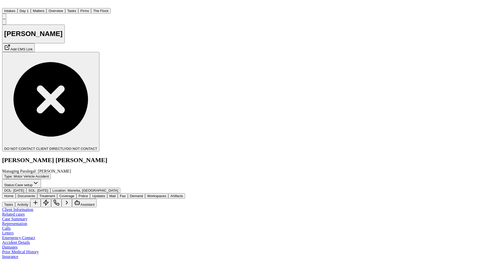
scroll to position [0, 0]
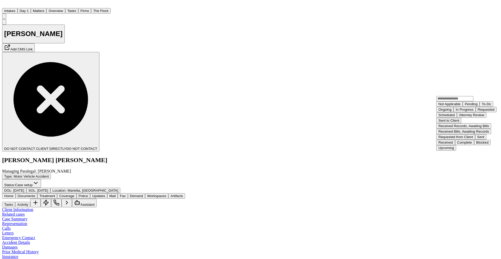
click at [470, 98] on input "text" at bounding box center [454, 98] width 37 height 5
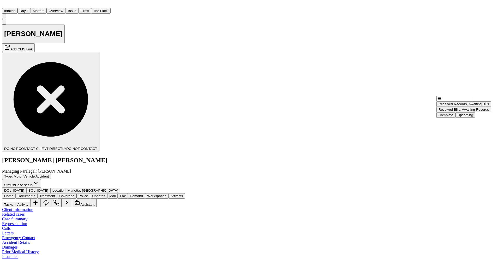
type input "****"
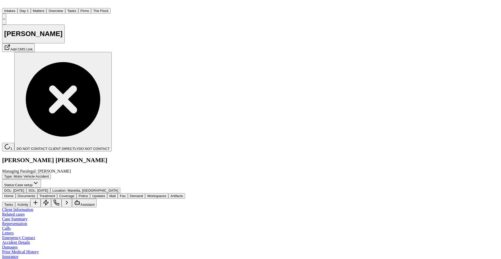
scroll to position [564, 0]
drag, startPoint x: 482, startPoint y: 239, endPoint x: 386, endPoint y: 233, distance: 95.9
copy div "Received notice from ChartSwap that the bill is at collection agency and to con…"
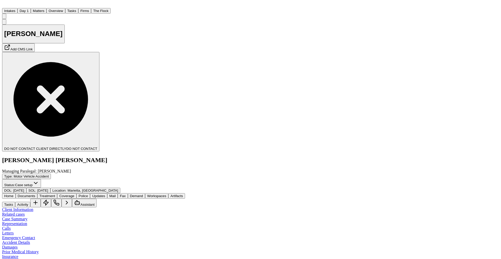
click at [242, 37] on div "Adrian Vereen Add CMS Link DO NOT CONTACT CLIENT DIRECTLY DO NOT CONTACT Blaska…" at bounding box center [250, 106] width 497 height 174
click at [46, 8] on button "Matters" at bounding box center [39, 10] width 16 height 5
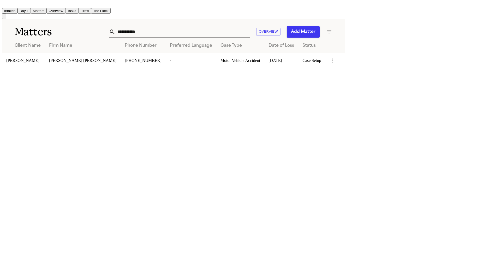
click at [78, 8] on button "Tasks" at bounding box center [71, 10] width 13 height 5
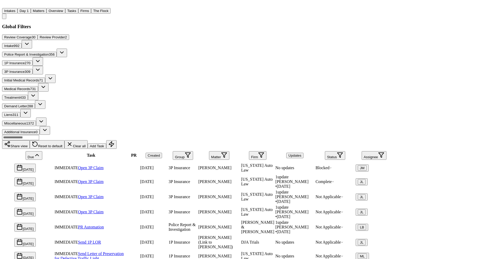
click at [30, 87] on span "Medical Records" at bounding box center [17, 89] width 26 height 4
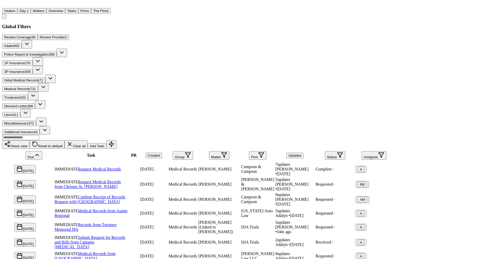
click at [345, 151] on button "Status" at bounding box center [335, 155] width 20 height 9
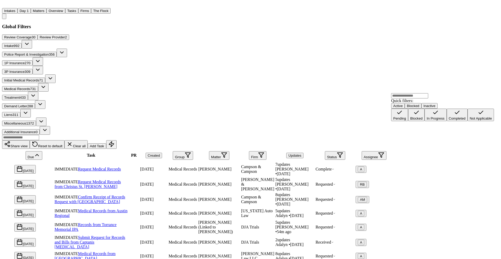
click at [426, 120] on div "In Progress" at bounding box center [435, 118] width 18 height 4
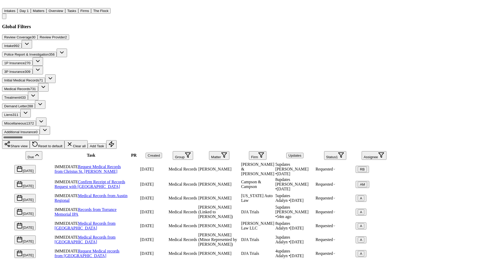
scroll to position [31, 0]
click at [139, 239] on div at bounding box center [134, 239] width 10 height 0
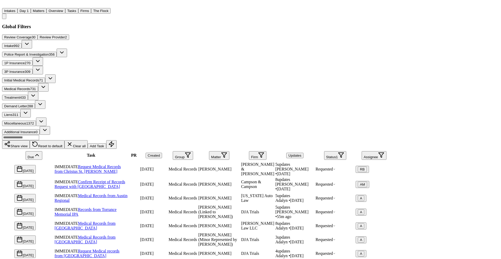
type textarea "**********"
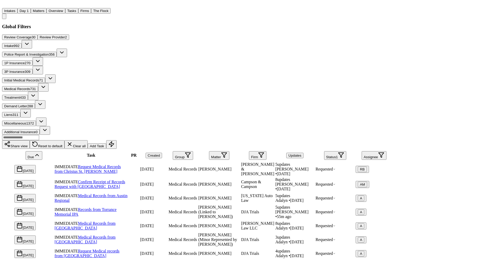
click at [46, 8] on button "Matters" at bounding box center [39, 10] width 16 height 5
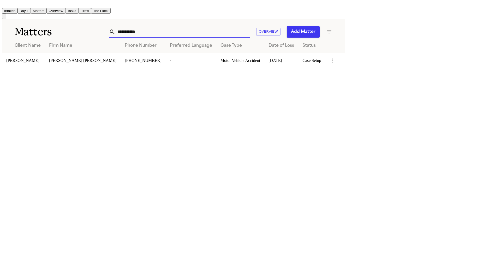
click at [250, 30] on input "**********" at bounding box center [182, 31] width 135 height 11
drag, startPoint x: 307, startPoint y: 29, endPoint x: 263, endPoint y: 29, distance: 44.1
click at [263, 29] on div "**********" at bounding box center [216, 31] width 232 height 11
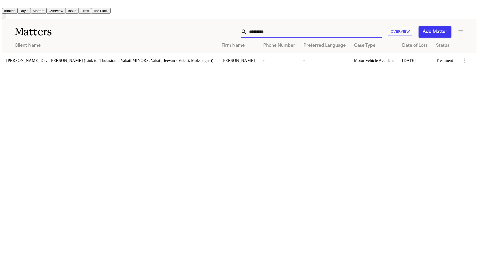
drag, startPoint x: 300, startPoint y: 29, endPoint x: 255, endPoint y: 28, distance: 44.4
click at [255, 28] on div "********* Overview Add Matter" at bounding box center [303, 31] width 319 height 11
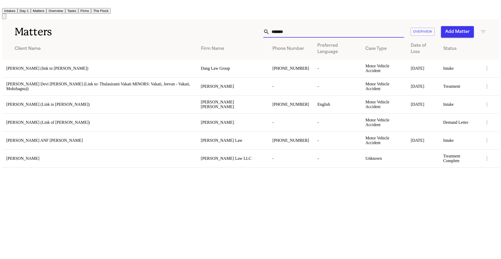
type input "********"
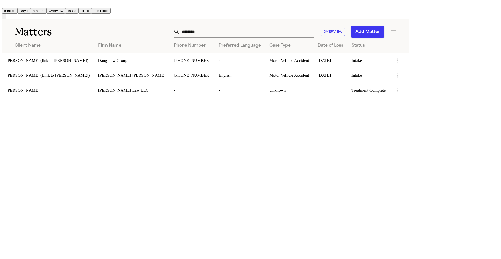
click at [298, 29] on input "********" at bounding box center [247, 31] width 135 height 11
drag, startPoint x: 298, startPoint y: 29, endPoint x: 262, endPoint y: 29, distance: 35.7
click at [262, 29] on div "******** Overview Add Matter" at bounding box center [259, 31] width 275 height 11
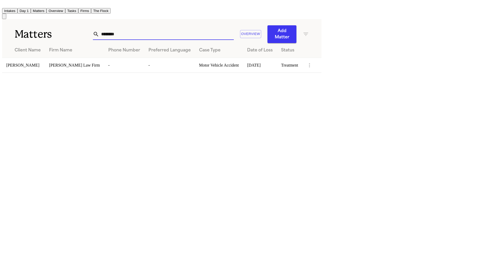
drag, startPoint x: 300, startPoint y: 31, endPoint x: 261, endPoint y: 31, distance: 38.9
click at [261, 31] on div "******** Overview Add Matter" at bounding box center [201, 34] width 216 height 18
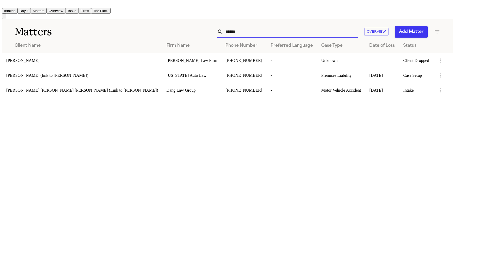
click at [295, 32] on input "******" at bounding box center [290, 31] width 135 height 11
drag, startPoint x: 299, startPoint y: 34, endPoint x: 250, endPoint y: 32, distance: 49.6
click at [250, 32] on div "****** Overview Add Matter" at bounding box center [288, 31] width 304 height 11
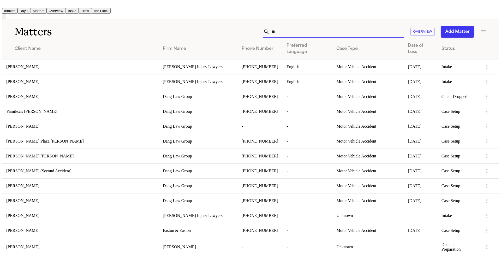
type input "*"
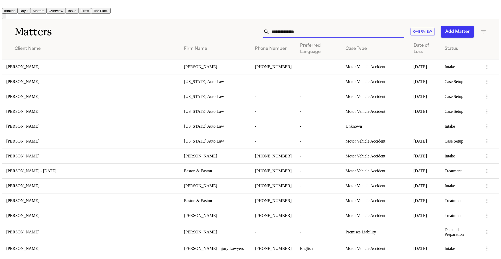
click at [91, 10] on button "Firms" at bounding box center [84, 10] width 13 height 5
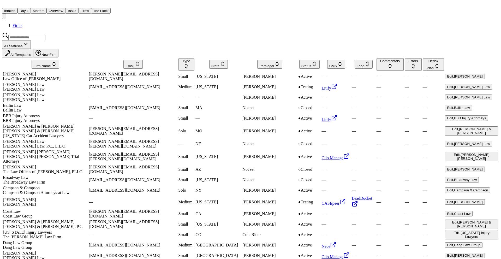
click at [383, 23] on div "Firms" at bounding box center [250, 25] width 497 height 5
click at [46, 8] on button "Matters" at bounding box center [39, 10] width 16 height 5
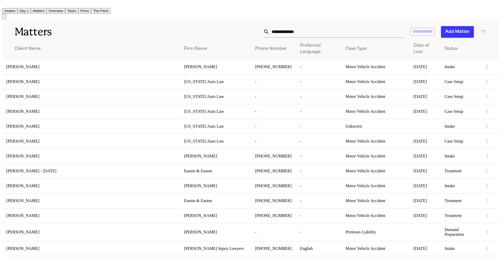
click at [341, 27] on input "text" at bounding box center [336, 31] width 135 height 11
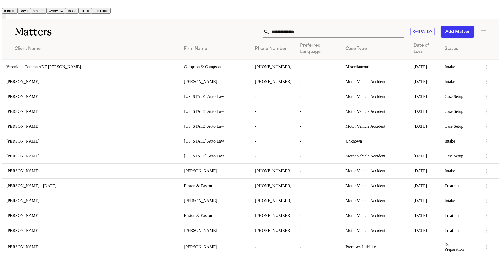
click at [152, 34] on div "Overview Add Matter" at bounding box center [319, 31] width 334 height 11
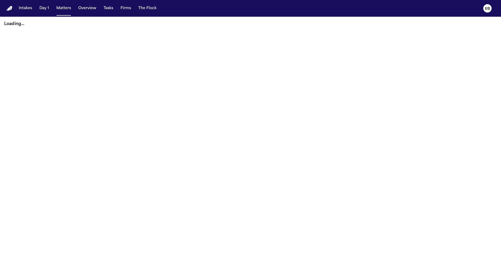
click at [63, 8] on button "Matters" at bounding box center [63, 8] width 19 height 9
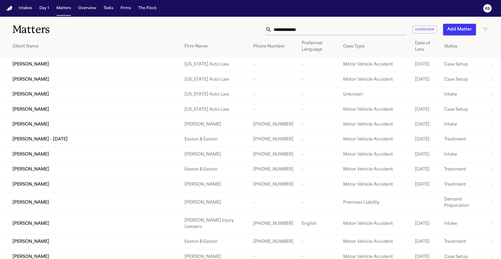
click at [304, 33] on input "text" at bounding box center [339, 29] width 135 height 11
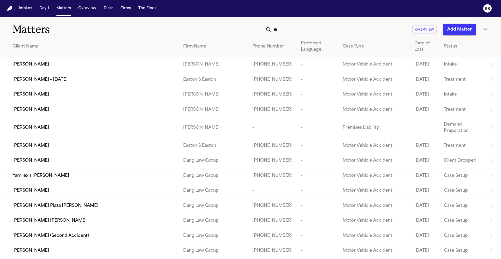
type input "*"
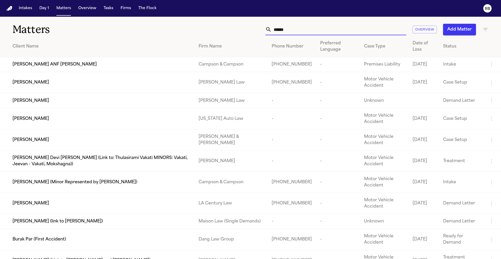
type input "******"
click at [41, 86] on span "[PERSON_NAME]" at bounding box center [31, 82] width 37 height 6
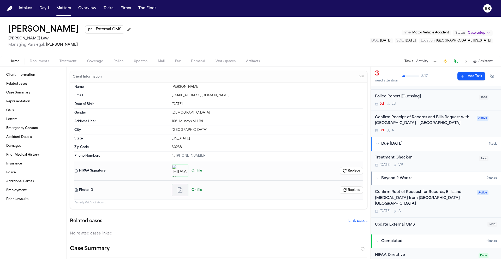
scroll to position [37, 0]
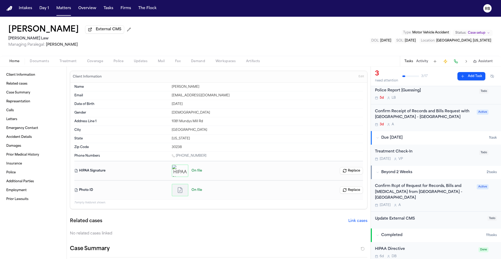
click at [473, 198] on div "Confirm Rcpt of Request for Records, Bills and [MEDICAL_DATA] from [GEOGRAPHIC_…" at bounding box center [436, 195] width 122 height 24
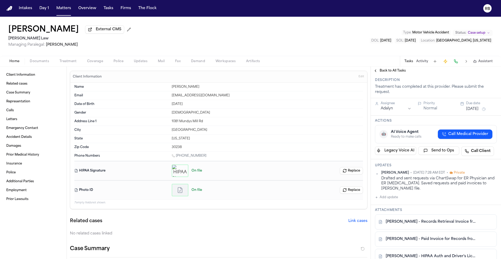
scroll to position [60, 0]
click at [390, 194] on button "Add update" at bounding box center [386, 197] width 23 height 6
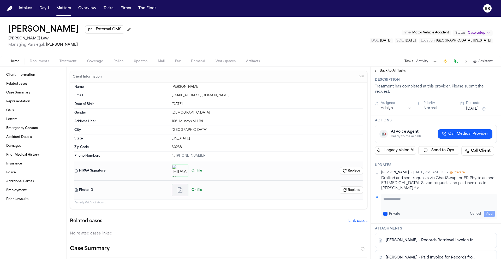
click at [404, 196] on textarea "Add your update" at bounding box center [438, 201] width 111 height 10
paste textarea "**********"
type textarea "**********"
click at [489, 210] on button "Add" at bounding box center [489, 213] width 11 height 6
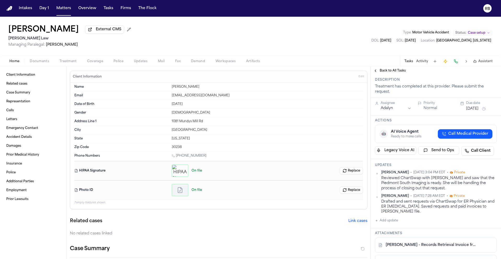
scroll to position [60, 0]
